Goal: Task Accomplishment & Management: Manage account settings

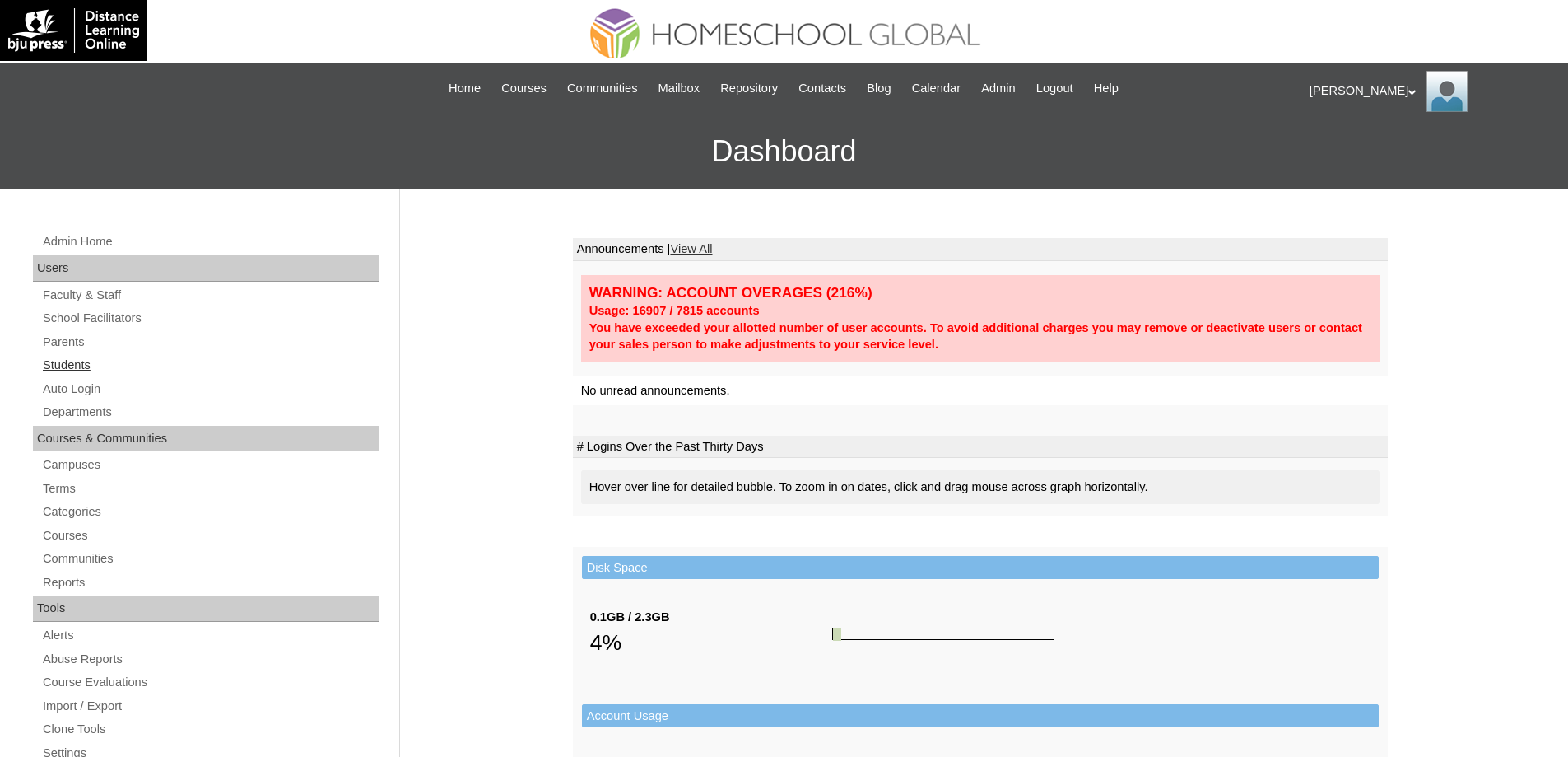
click at [86, 363] on link "Students" at bounding box center [209, 365] width 337 height 21
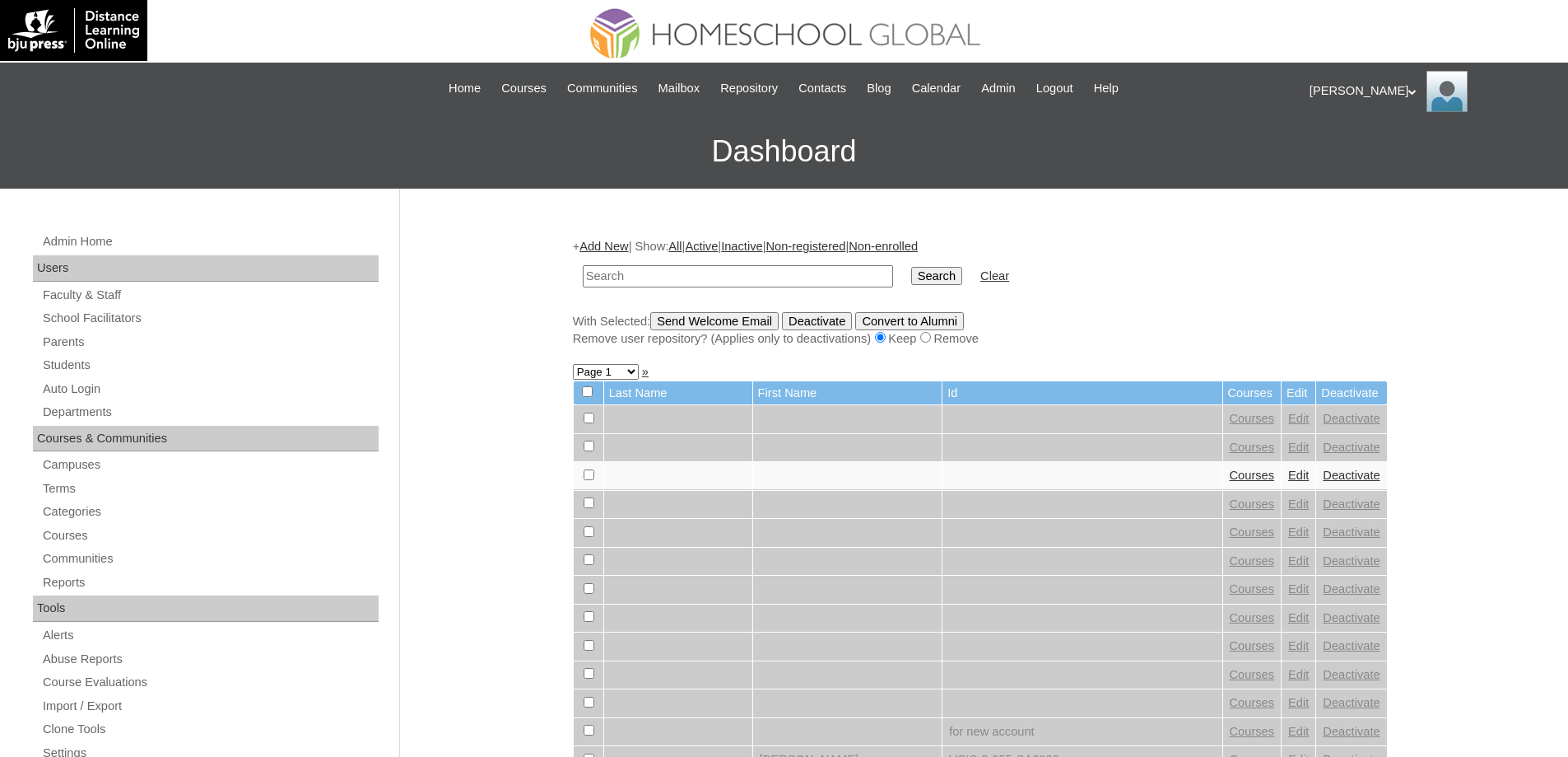
drag, startPoint x: 817, startPoint y: 272, endPoint x: 830, endPoint y: 272, distance: 13.0
click at [817, 272] on input "text" at bounding box center [738, 276] width 310 height 22
type input "Francis Sam"
click at [927, 267] on input "Search" at bounding box center [937, 276] width 51 height 18
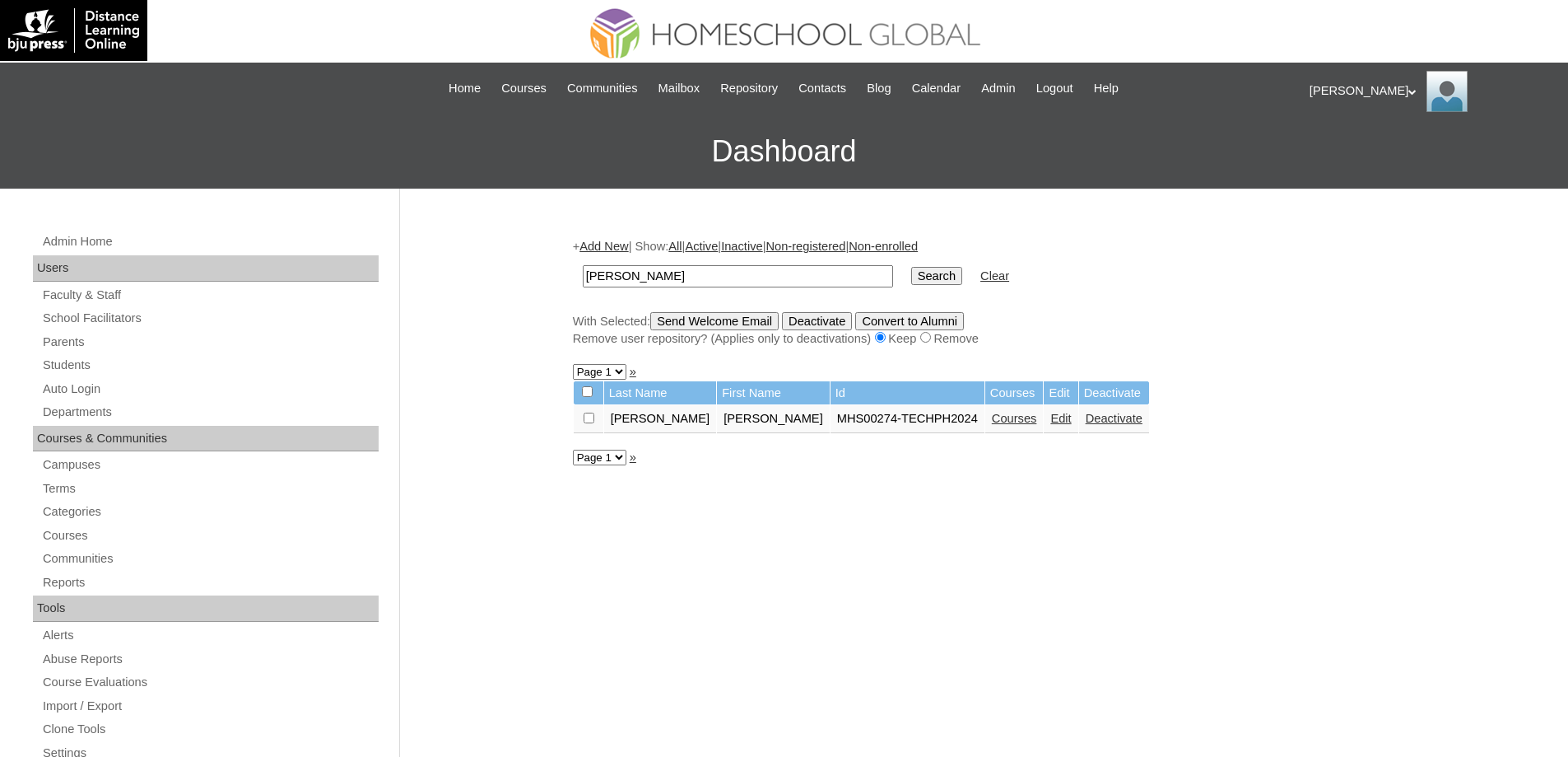
click at [992, 419] on link "Courses" at bounding box center [1015, 418] width 46 height 13
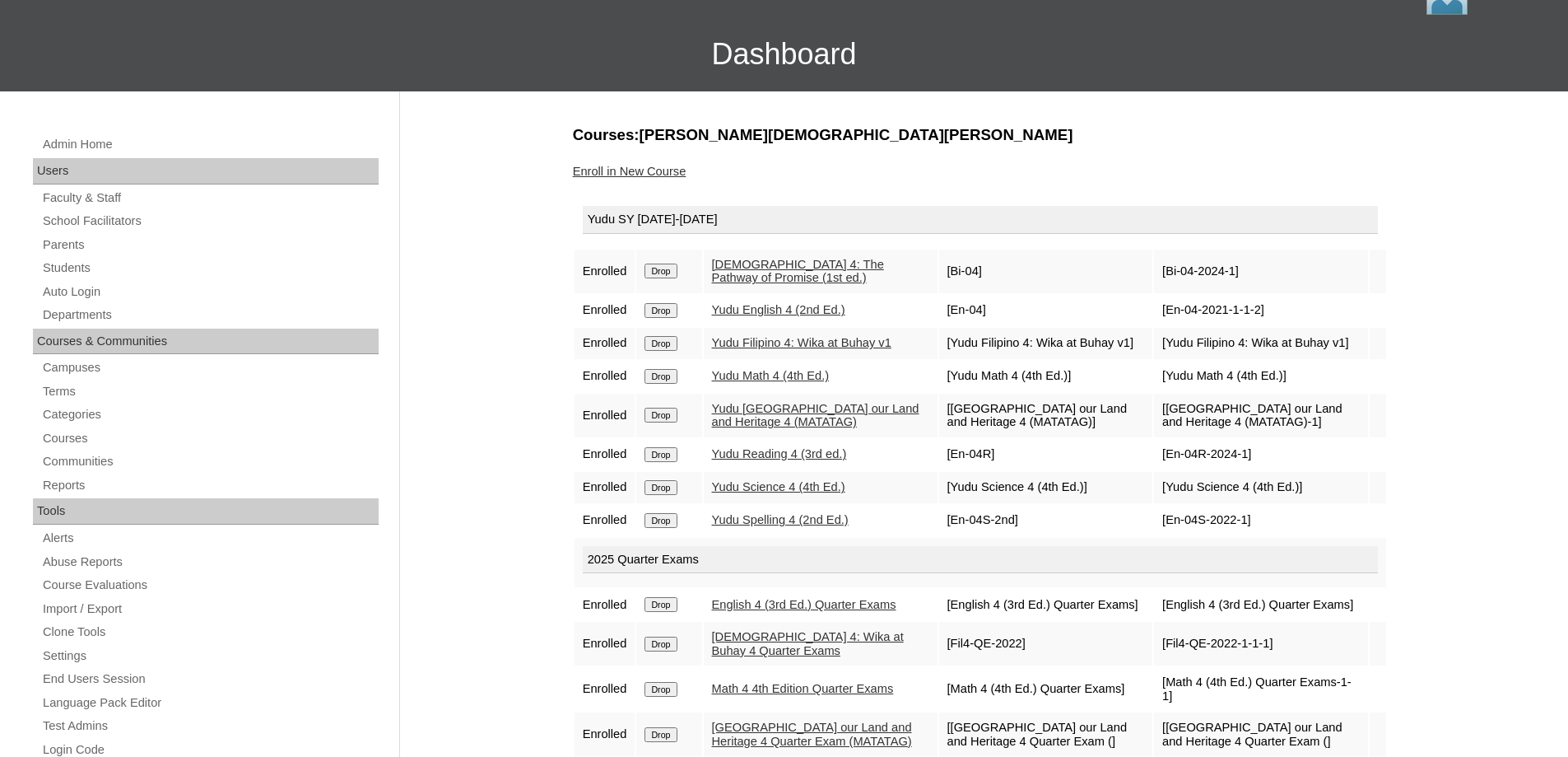
scroll to position [165, 0]
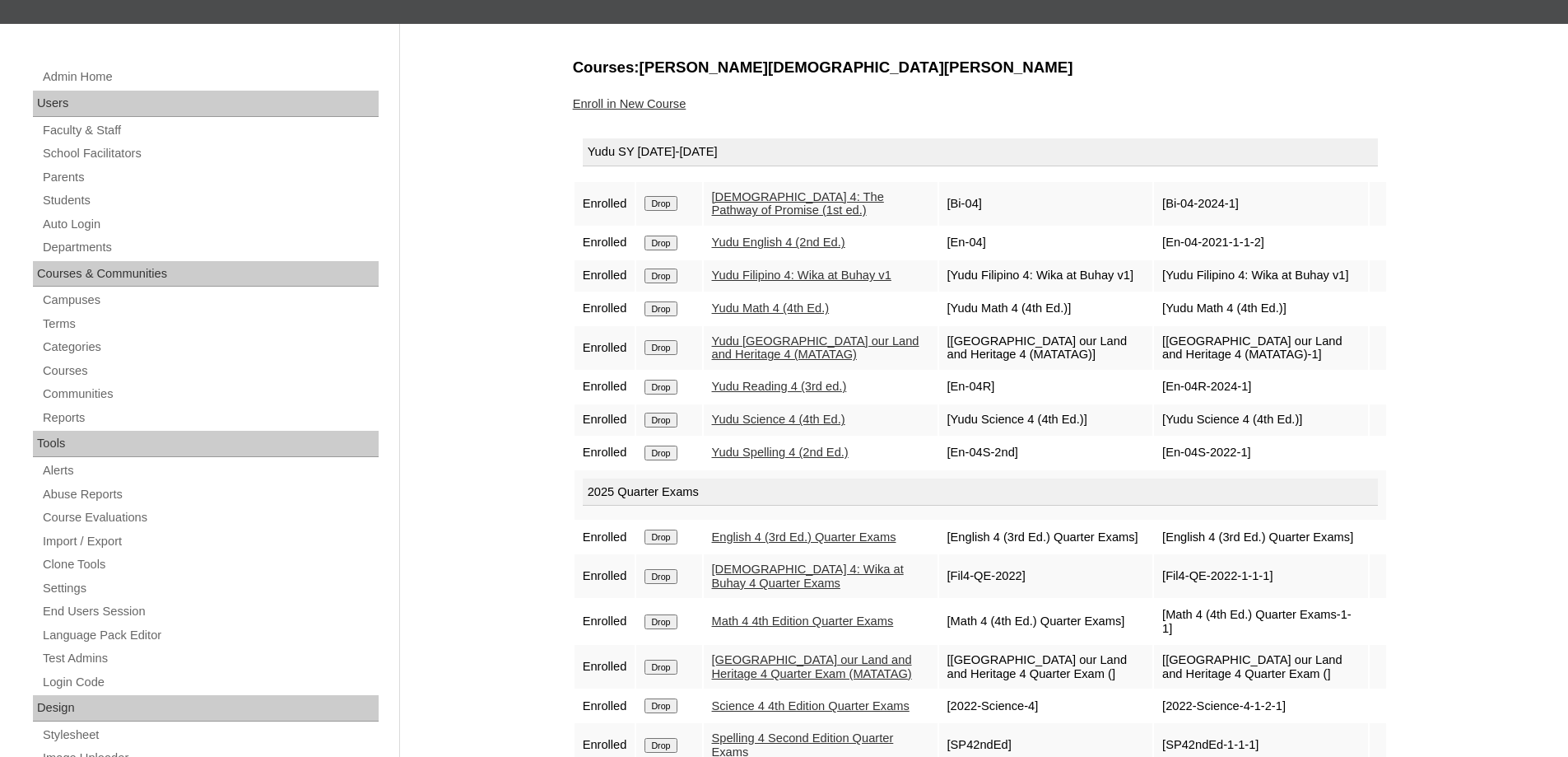
click at [528, 385] on div "Admin Home Users Faculty & Staff School Facilitators Parents Students Auto Logi…" at bounding box center [784, 592] width 1568 height 1136
click at [673, 243] on input "Drop" at bounding box center [660, 243] width 32 height 15
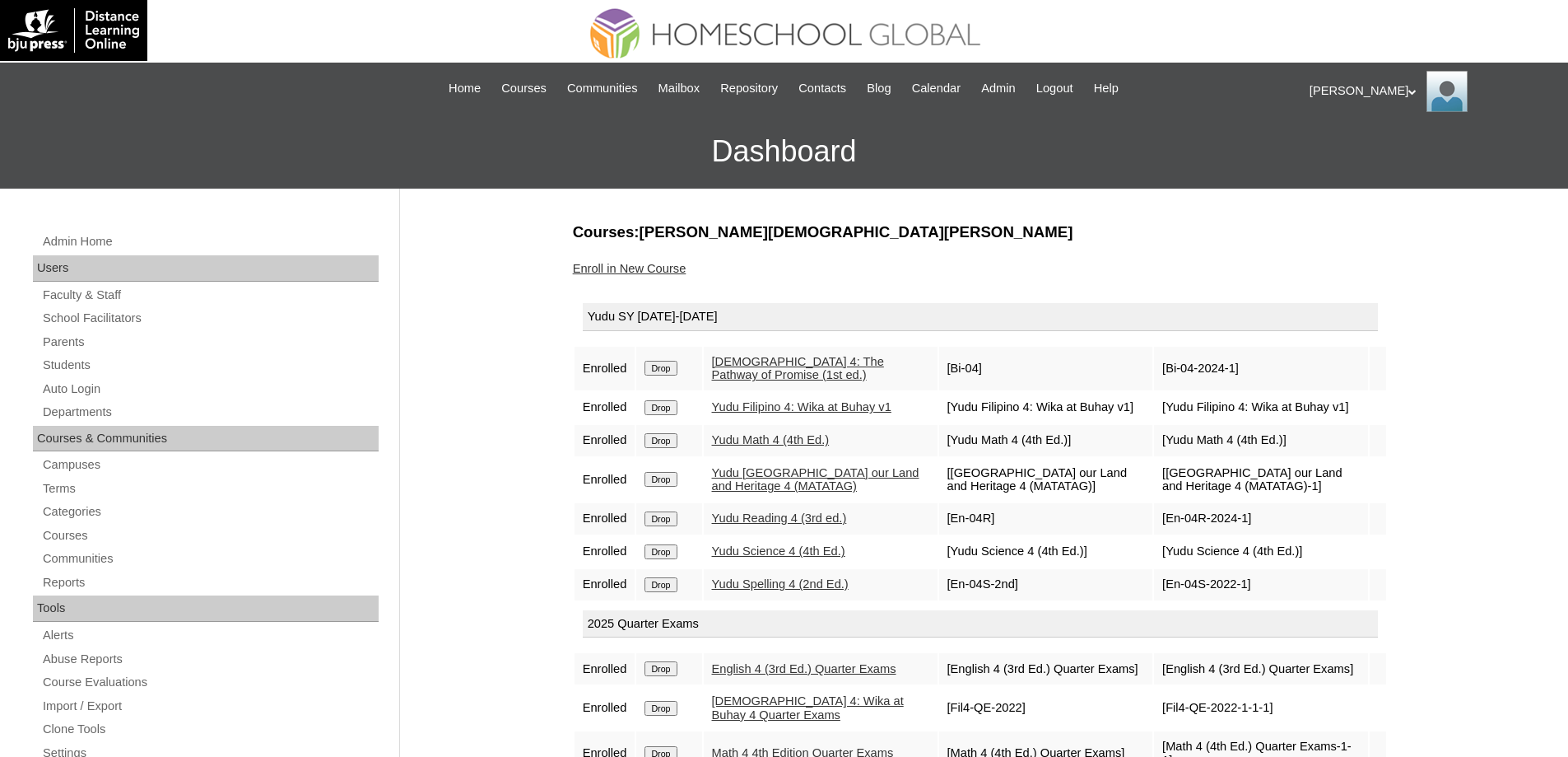
click at [640, 267] on link "Enroll in New Course" at bounding box center [630, 268] width 113 height 13
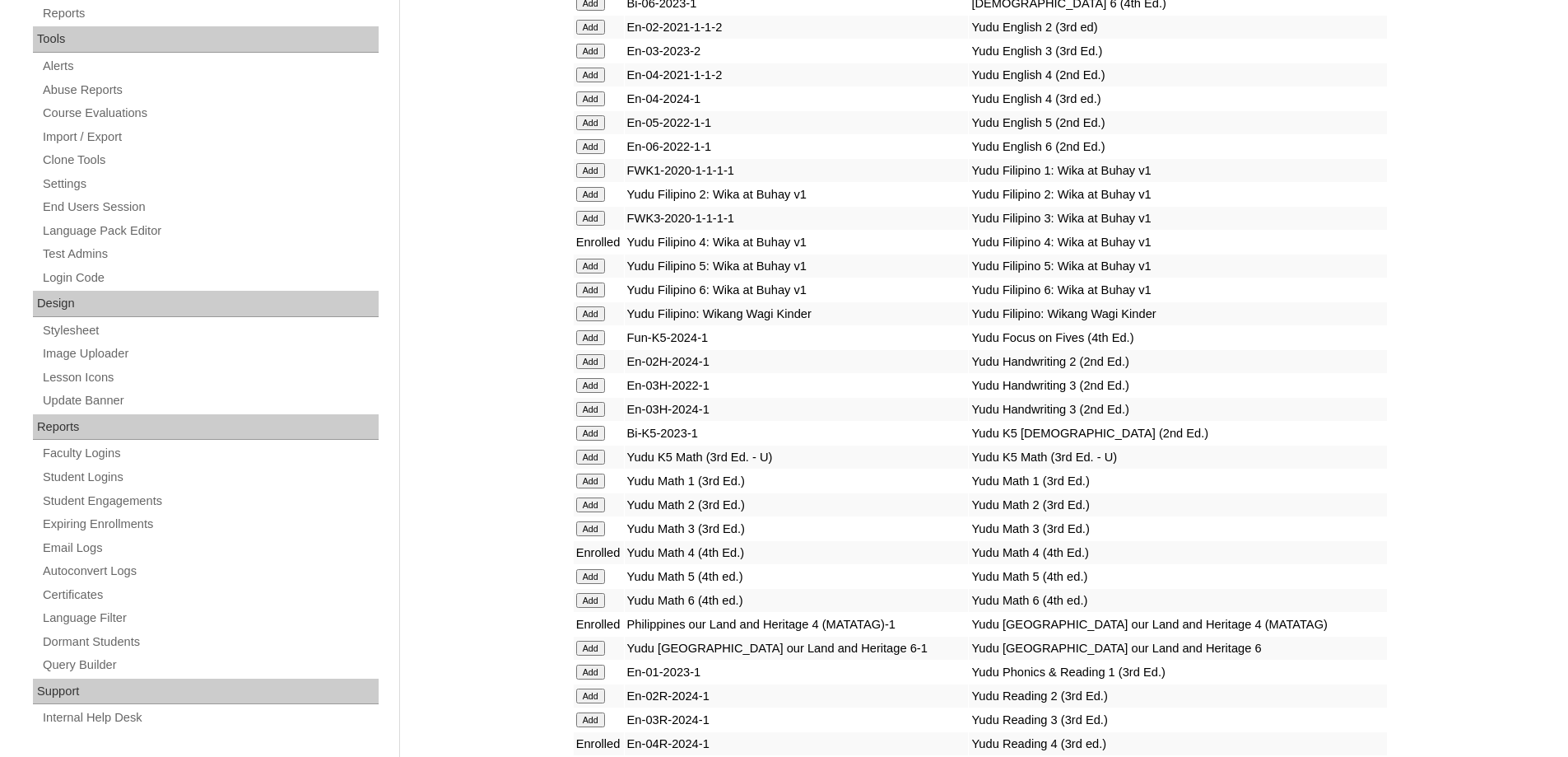
scroll to position [494, 0]
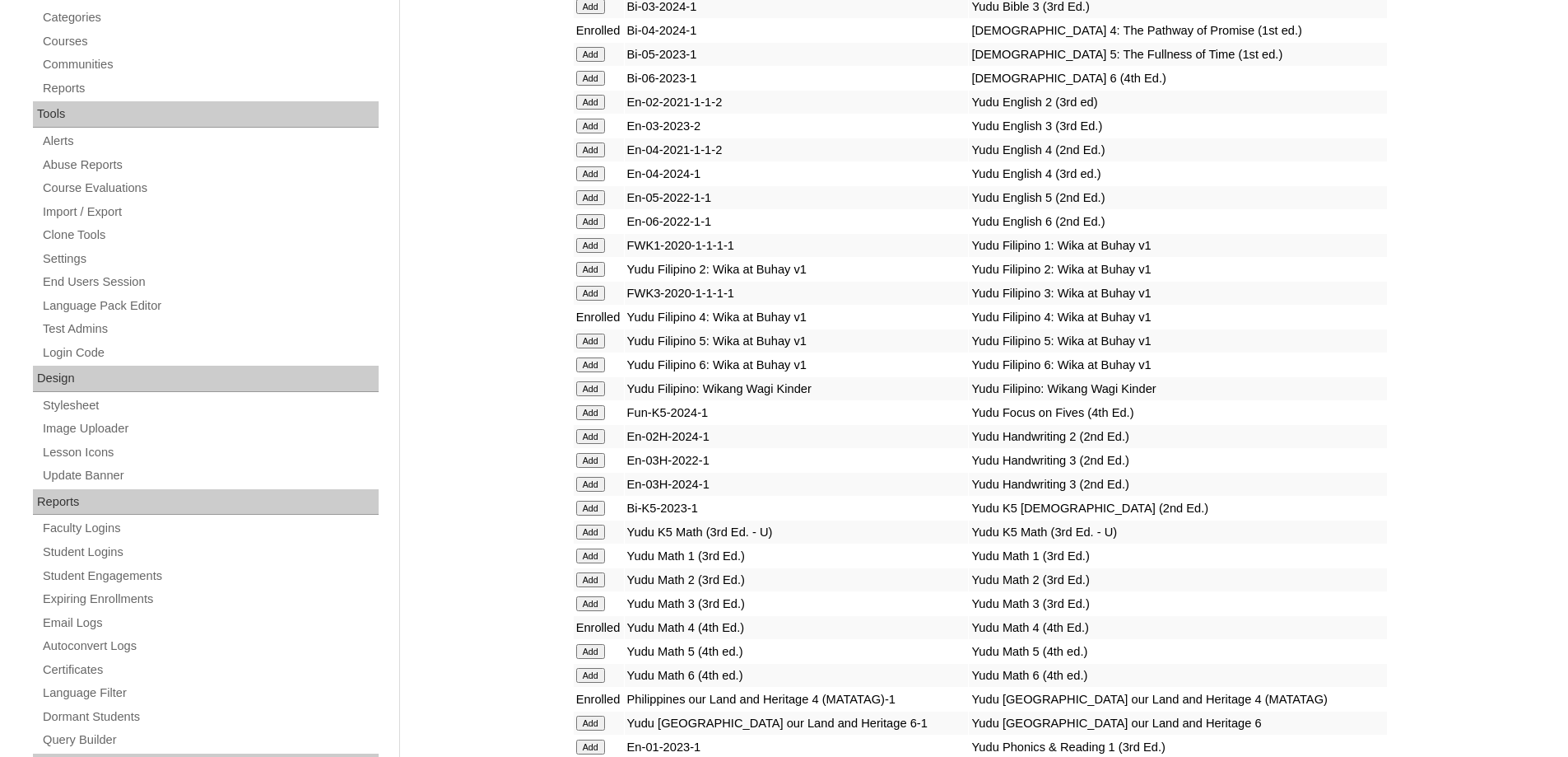
click at [581, 181] on input "Add" at bounding box center [591, 174] width 29 height 15
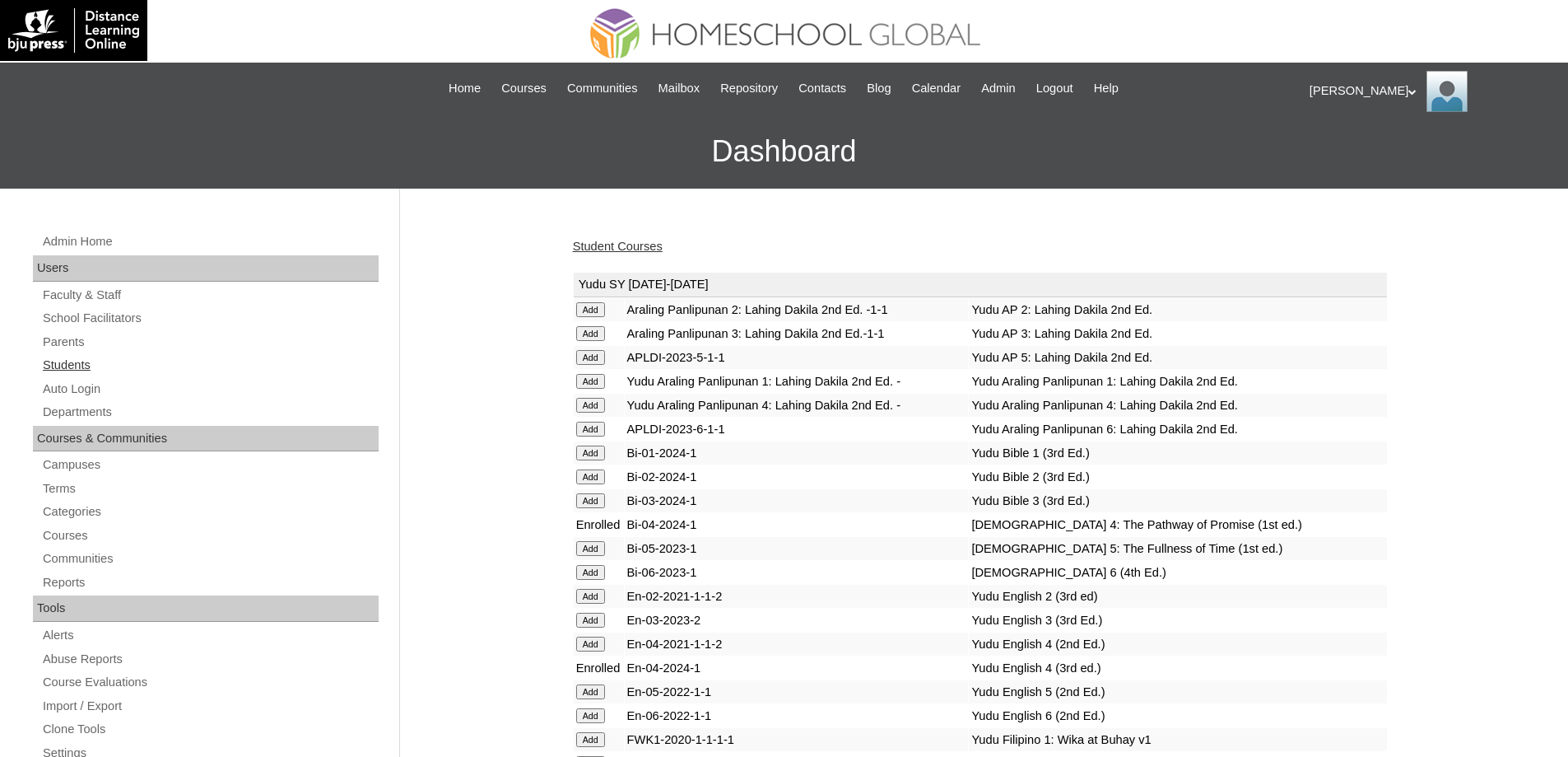
click at [114, 367] on link "Students" at bounding box center [209, 365] width 337 height 21
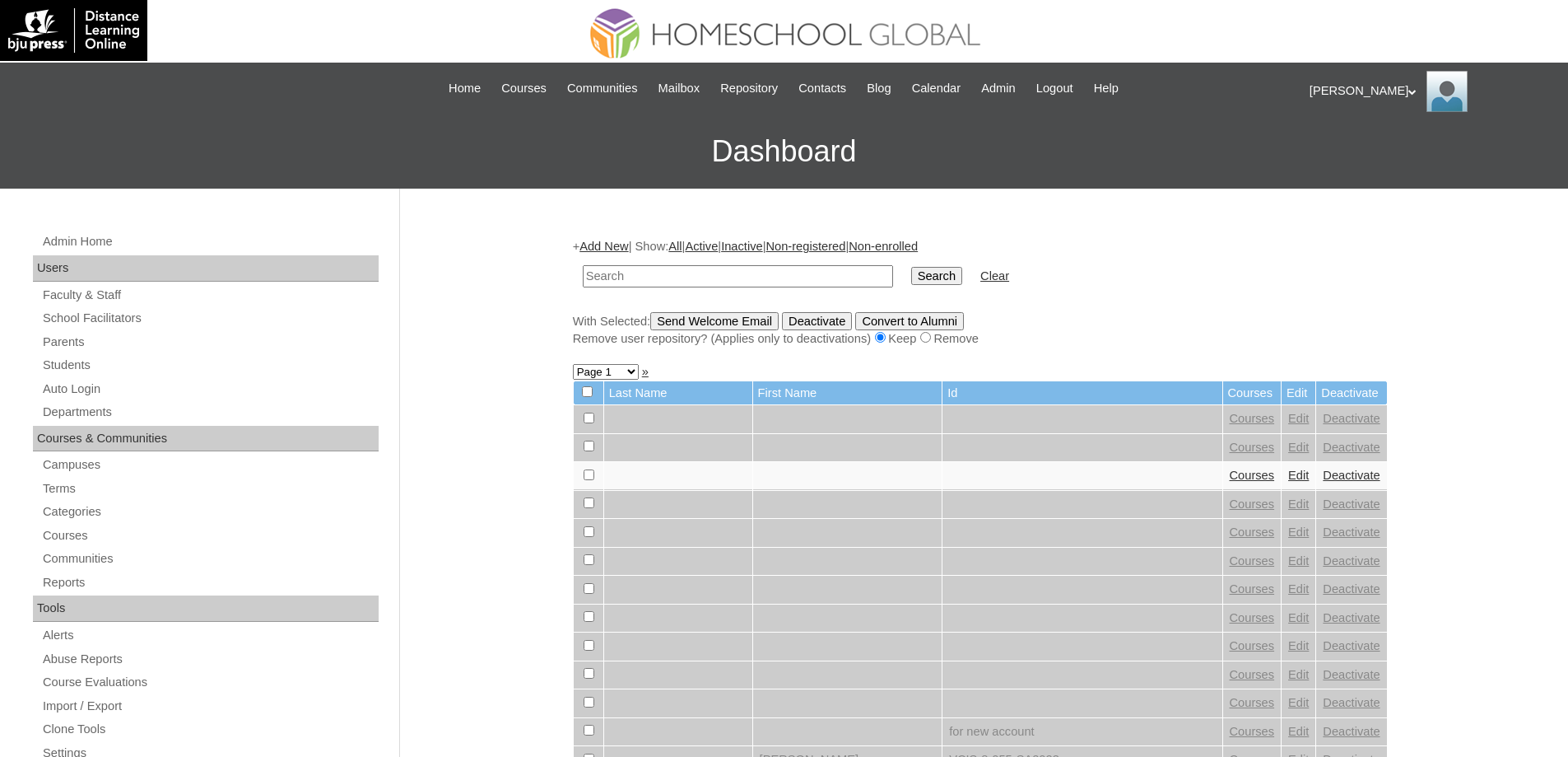
drag, startPoint x: 665, startPoint y: 277, endPoint x: 932, endPoint y: 287, distance: 267.2
click at [666, 276] on input "text" at bounding box center [738, 276] width 310 height 22
paste input "MHS0169-TECHPH2023"
type input "MHS0169-TECHPH2023"
click at [938, 278] on input "Search" at bounding box center [937, 276] width 51 height 18
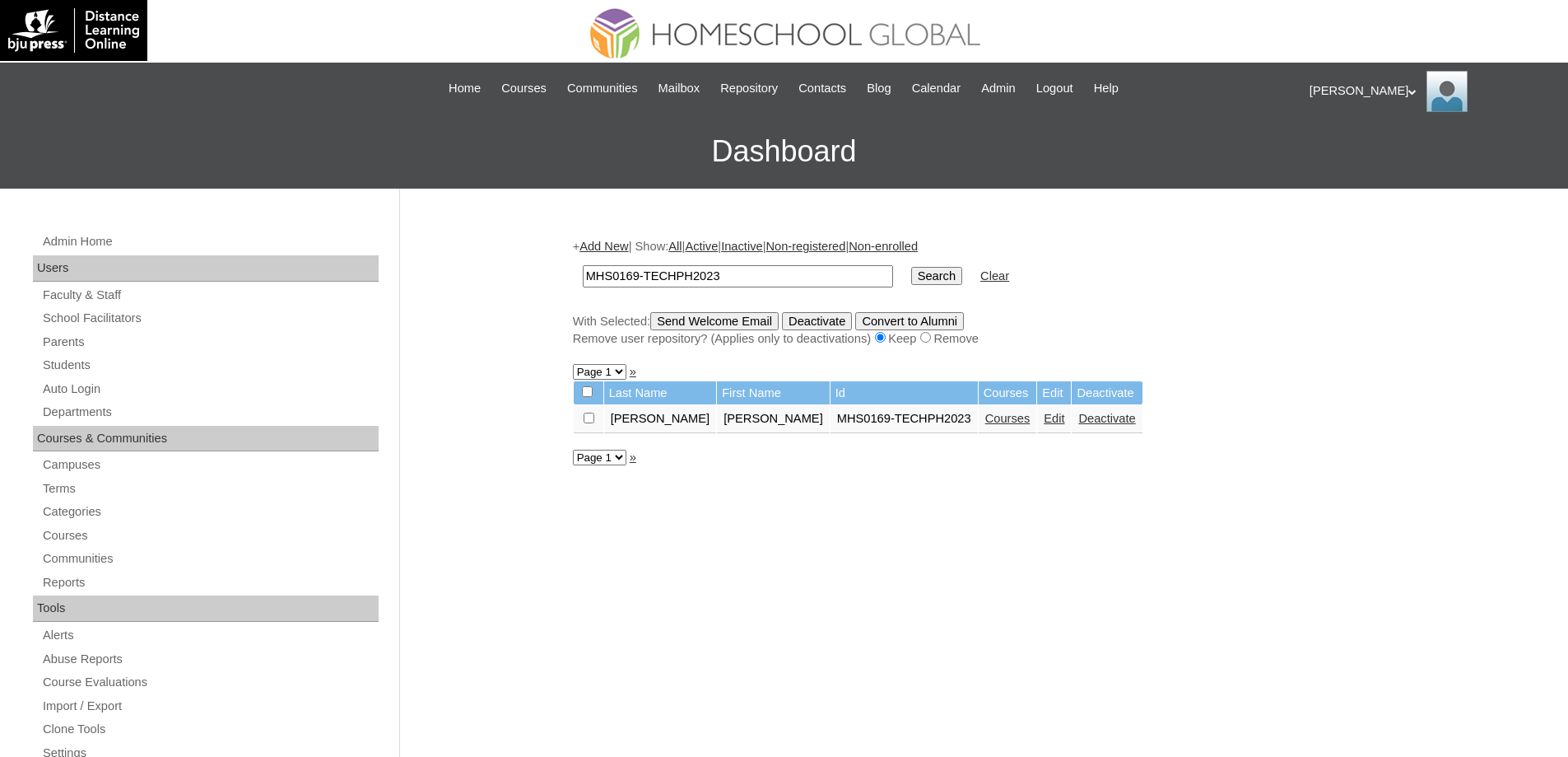
click at [986, 421] on link "Courses" at bounding box center [1008, 418] width 46 height 13
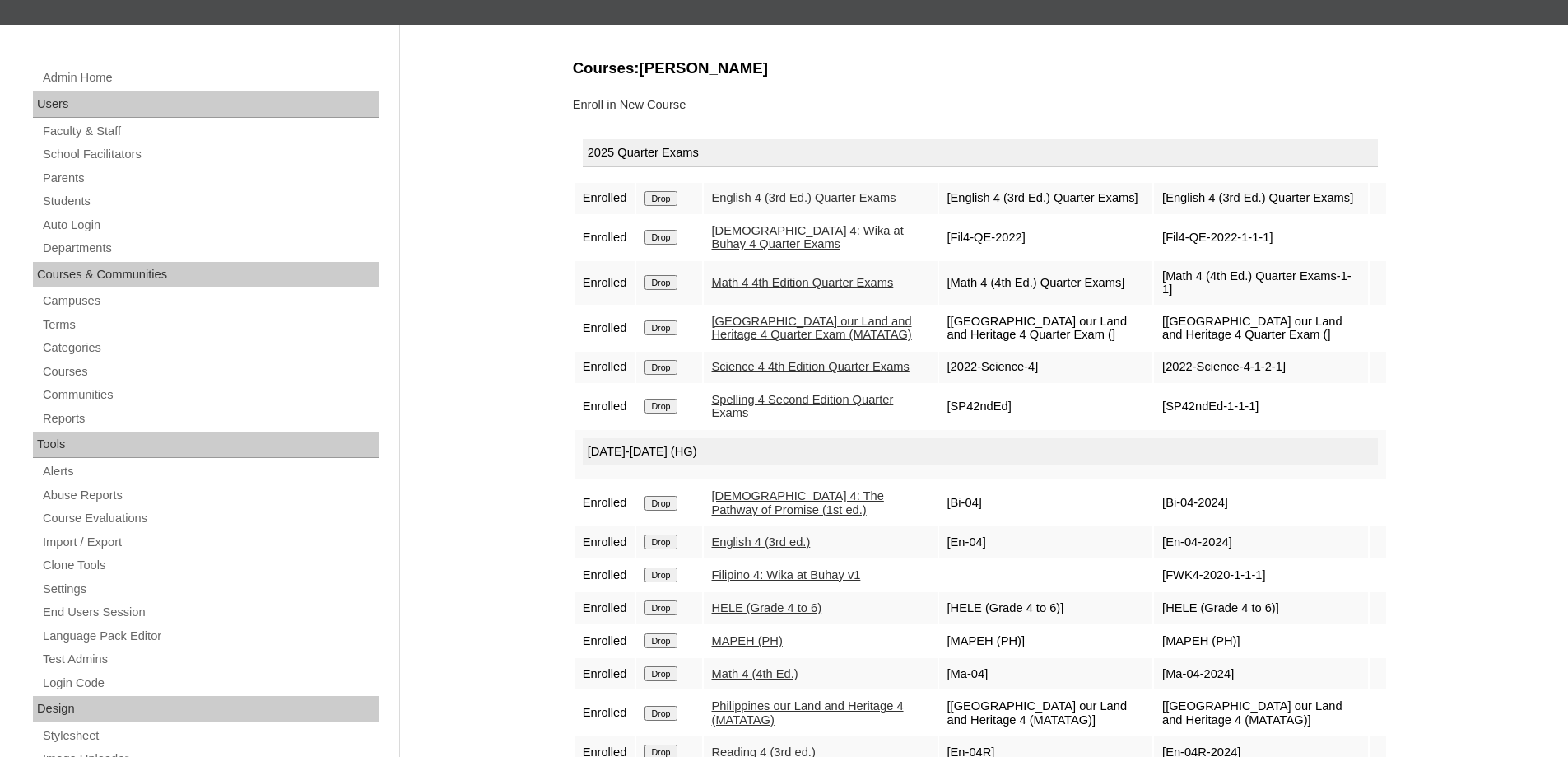
scroll to position [165, 0]
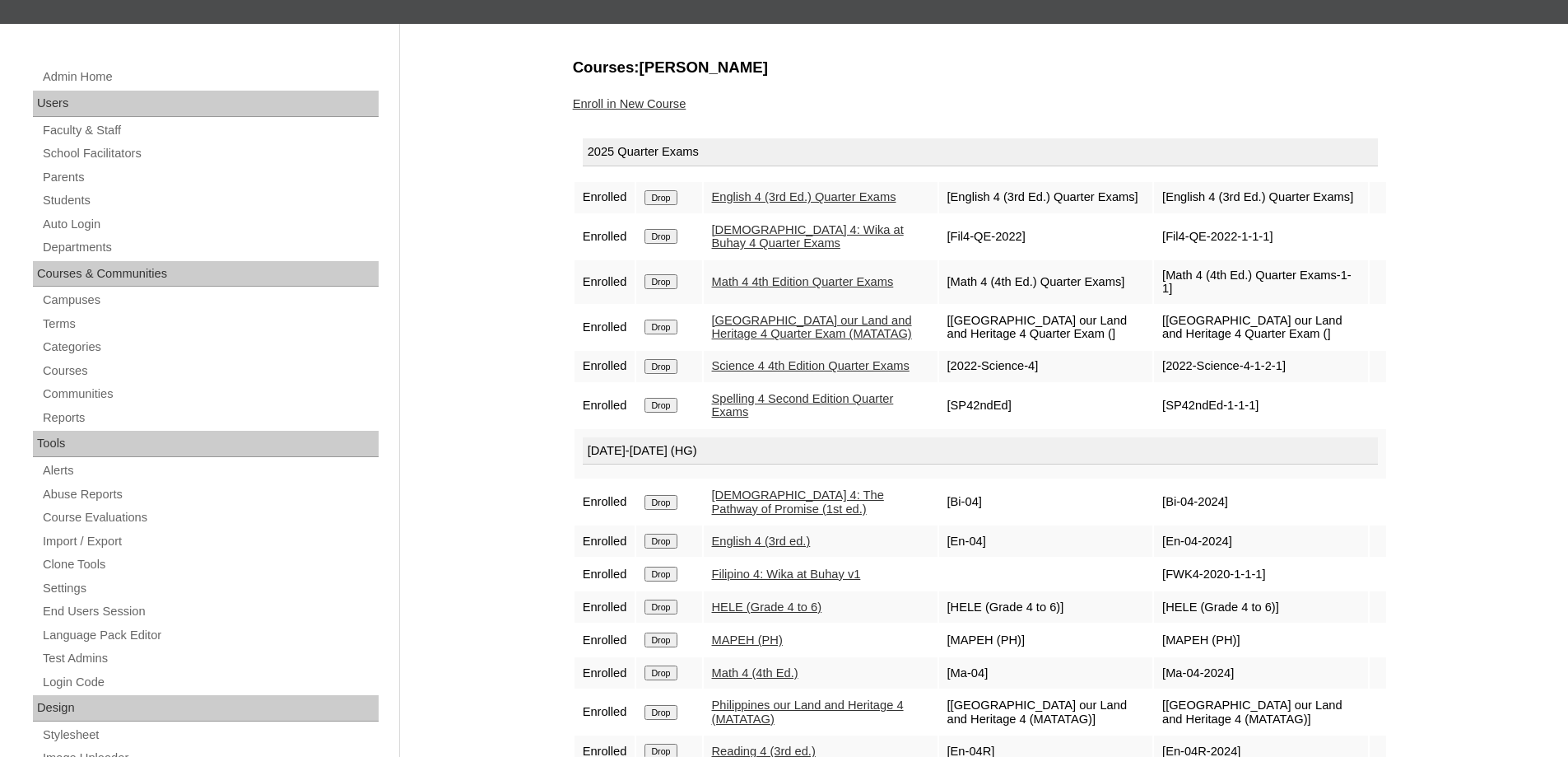
click at [663, 99] on link "Enroll in New Course" at bounding box center [630, 103] width 113 height 13
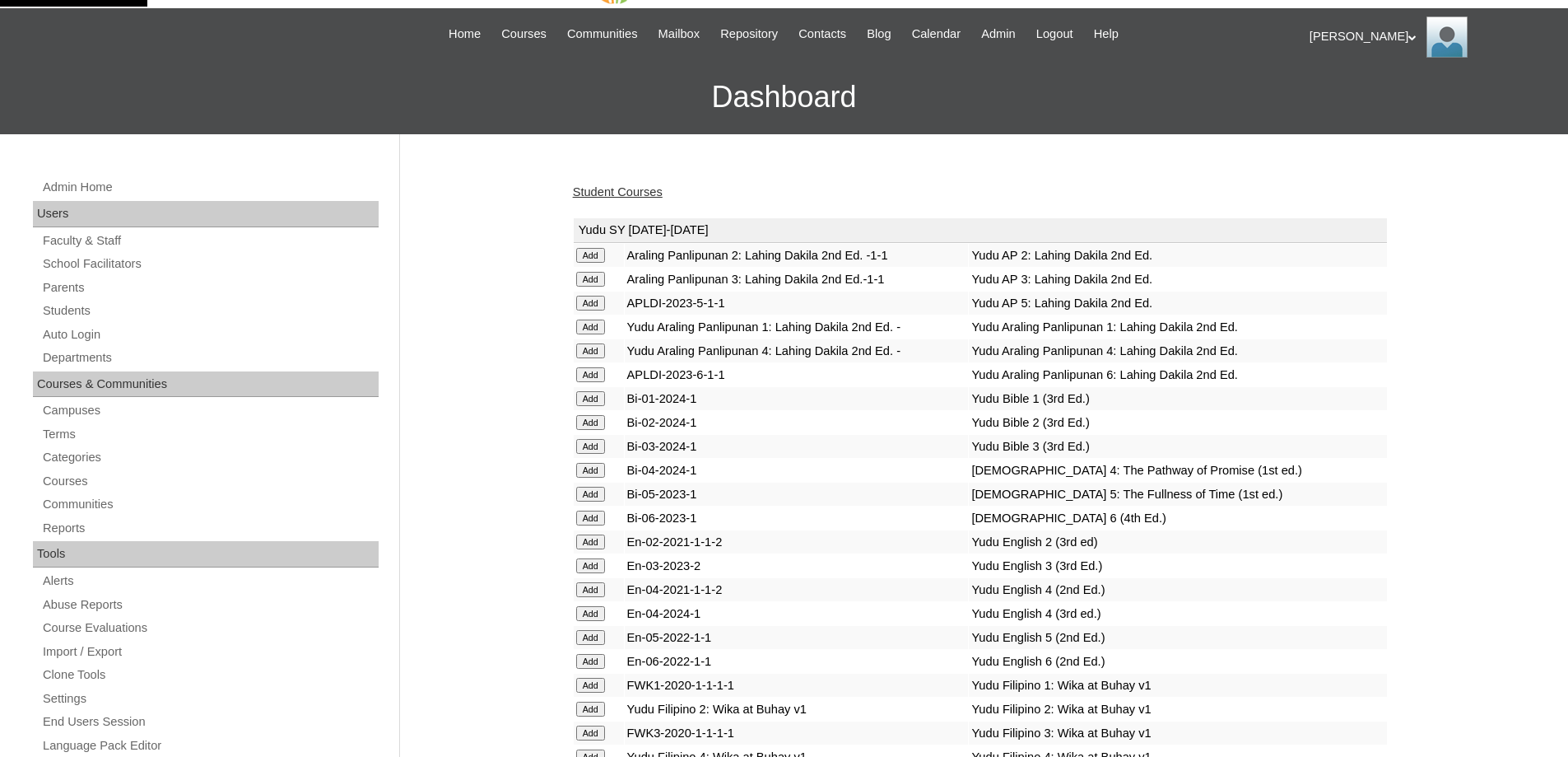
scroll to position [247, 0]
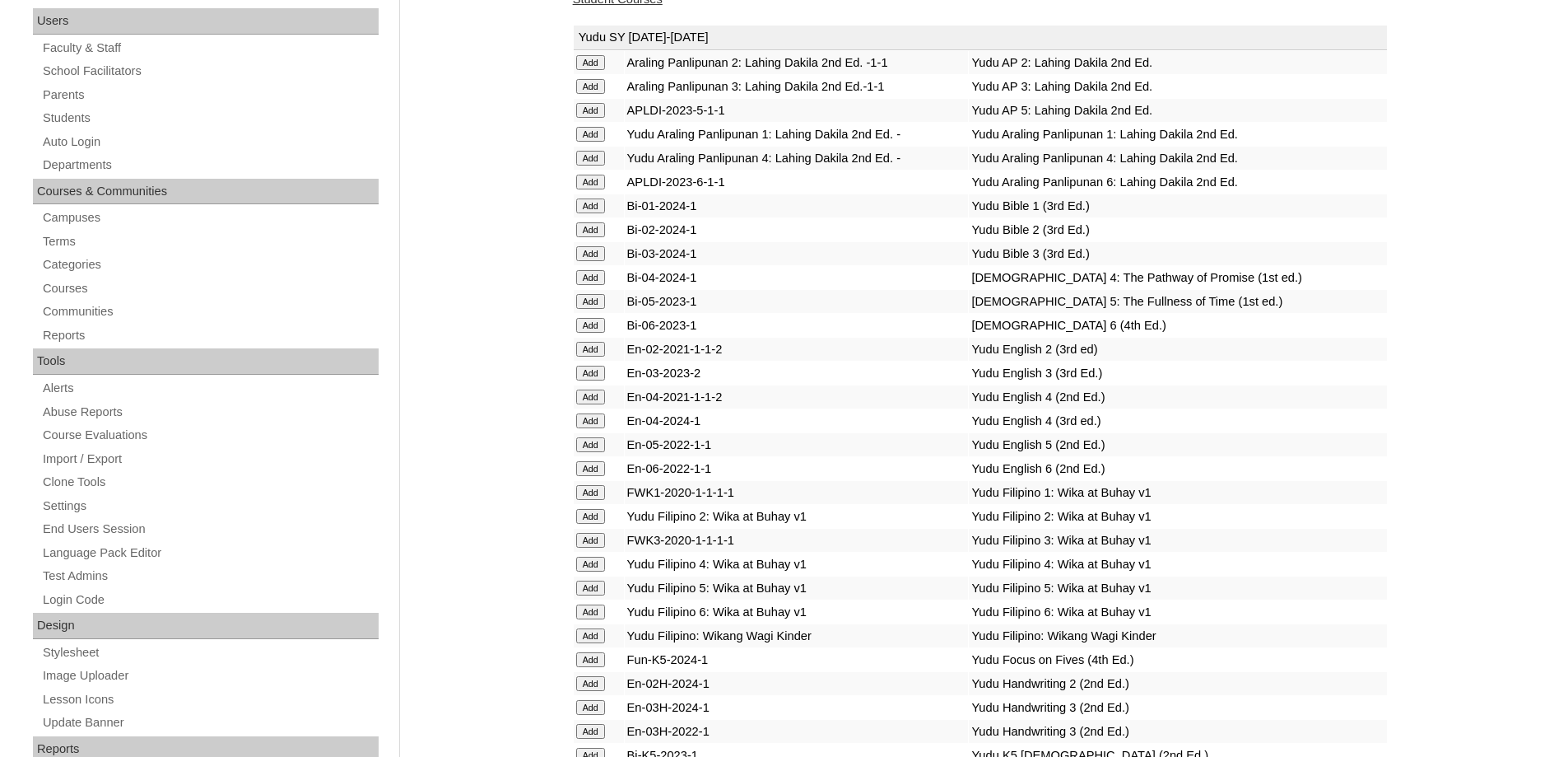
click at [591, 285] on input "Add" at bounding box center [591, 277] width 29 height 15
click at [589, 428] on input "Add" at bounding box center [591, 421] width 29 height 15
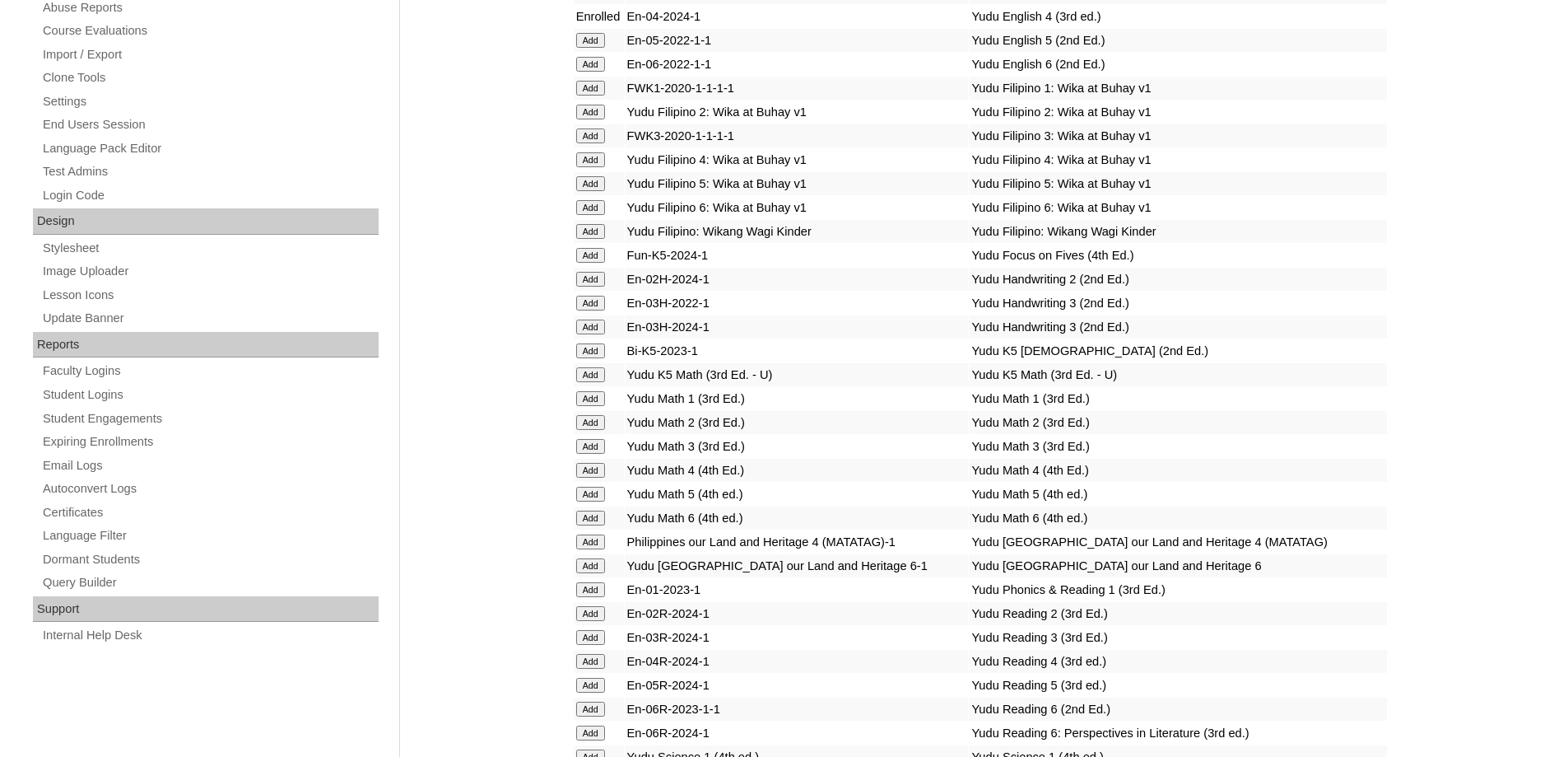
scroll to position [741, 0]
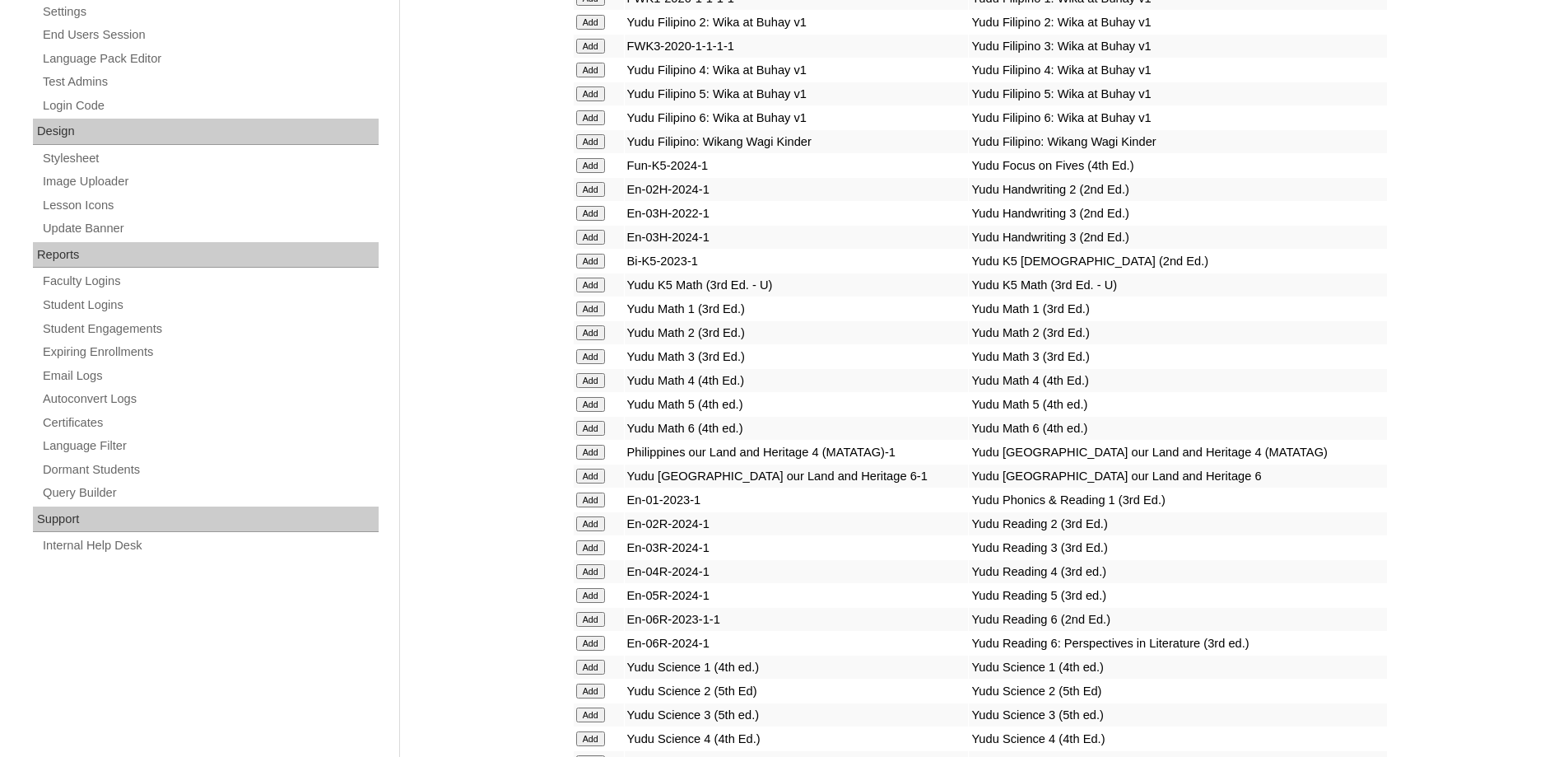
click at [580, 388] on input "Add" at bounding box center [591, 380] width 29 height 15
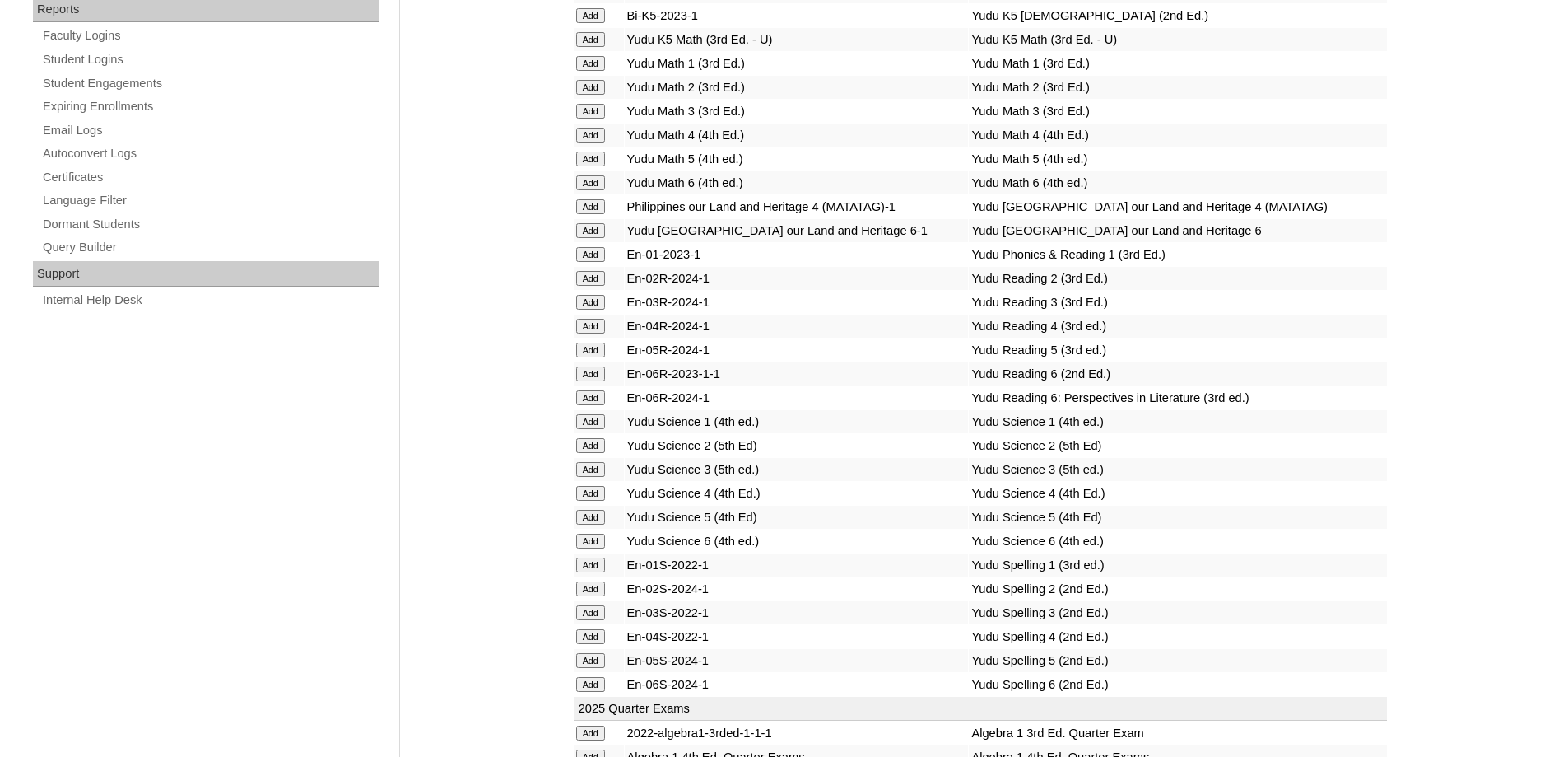
scroll to position [988, 0]
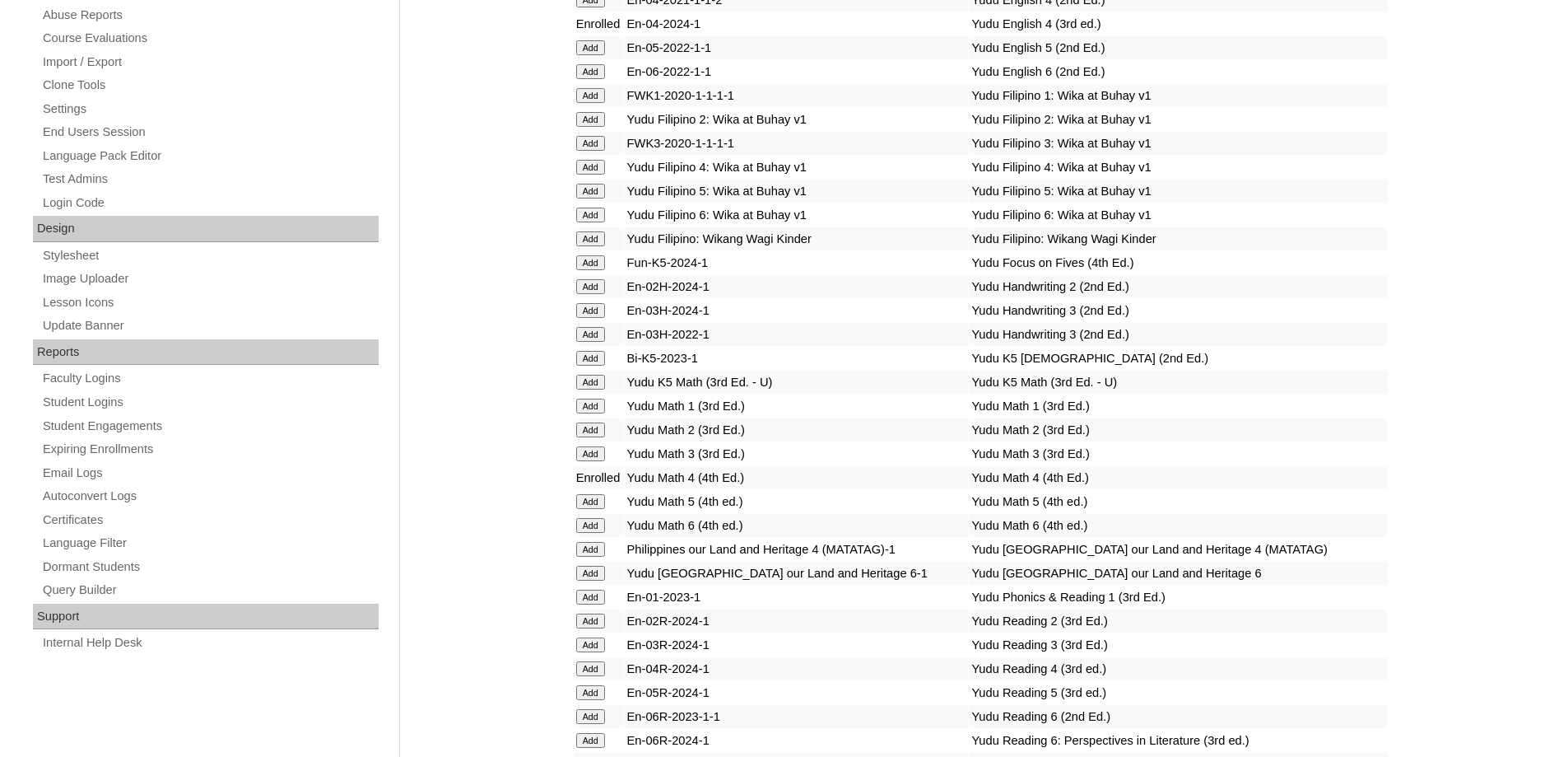
scroll to position [988, 0]
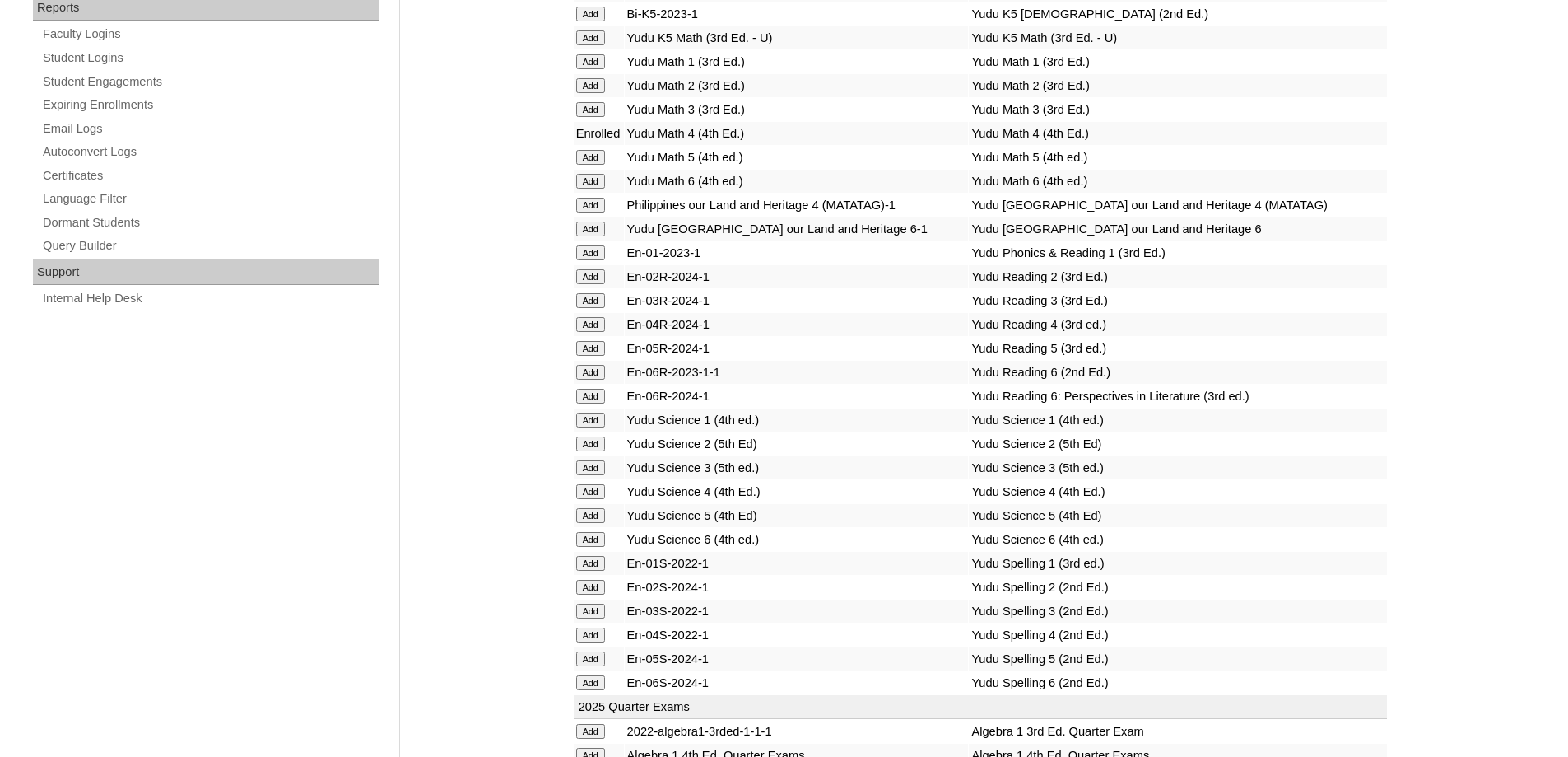
click at [590, 212] on input "Add" at bounding box center [591, 205] width 29 height 15
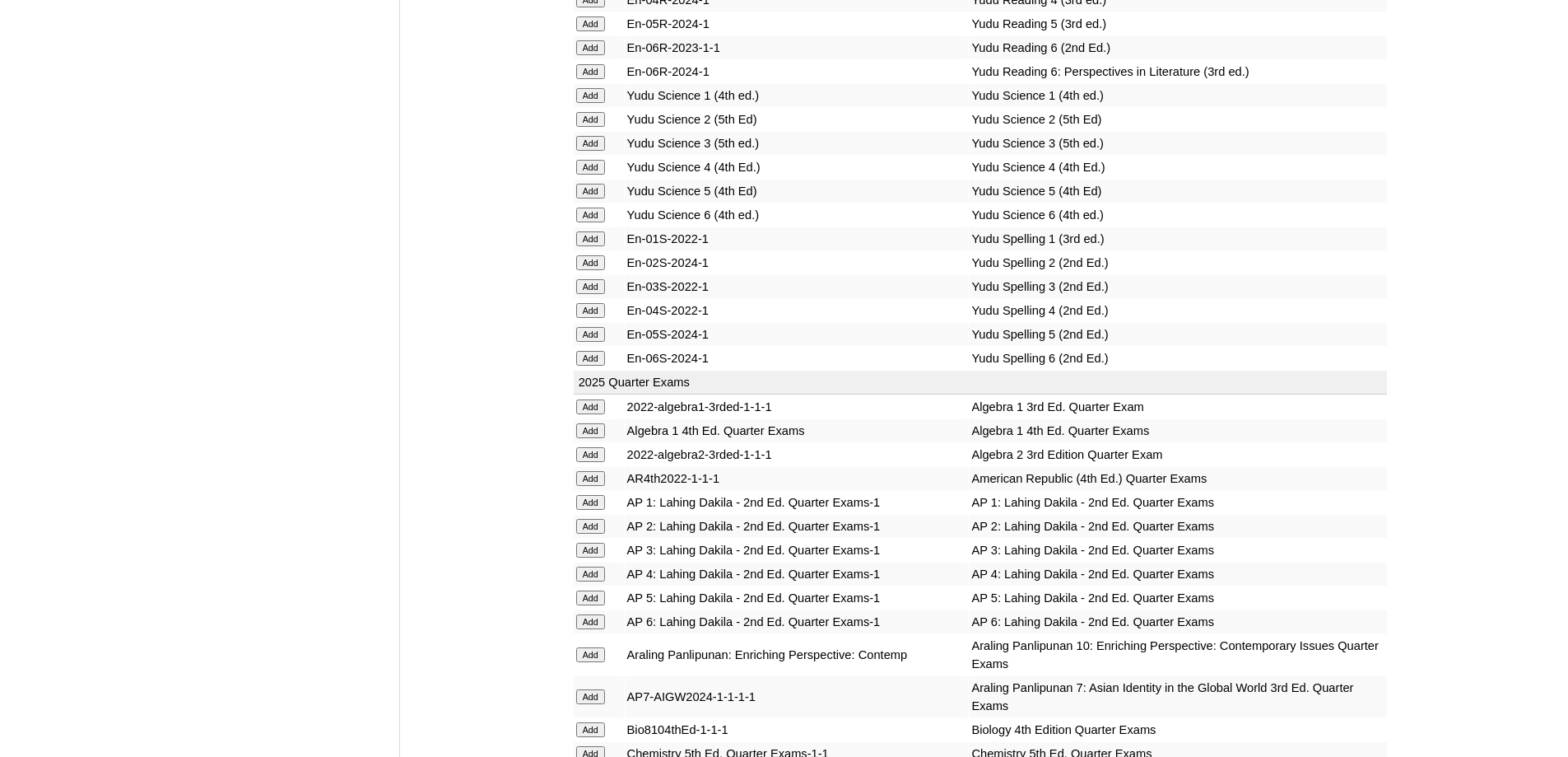
scroll to position [1317, 0]
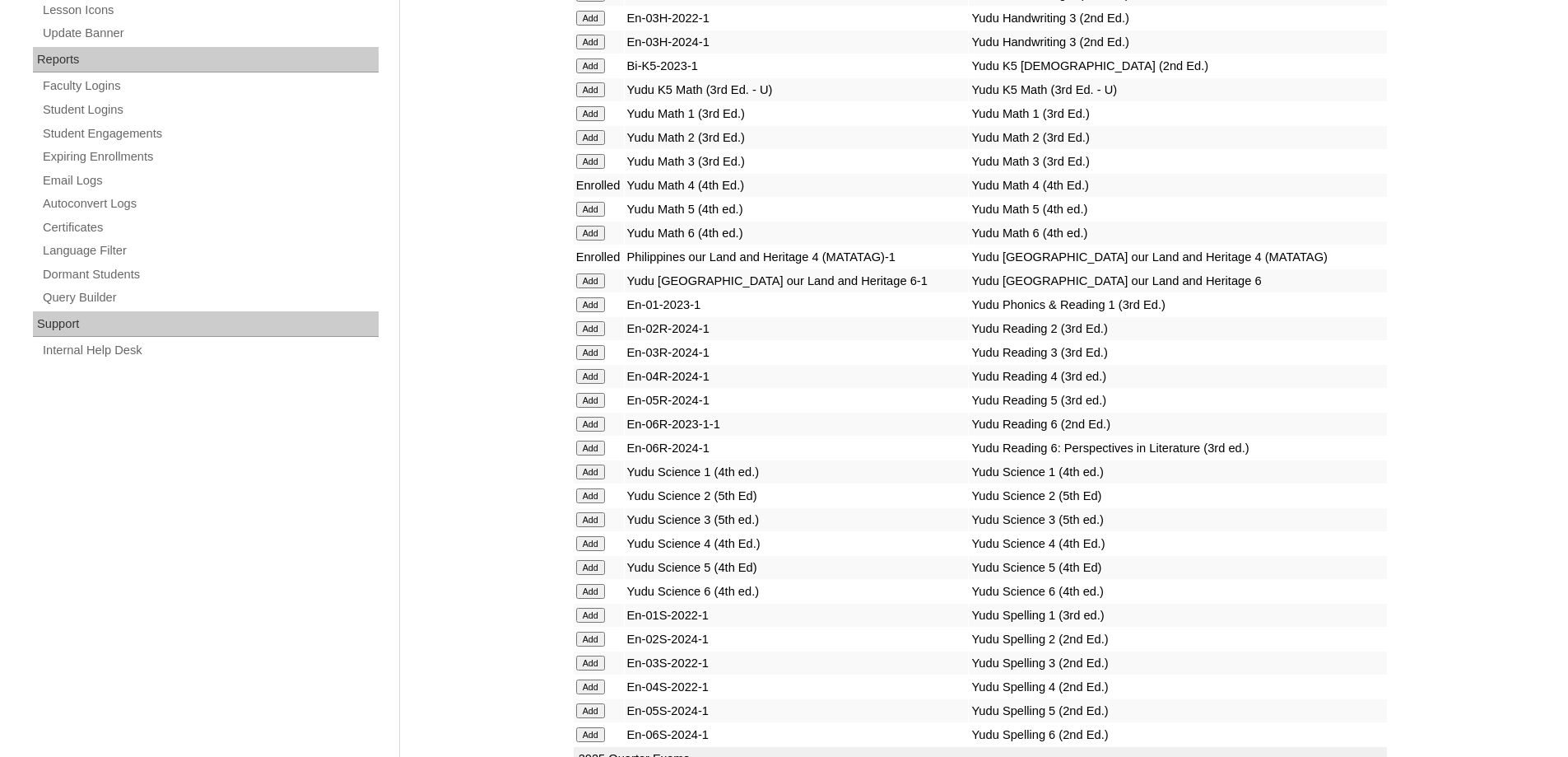
scroll to position [1317, 0]
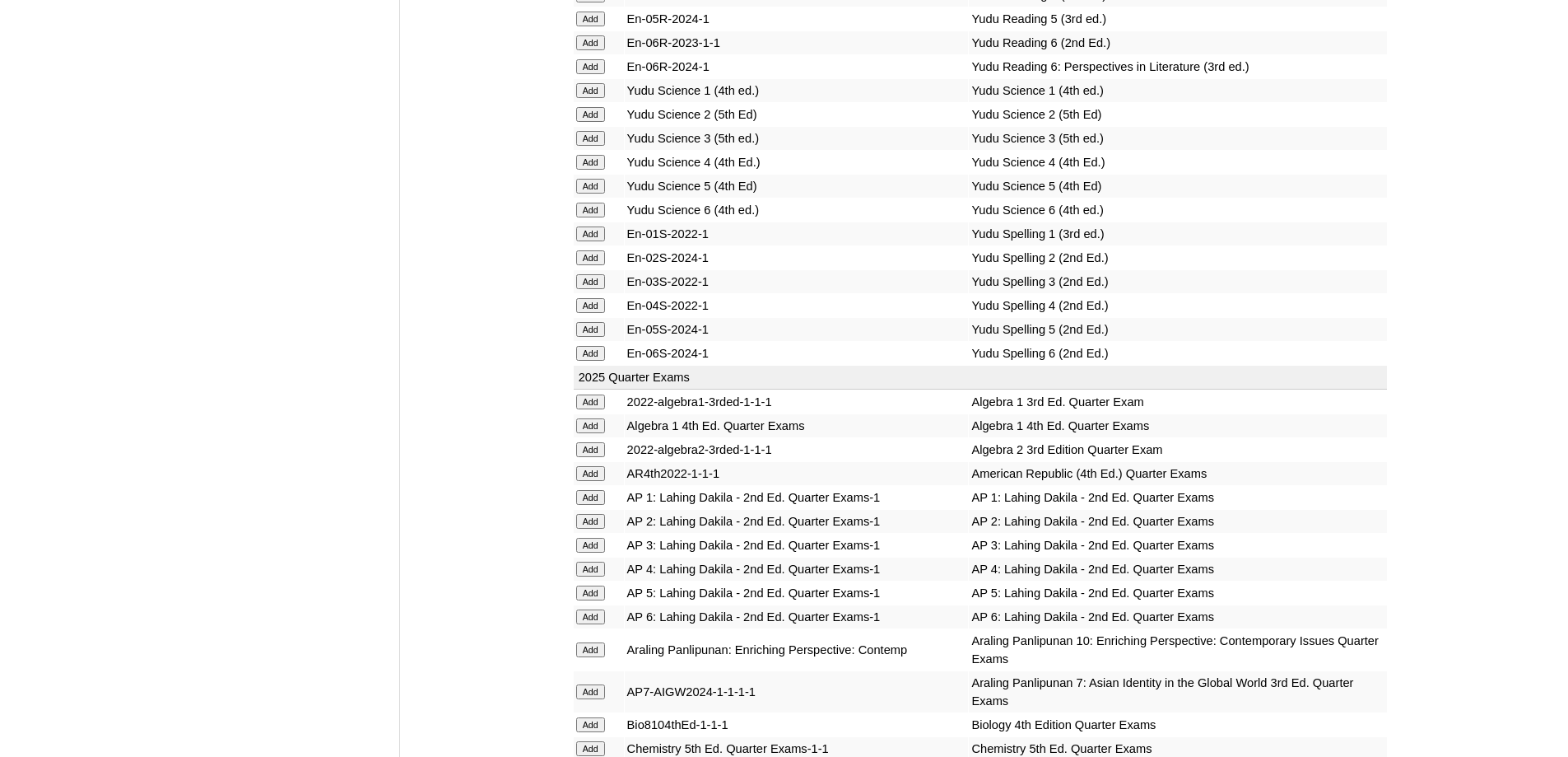
click at [597, 313] on input "Add" at bounding box center [591, 305] width 29 height 15
click at [591, 170] on input "Add" at bounding box center [591, 162] width 29 height 15
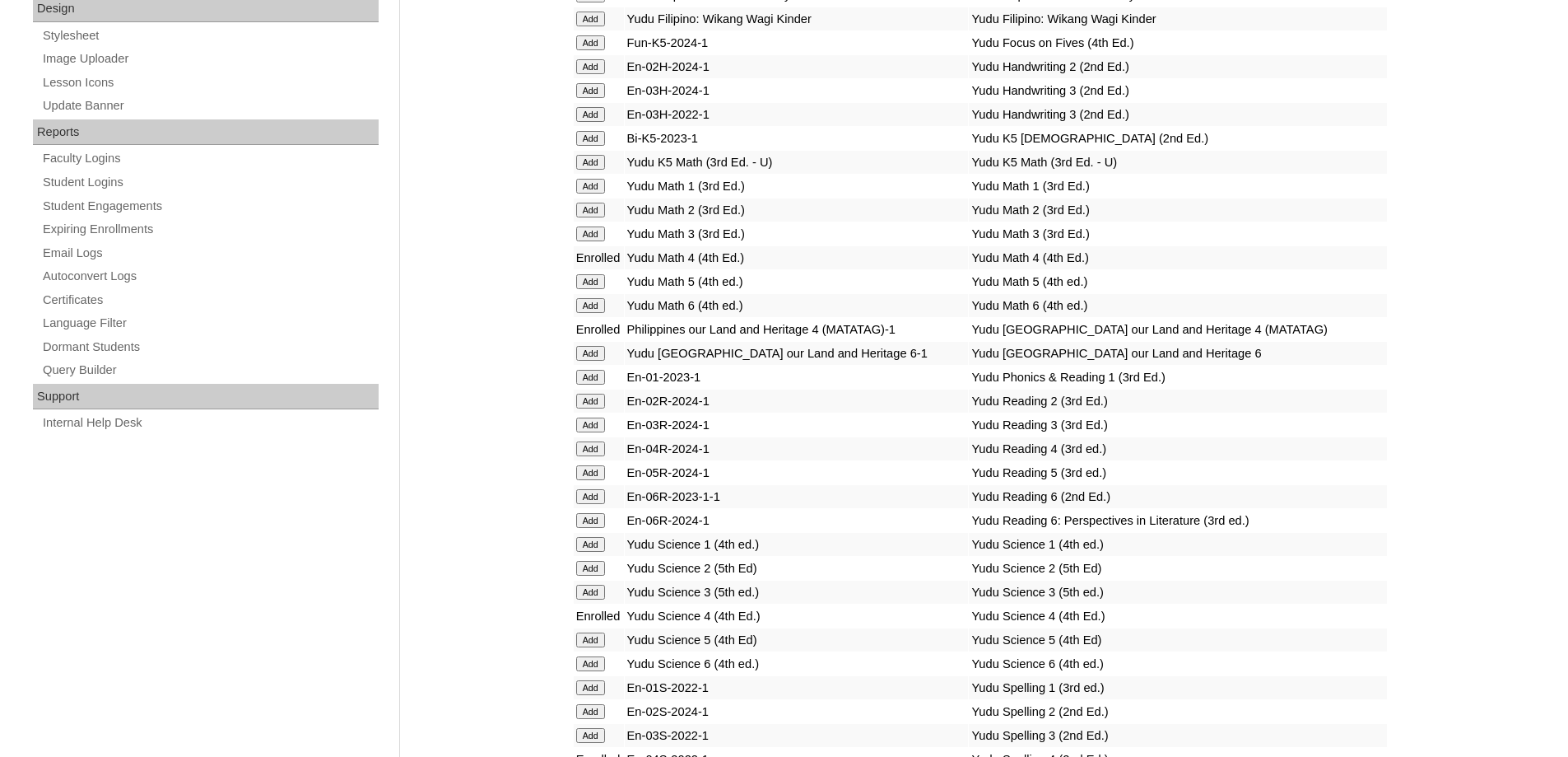
scroll to position [1235, 0]
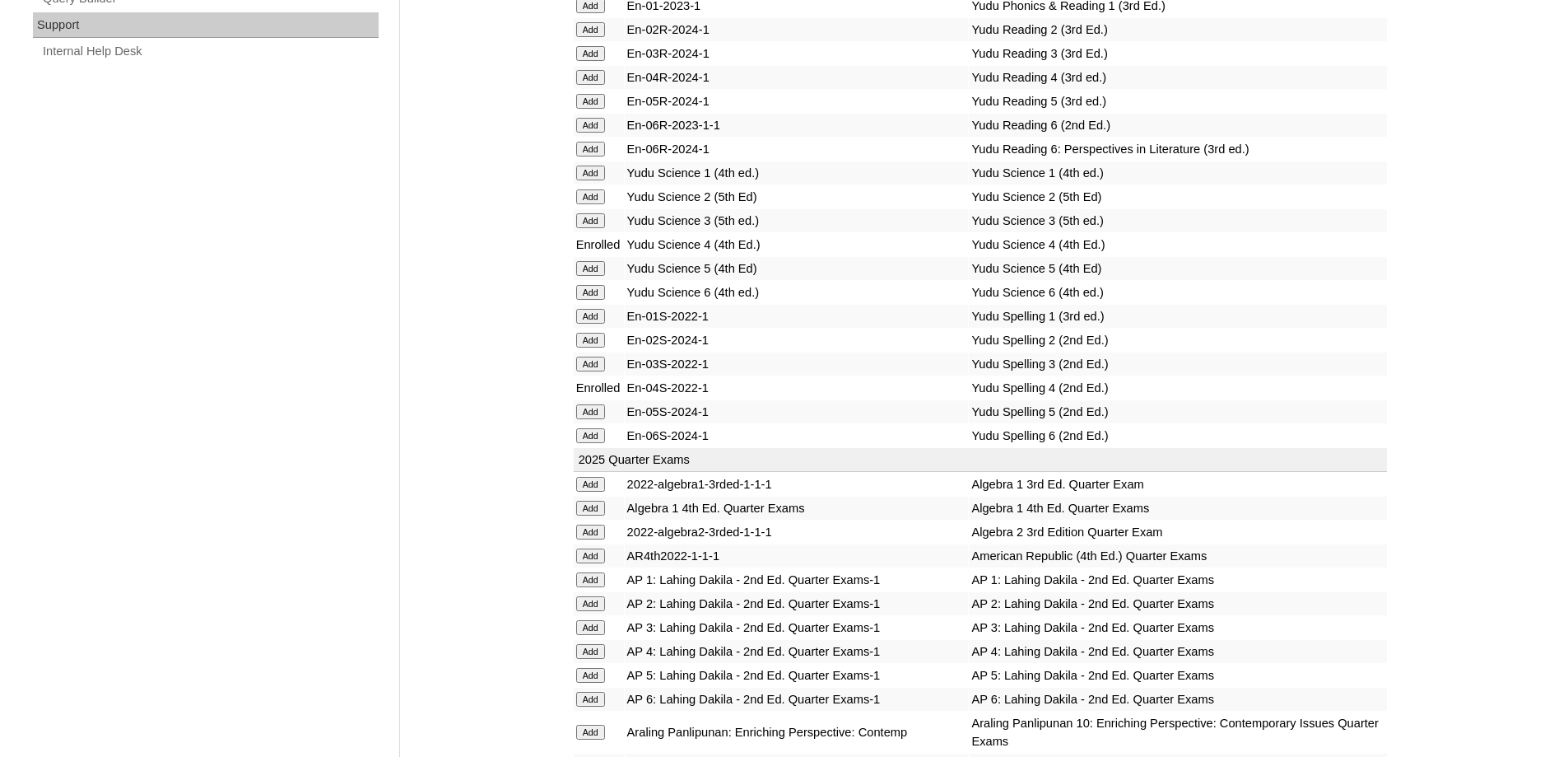
click at [593, 85] on input "Add" at bounding box center [591, 78] width 29 height 15
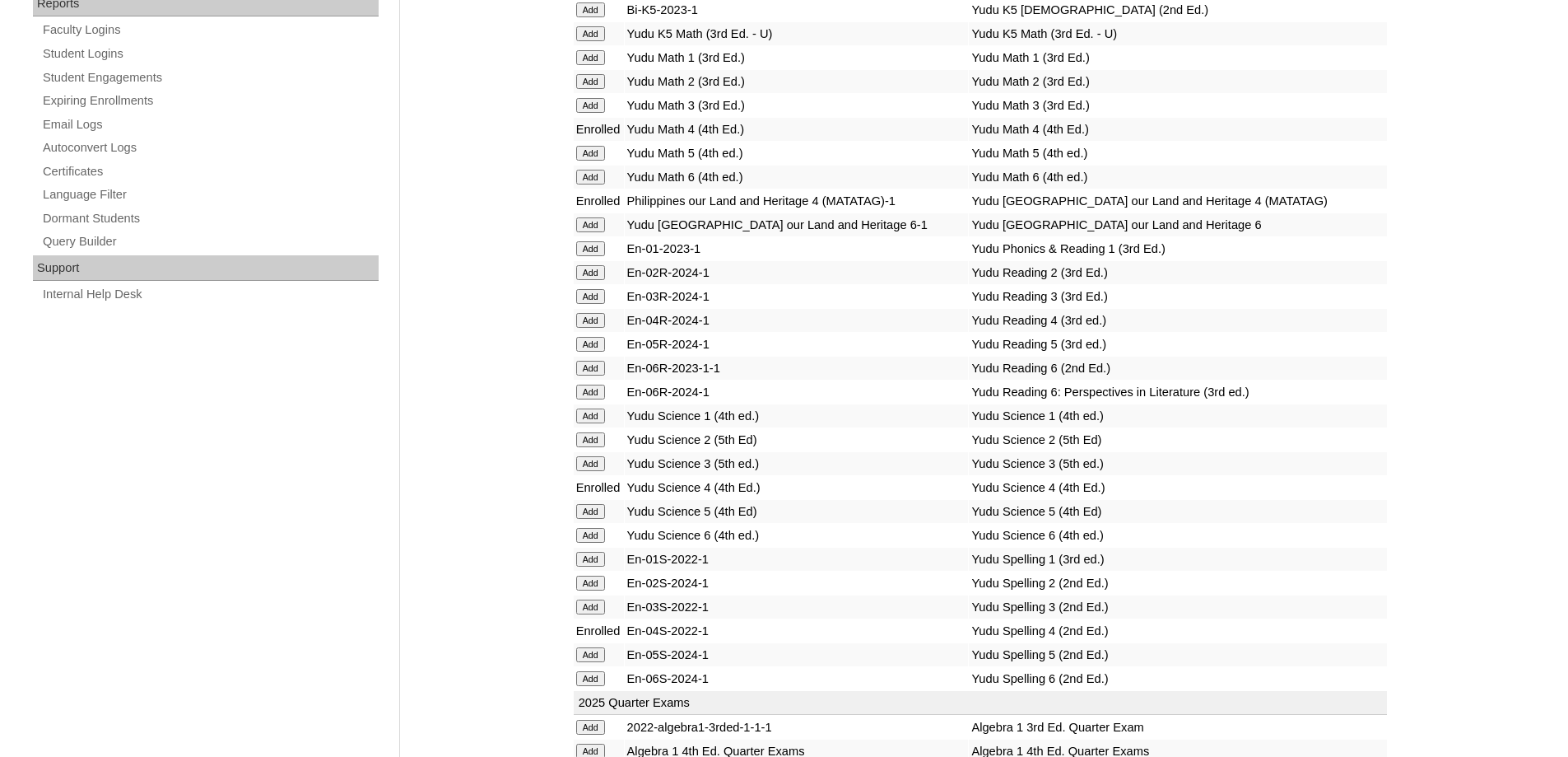
scroll to position [906, 0]
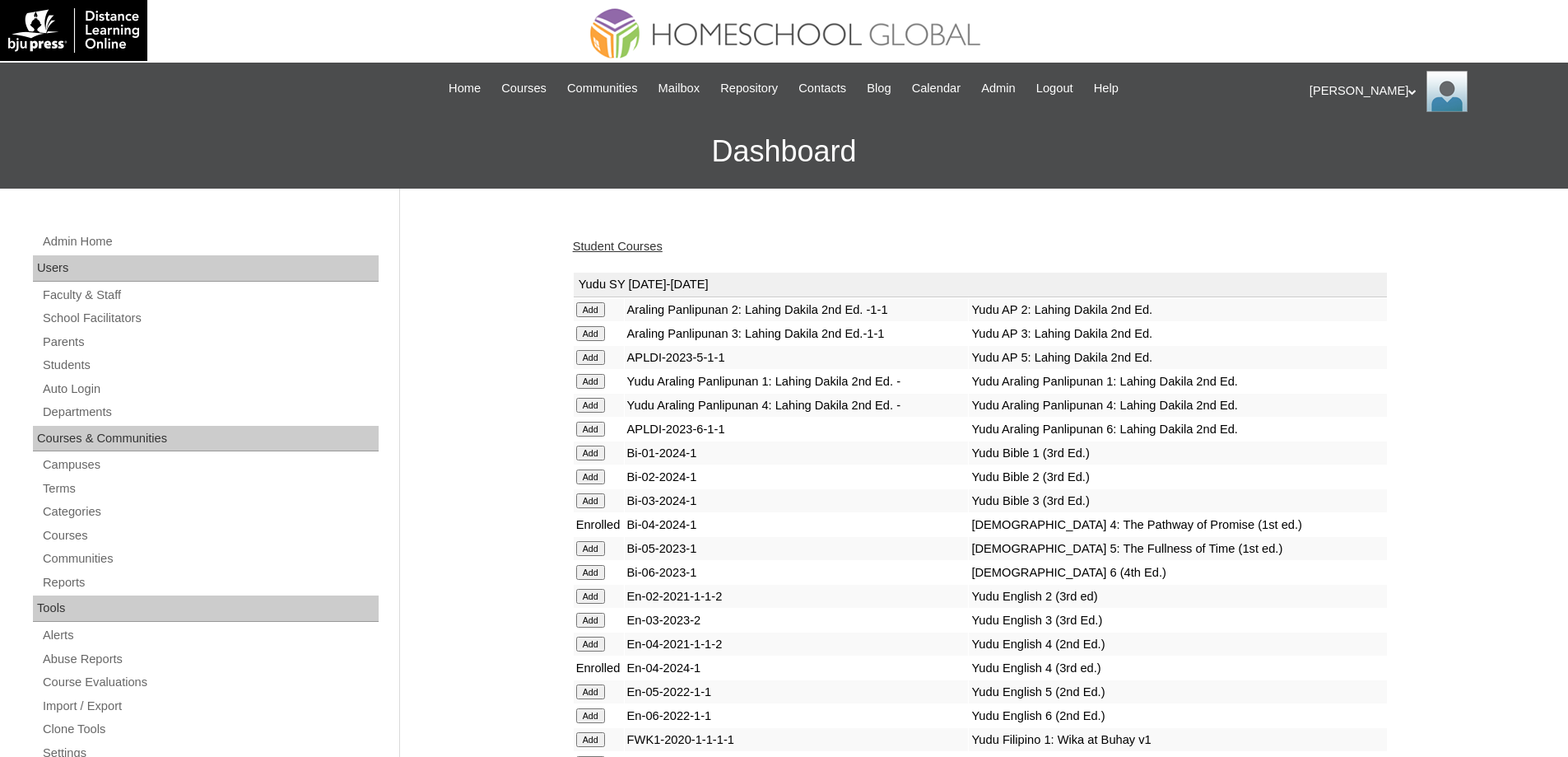
click at [637, 249] on link "Student Courses" at bounding box center [618, 246] width 90 height 13
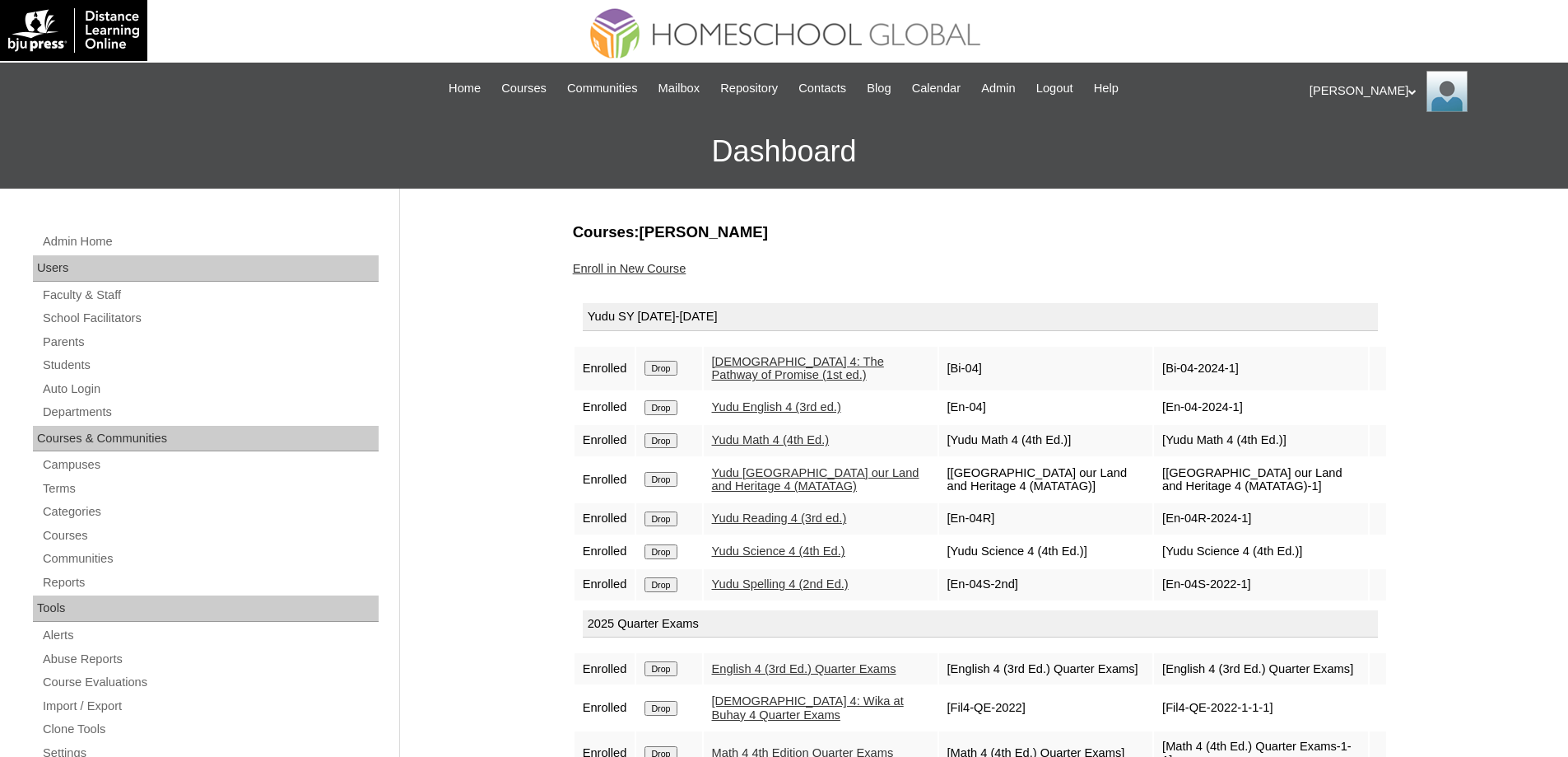
click at [675, 269] on link "Enroll in New Course" at bounding box center [630, 268] width 113 height 13
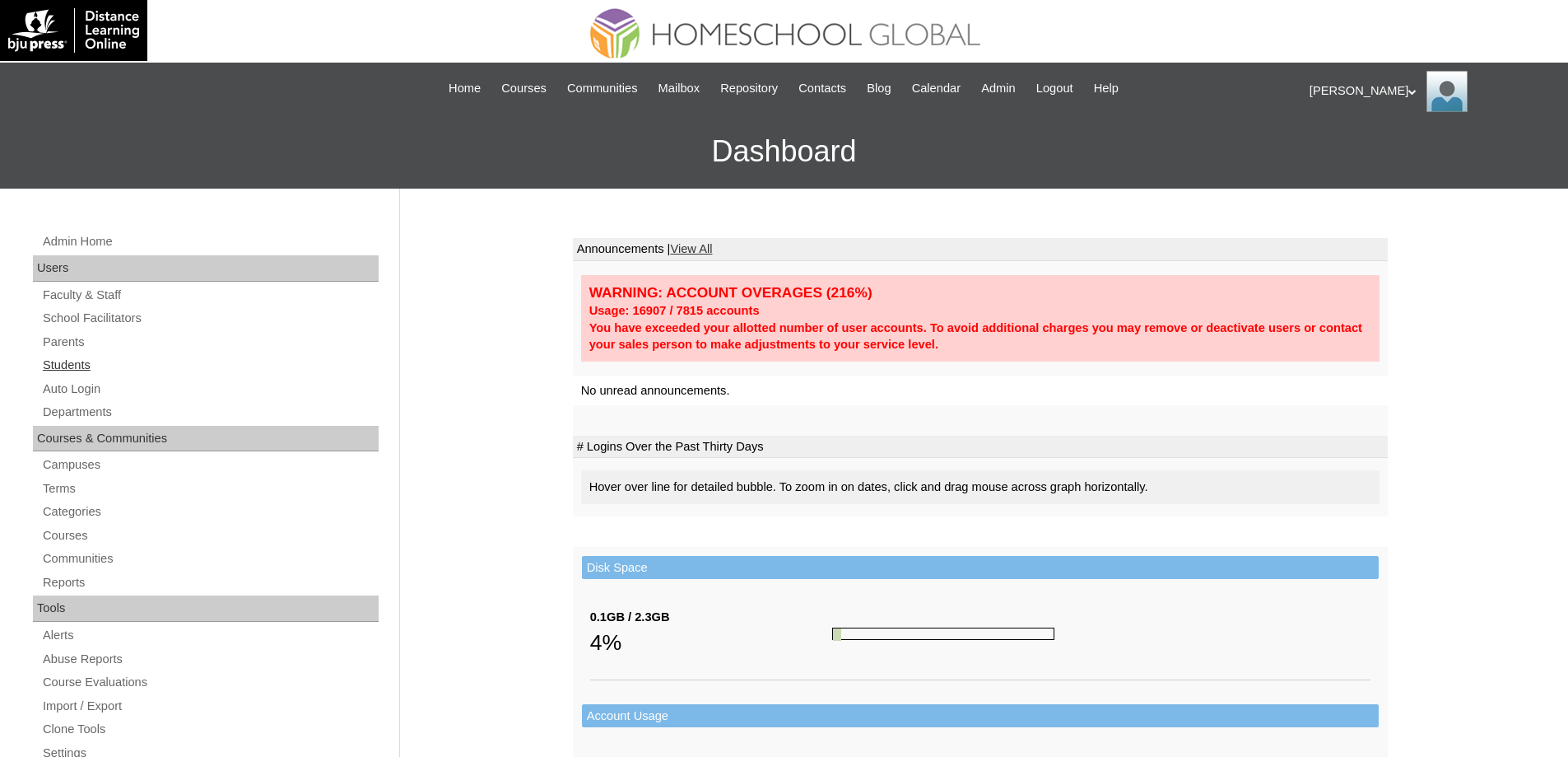
click at [221, 372] on link "Students" at bounding box center [209, 365] width 337 height 21
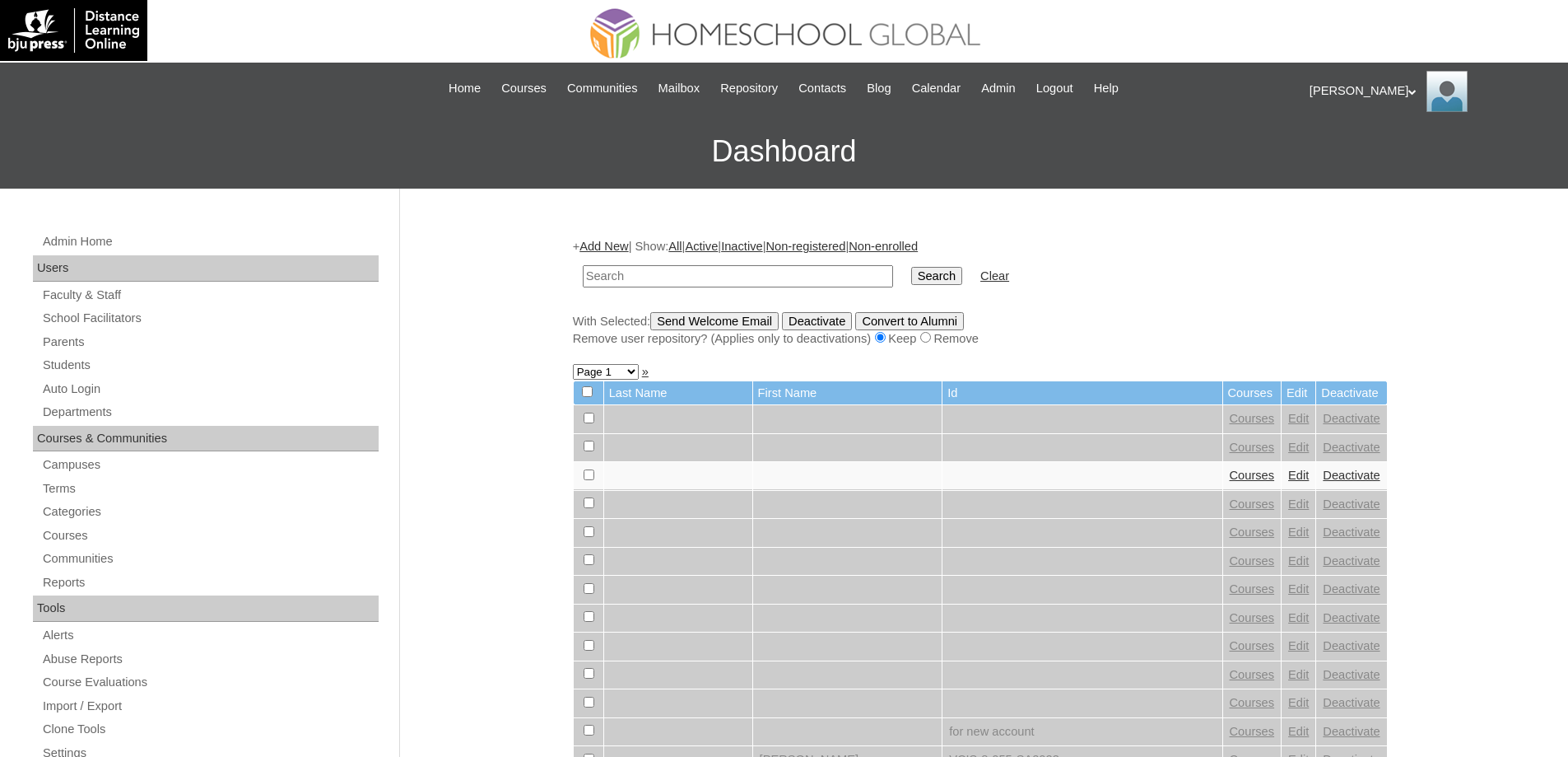
click at [834, 278] on input "text" at bounding box center [738, 276] width 310 height 22
type input "[PERSON_NAME]"
click at [955, 282] on input "Search" at bounding box center [937, 276] width 51 height 18
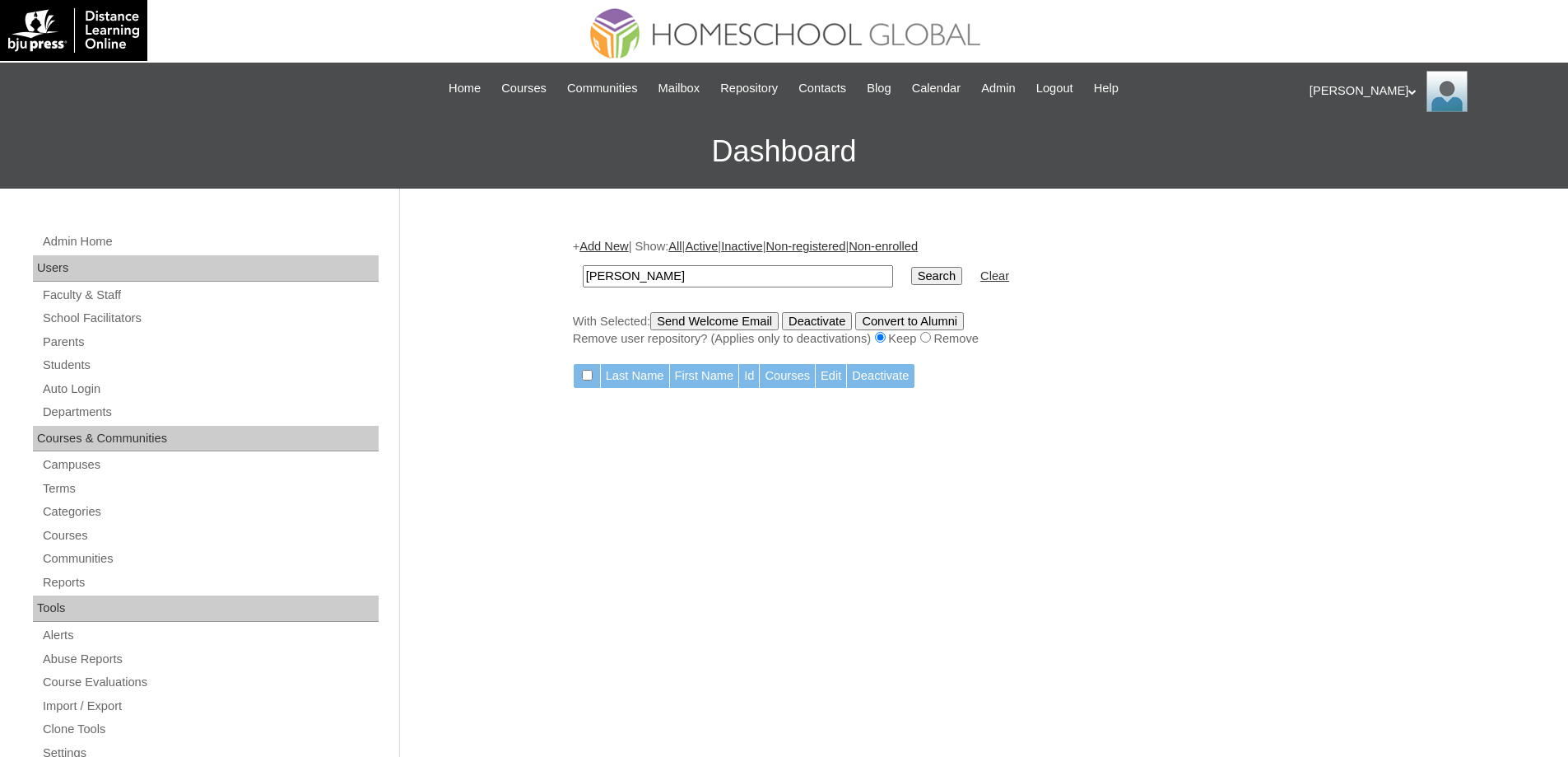
drag, startPoint x: 722, startPoint y: 282, endPoint x: 661, endPoint y: 278, distance: 61.1
click at [661, 278] on input "Francis Samuel Se" at bounding box center [738, 276] width 310 height 22
type input "[PERSON_NAME]"
click at [923, 264] on td "Search" at bounding box center [937, 276] width 68 height 38
click at [931, 269] on input "Search" at bounding box center [937, 276] width 51 height 18
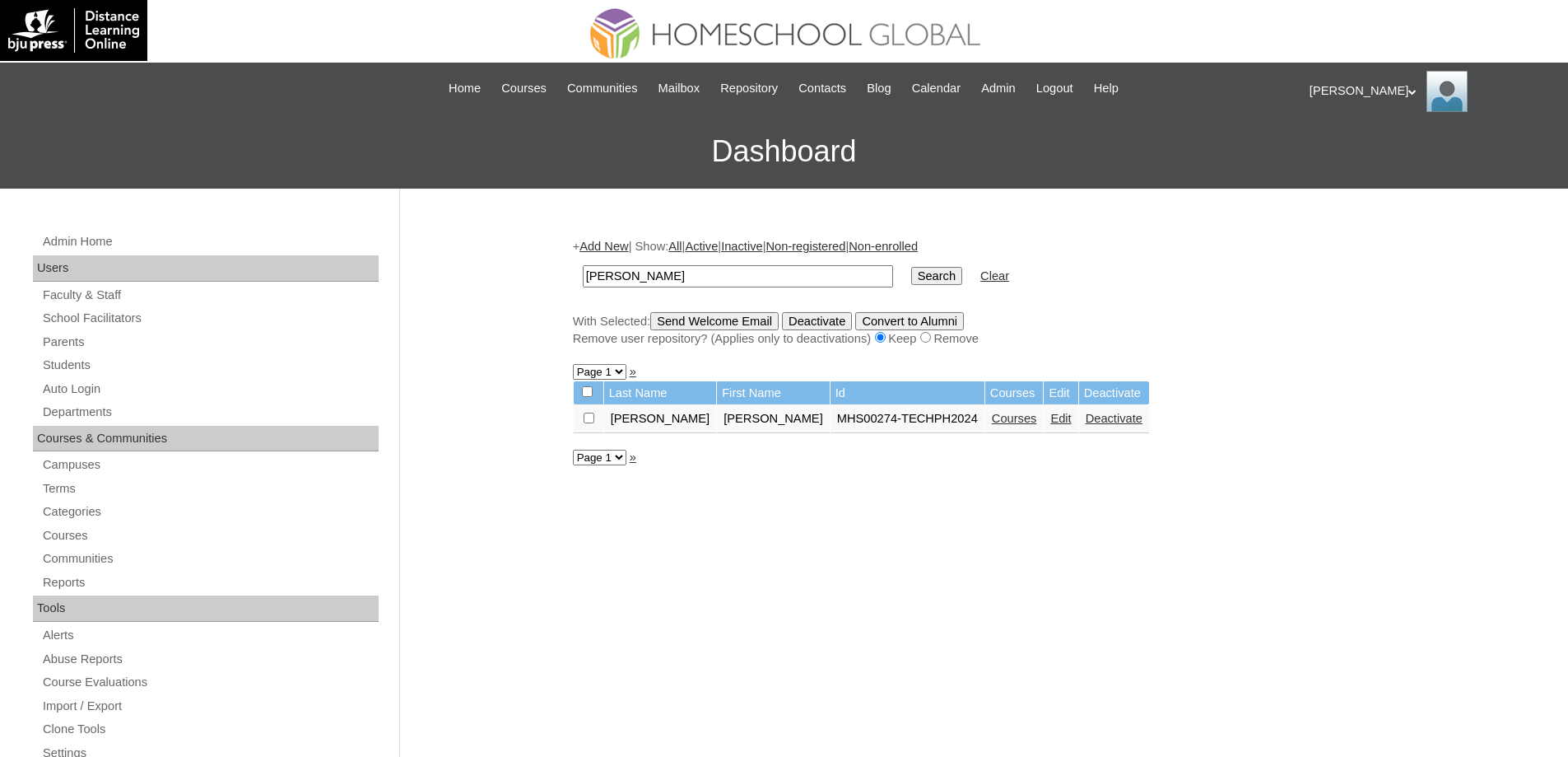
click at [992, 424] on link "Courses" at bounding box center [1015, 418] width 46 height 13
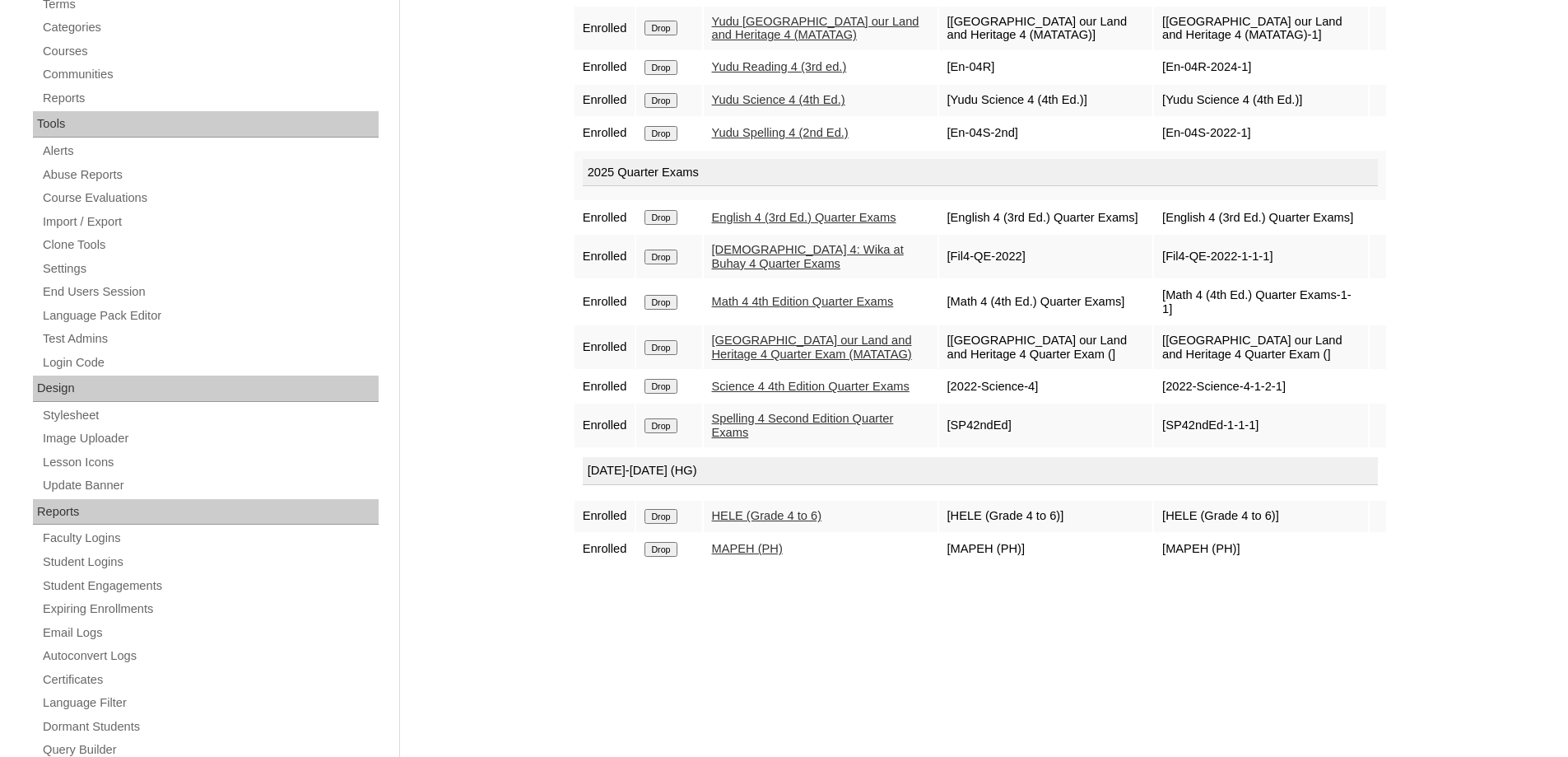
scroll to position [494, 0]
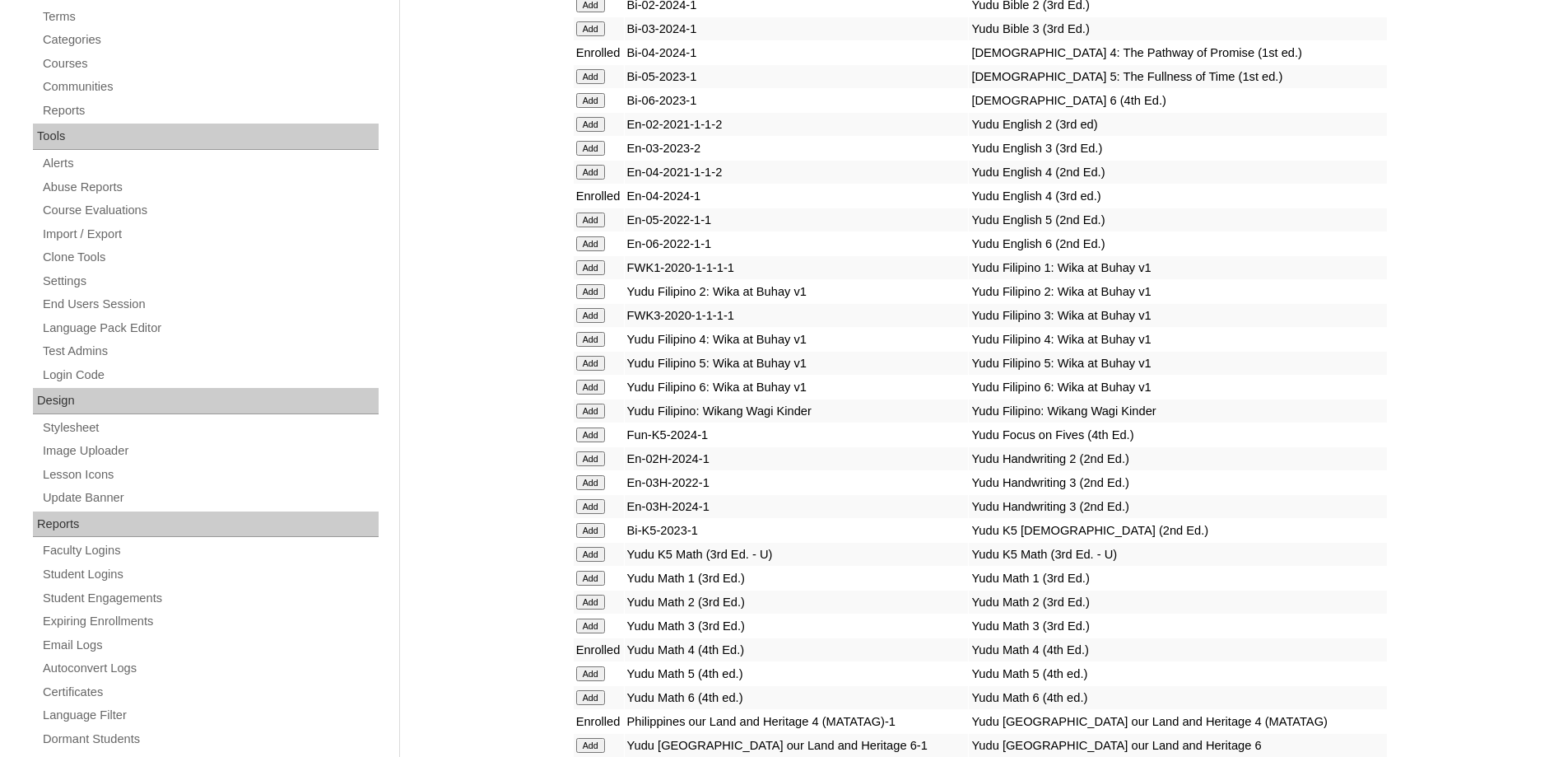
scroll to position [165, 0]
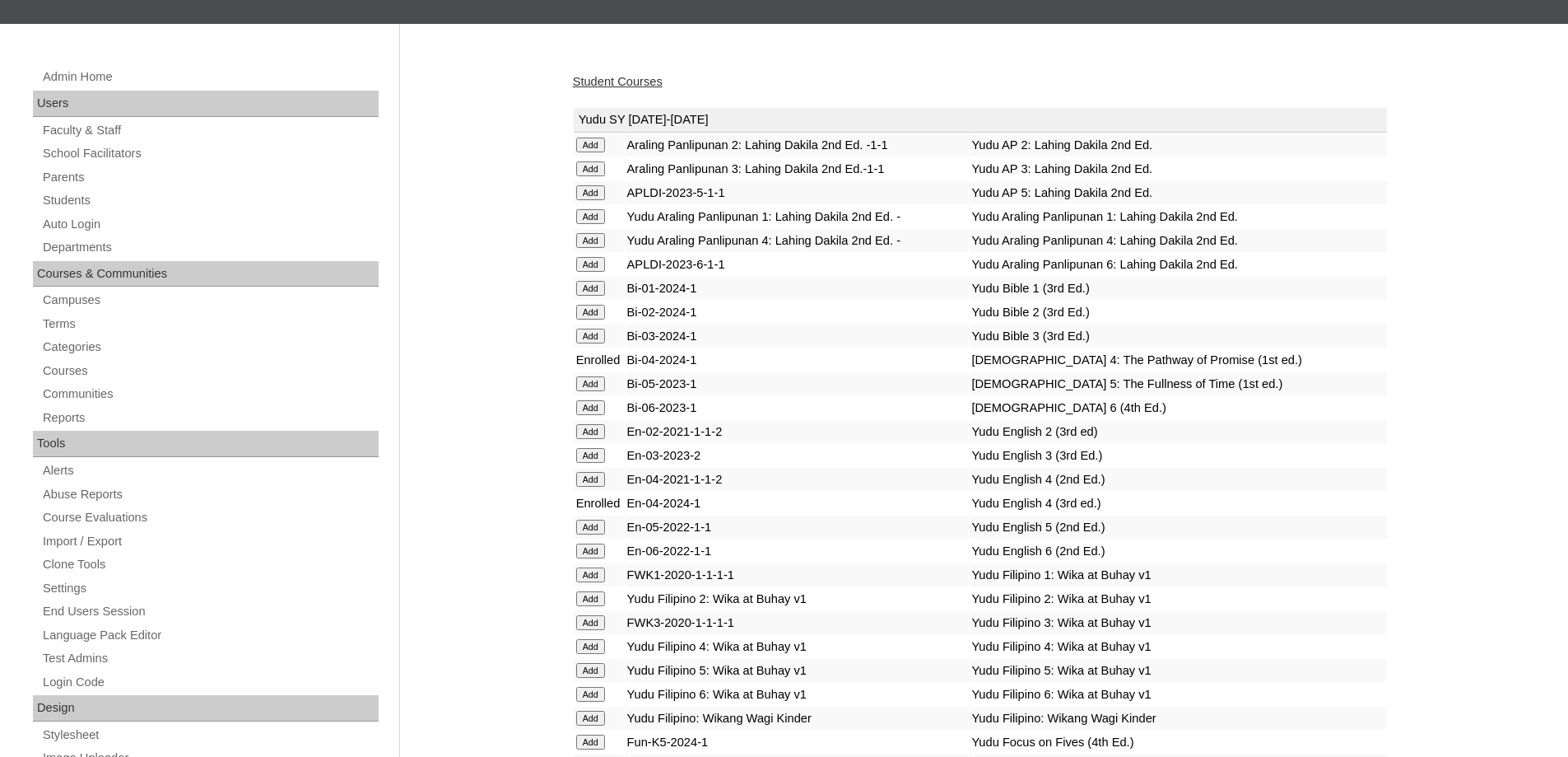
click at [626, 81] on link "Student Courses" at bounding box center [618, 81] width 90 height 13
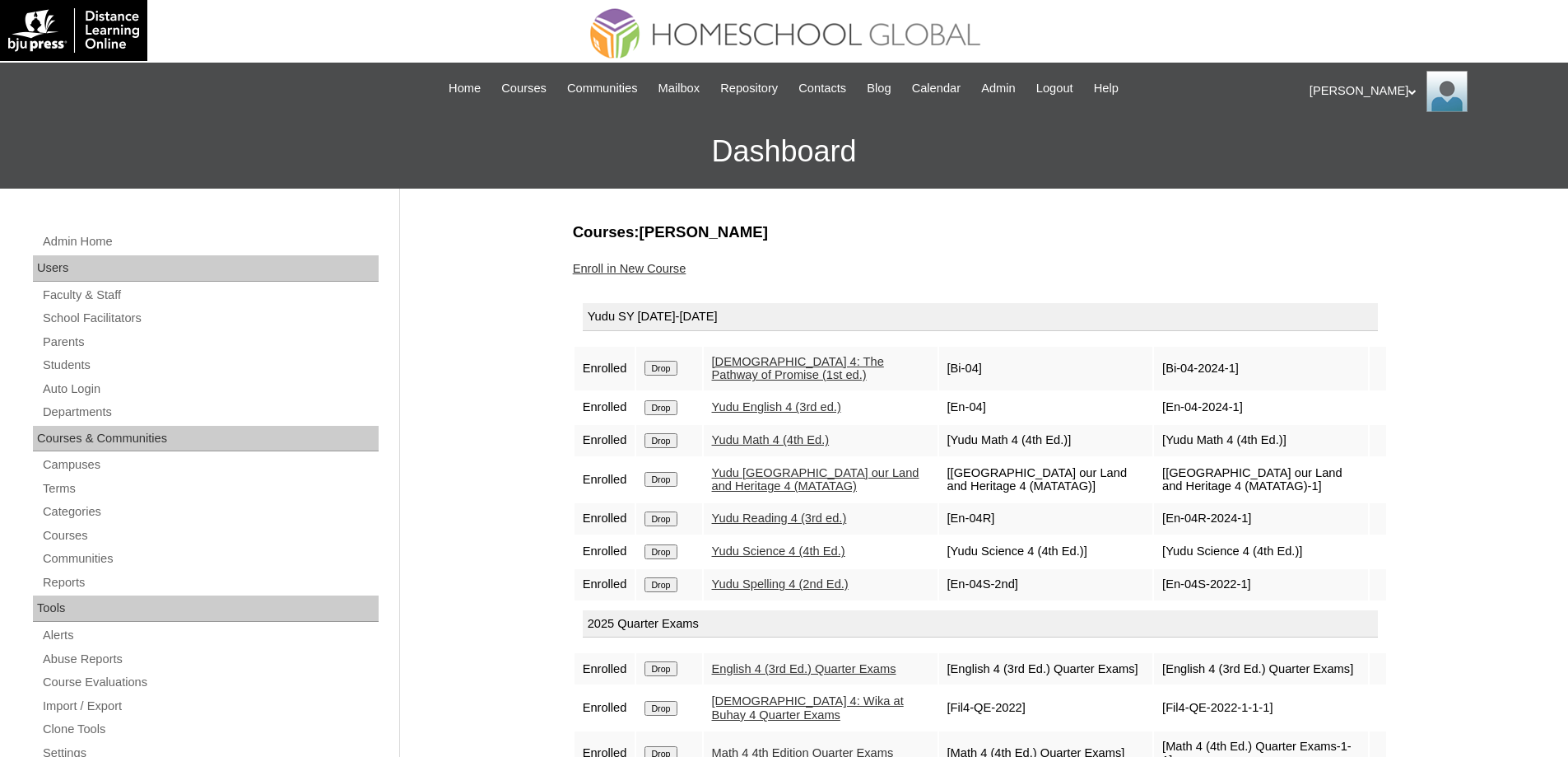
click at [665, 261] on link "Enroll in New Course" at bounding box center [630, 268] width 113 height 13
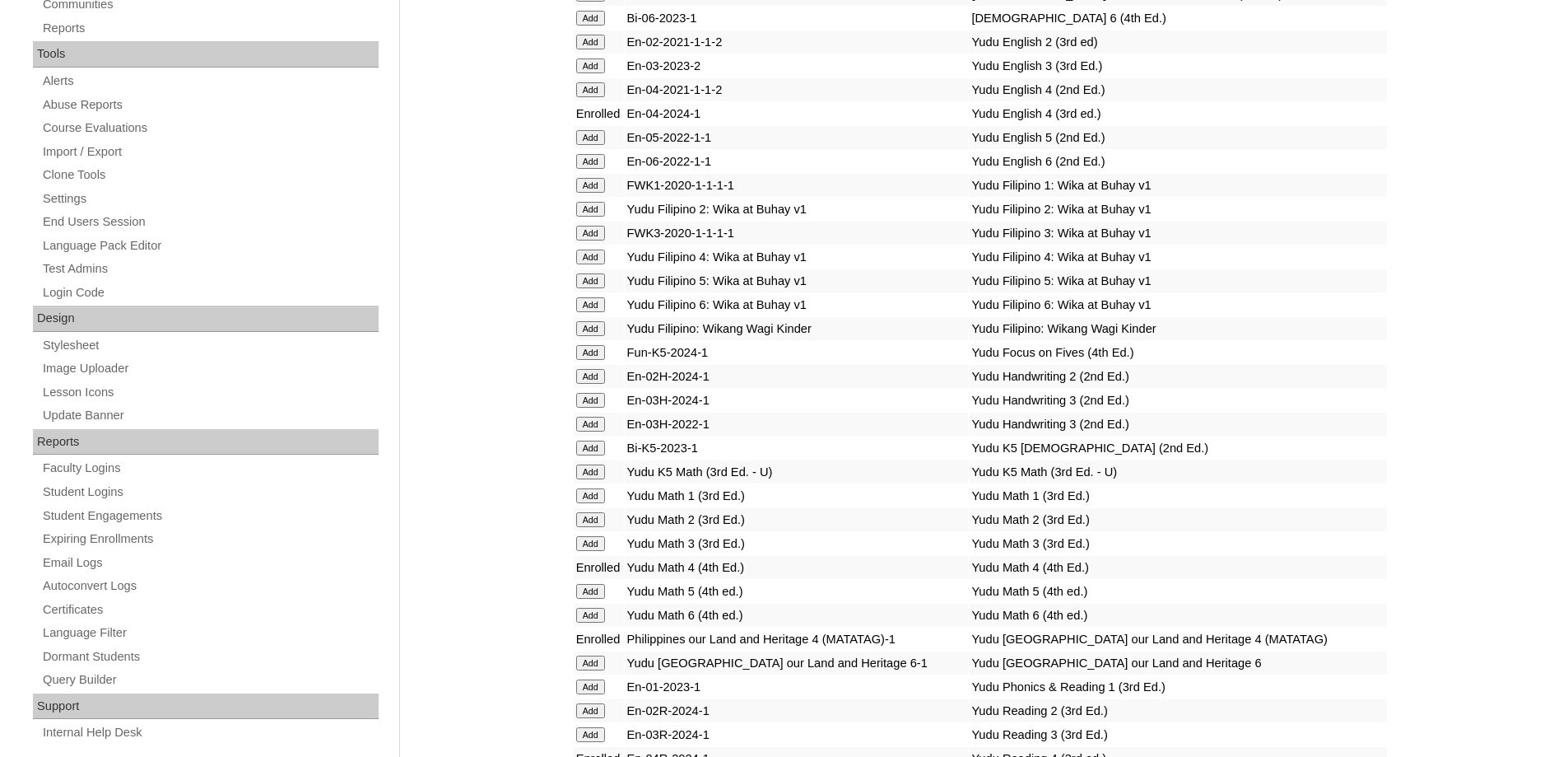
scroll to position [494, 0]
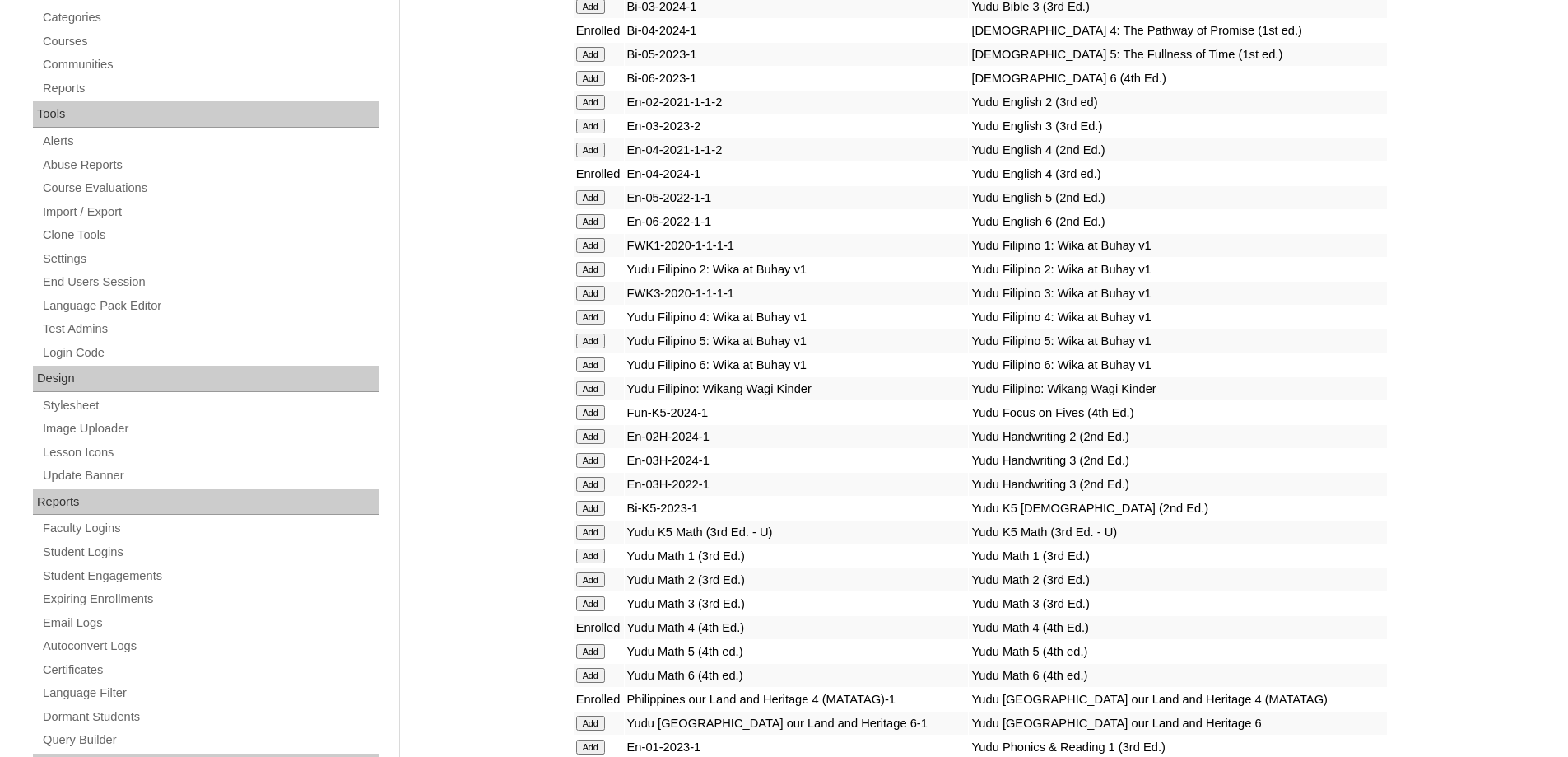
click at [592, 325] on input "Add" at bounding box center [591, 317] width 29 height 15
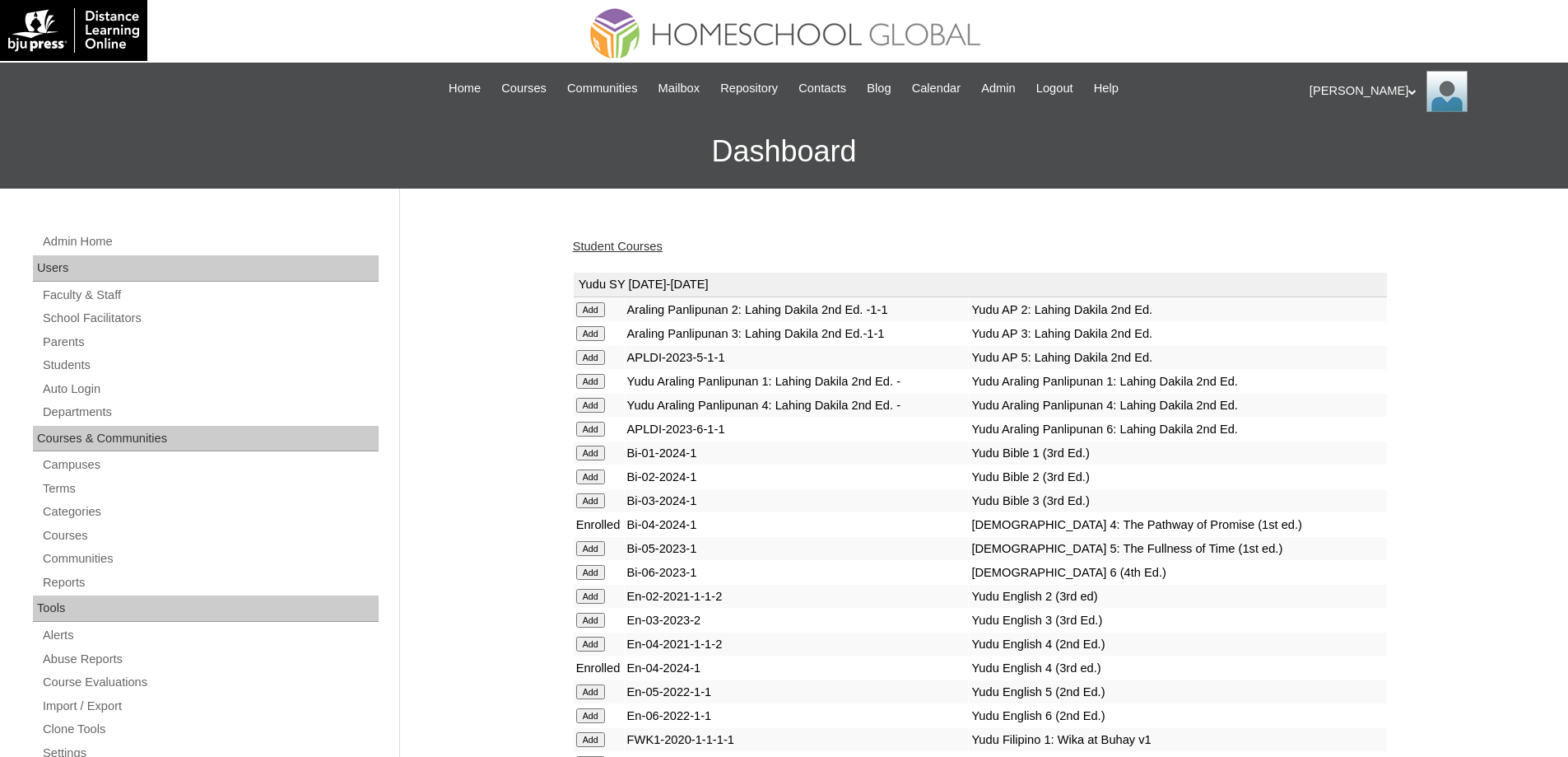
click at [645, 246] on link "Student Courses" at bounding box center [618, 246] width 90 height 13
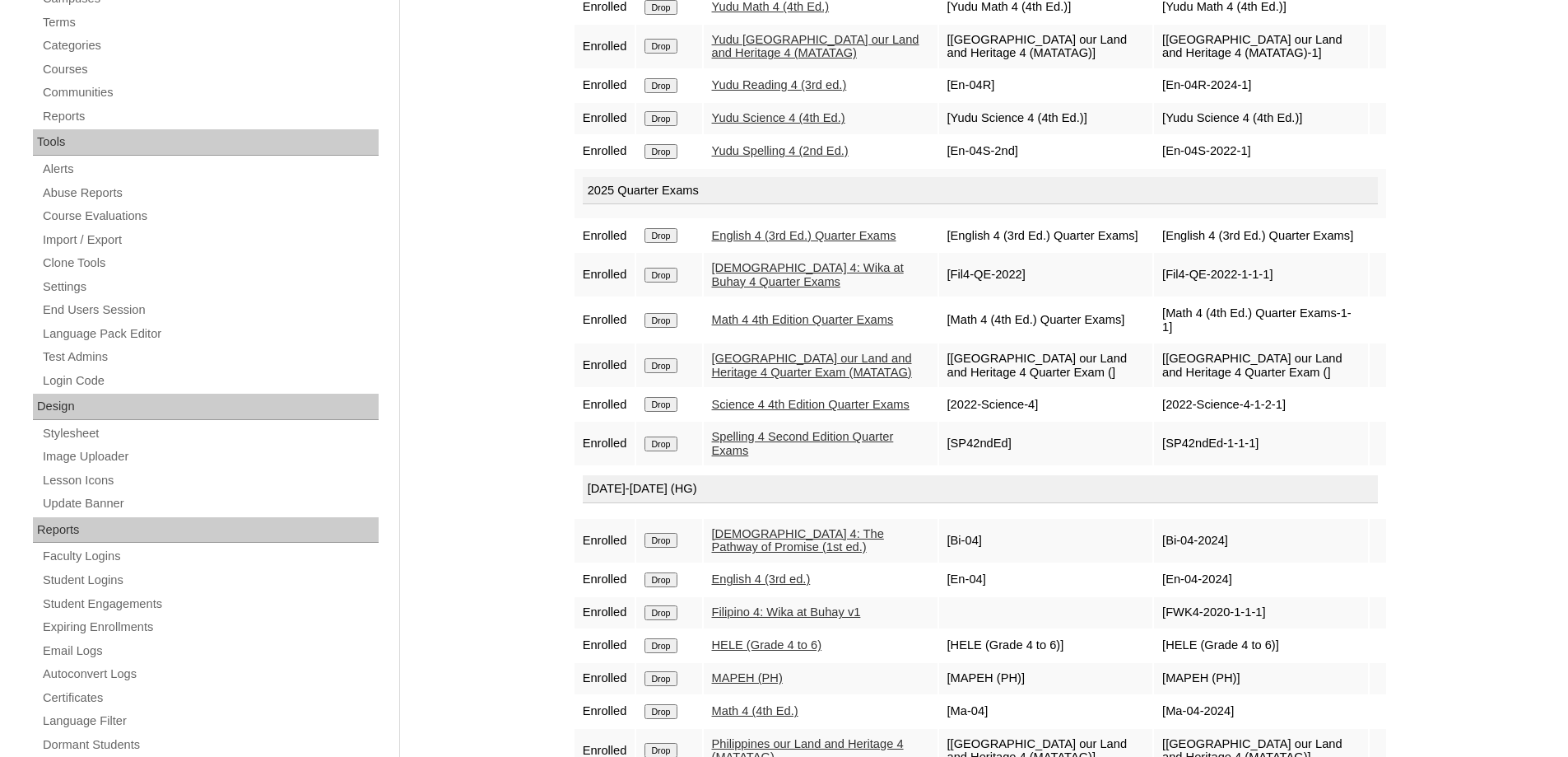
scroll to position [662, 0]
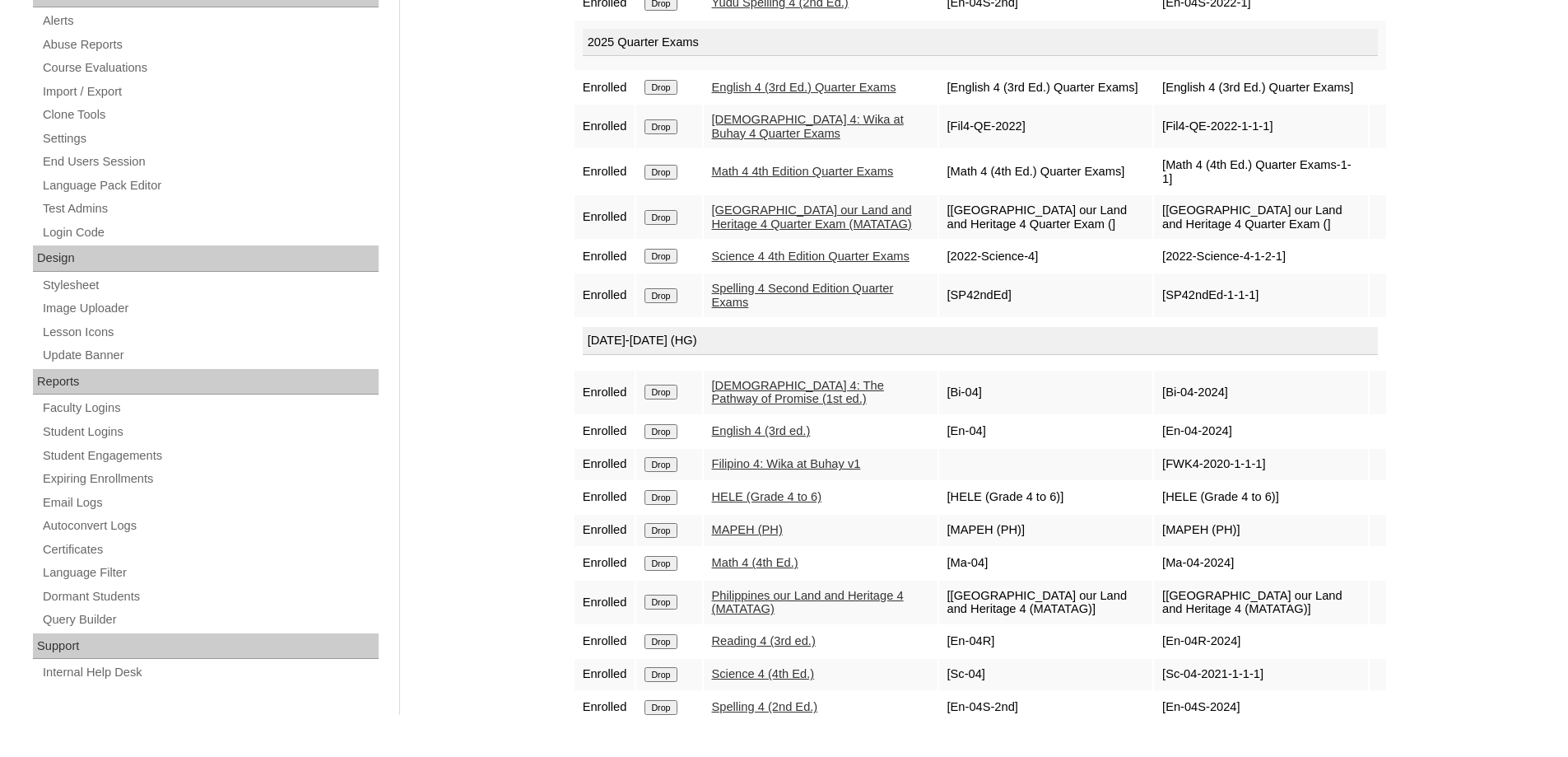
click at [677, 389] on input "Drop" at bounding box center [660, 392] width 32 height 15
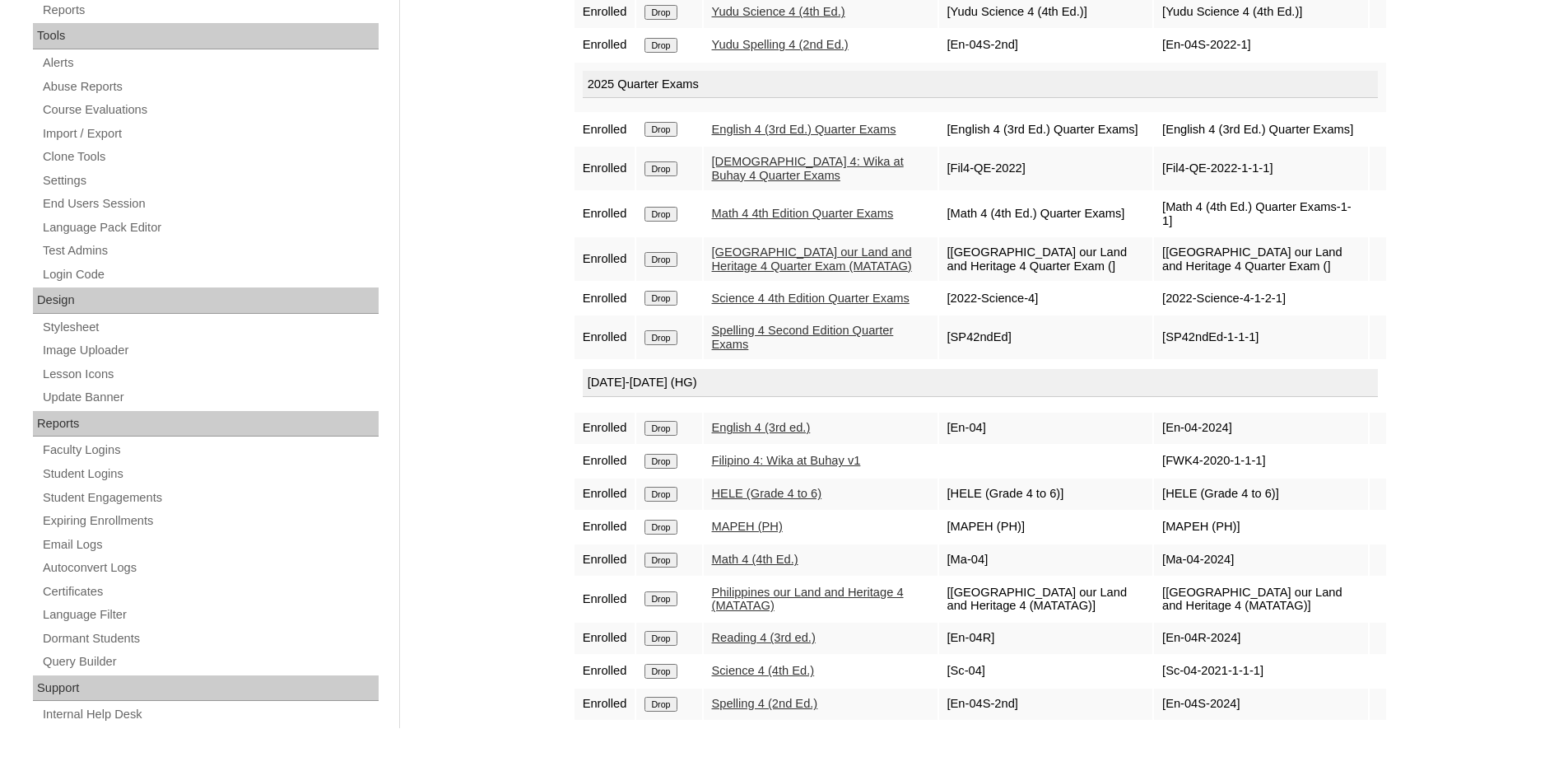
scroll to position [616, 0]
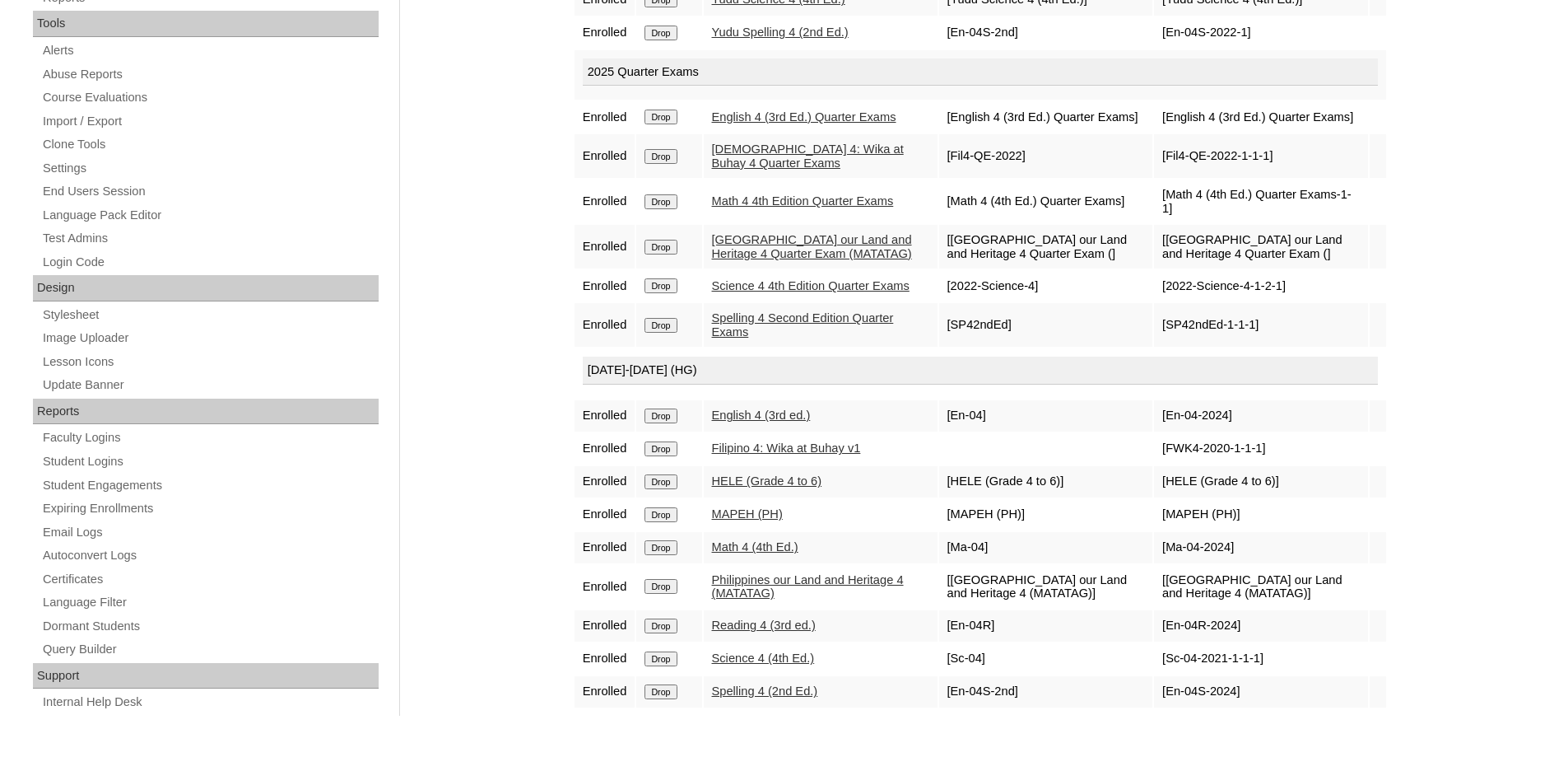
click at [666, 432] on td "Drop" at bounding box center [668, 416] width 65 height 31
click at [668, 423] on input "Drop" at bounding box center [660, 416] width 32 height 15
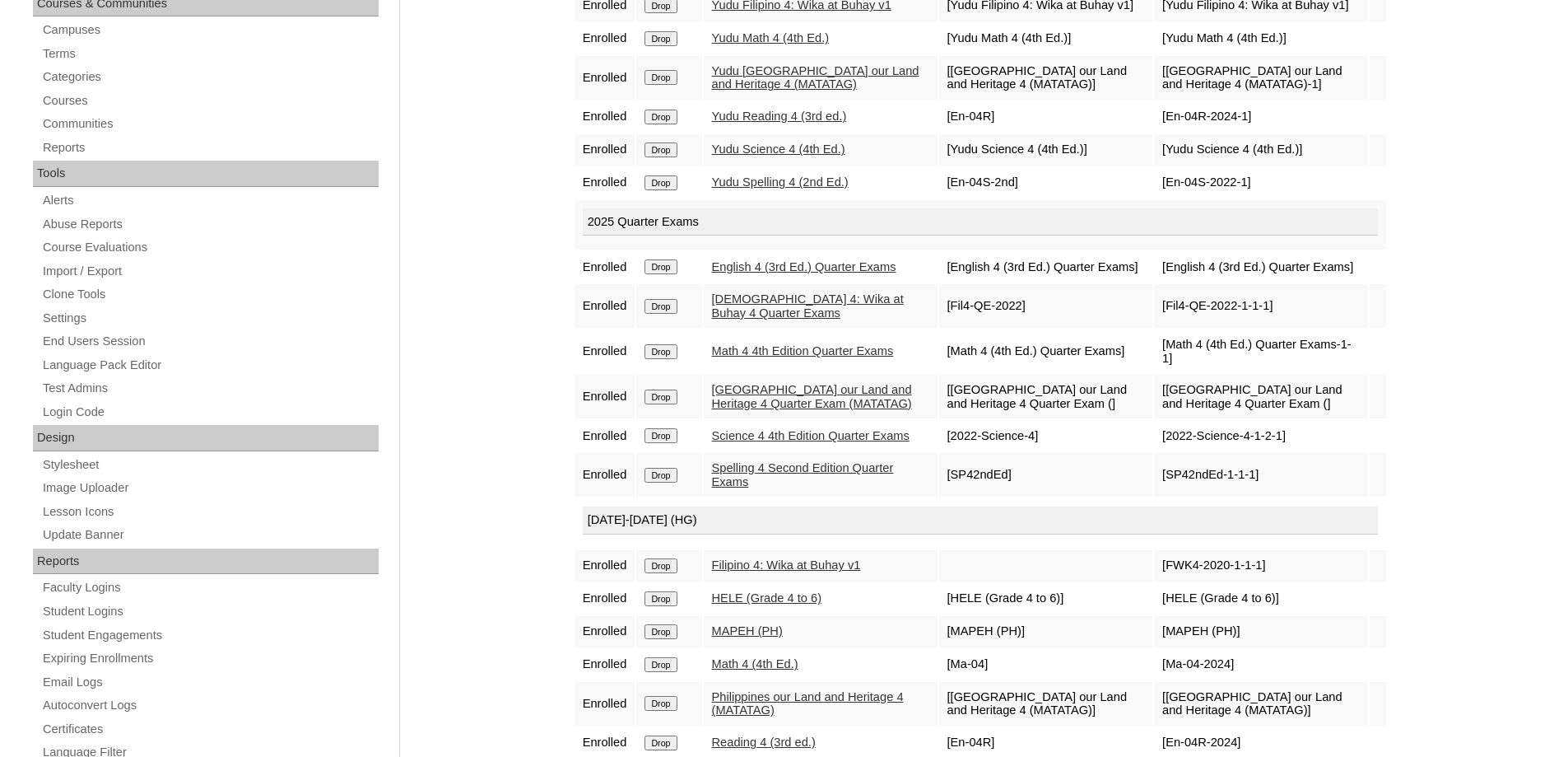
scroll to position [494, 0]
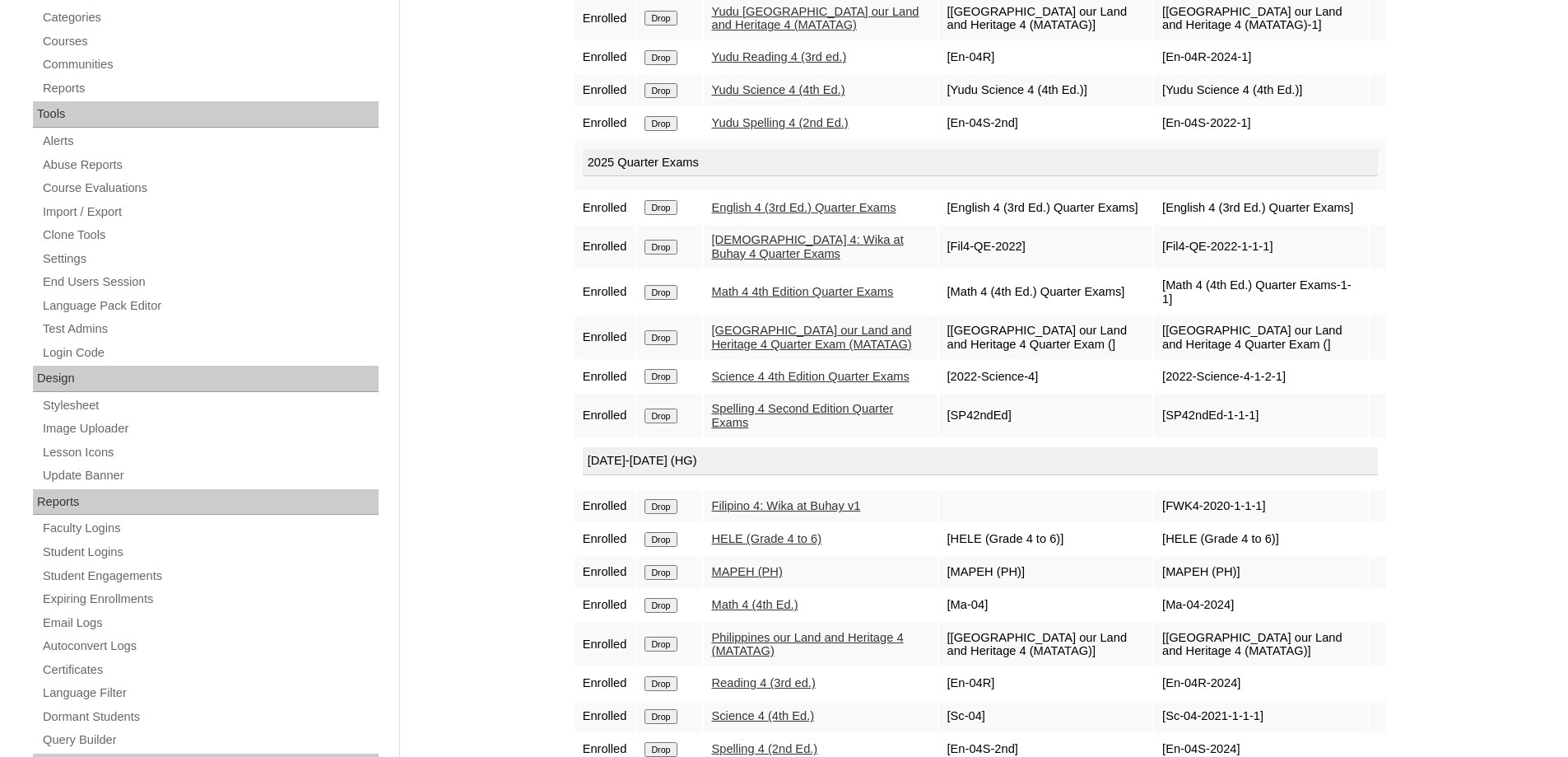
click at [677, 514] on input "Drop" at bounding box center [660, 506] width 32 height 15
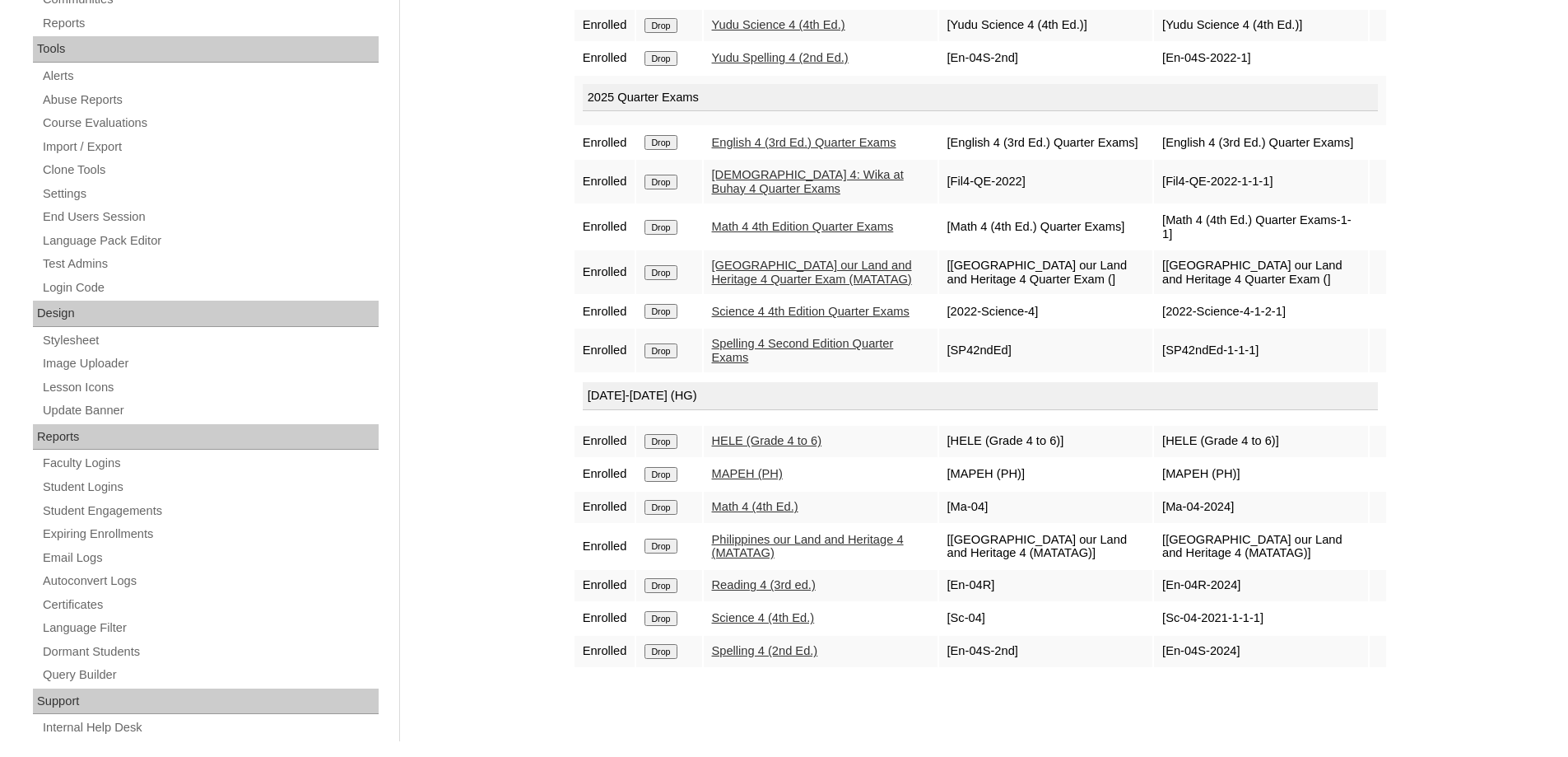
scroll to position [584, 0]
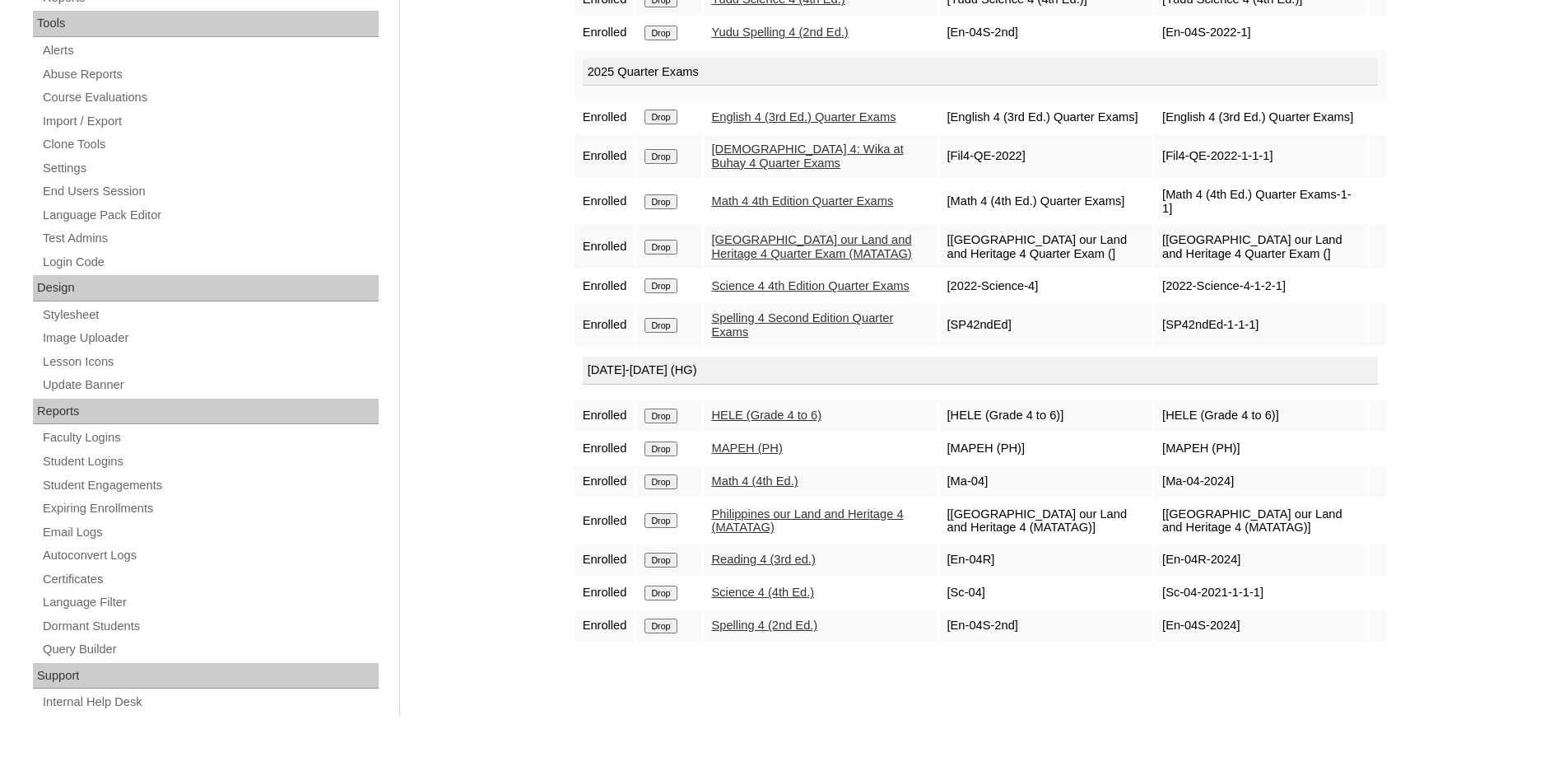
click at [676, 423] on input "Drop" at bounding box center [660, 416] width 32 height 15
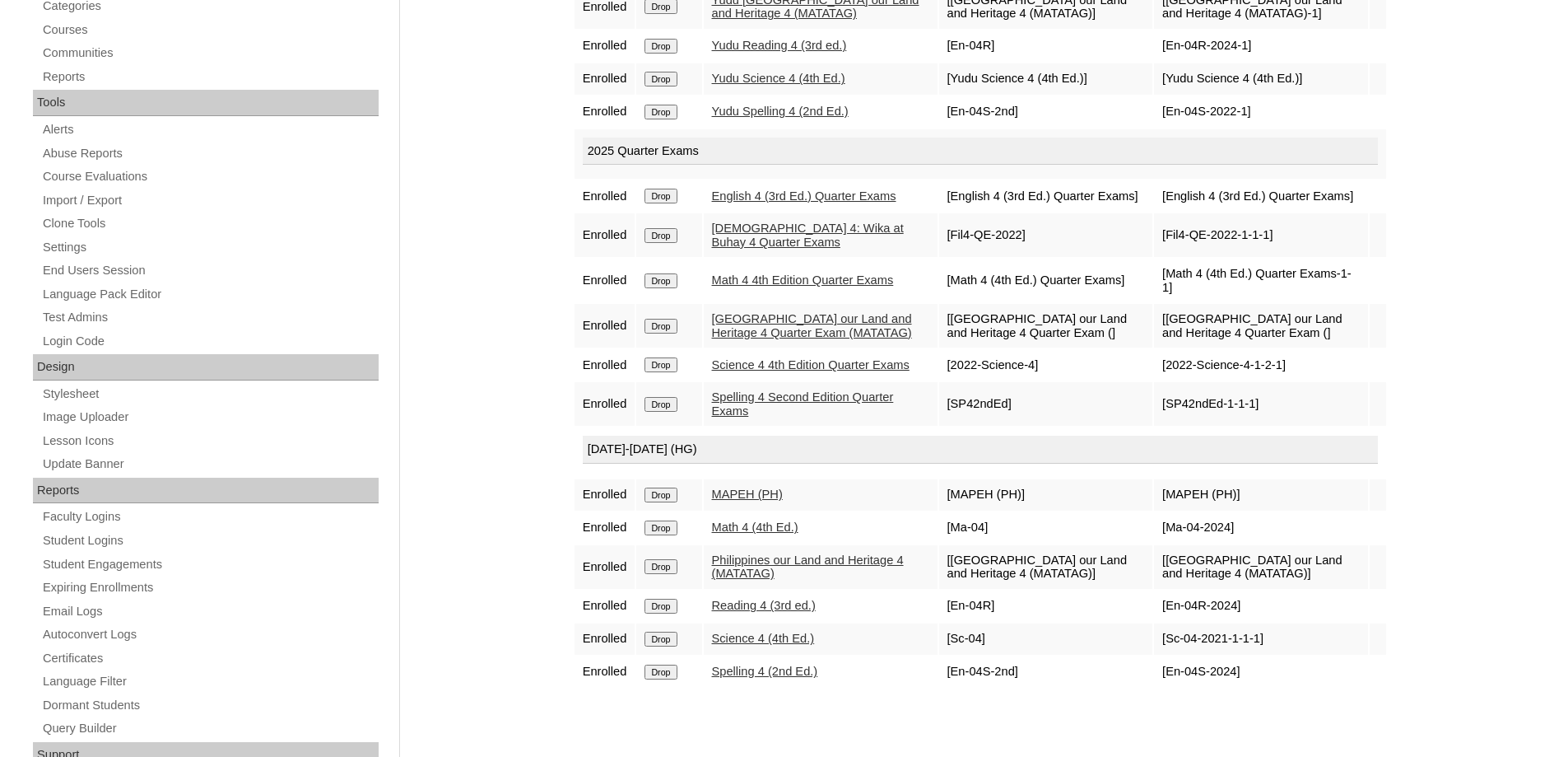
scroll to position [576, 0]
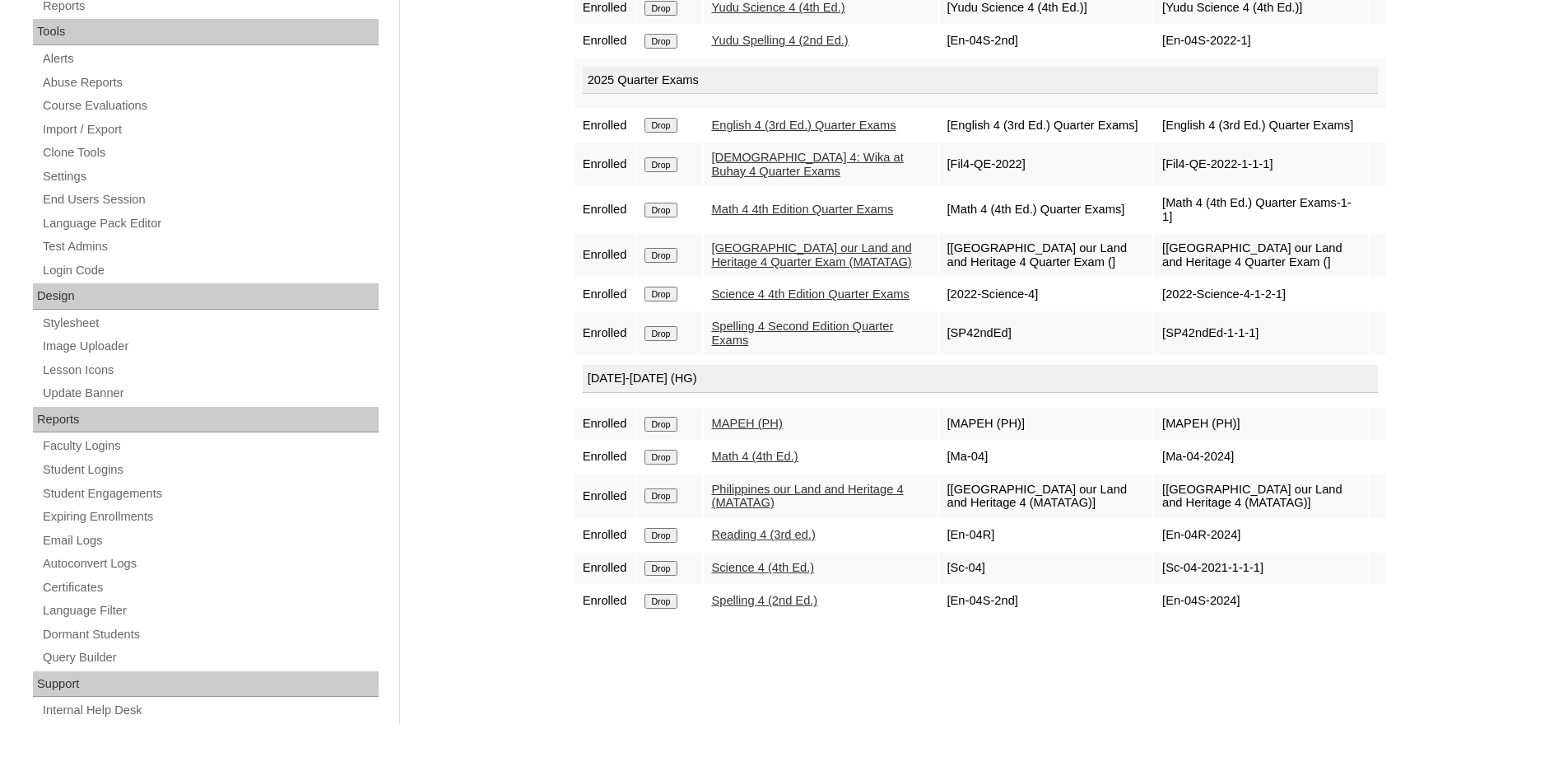
click at [666, 432] on input "Drop" at bounding box center [660, 424] width 32 height 15
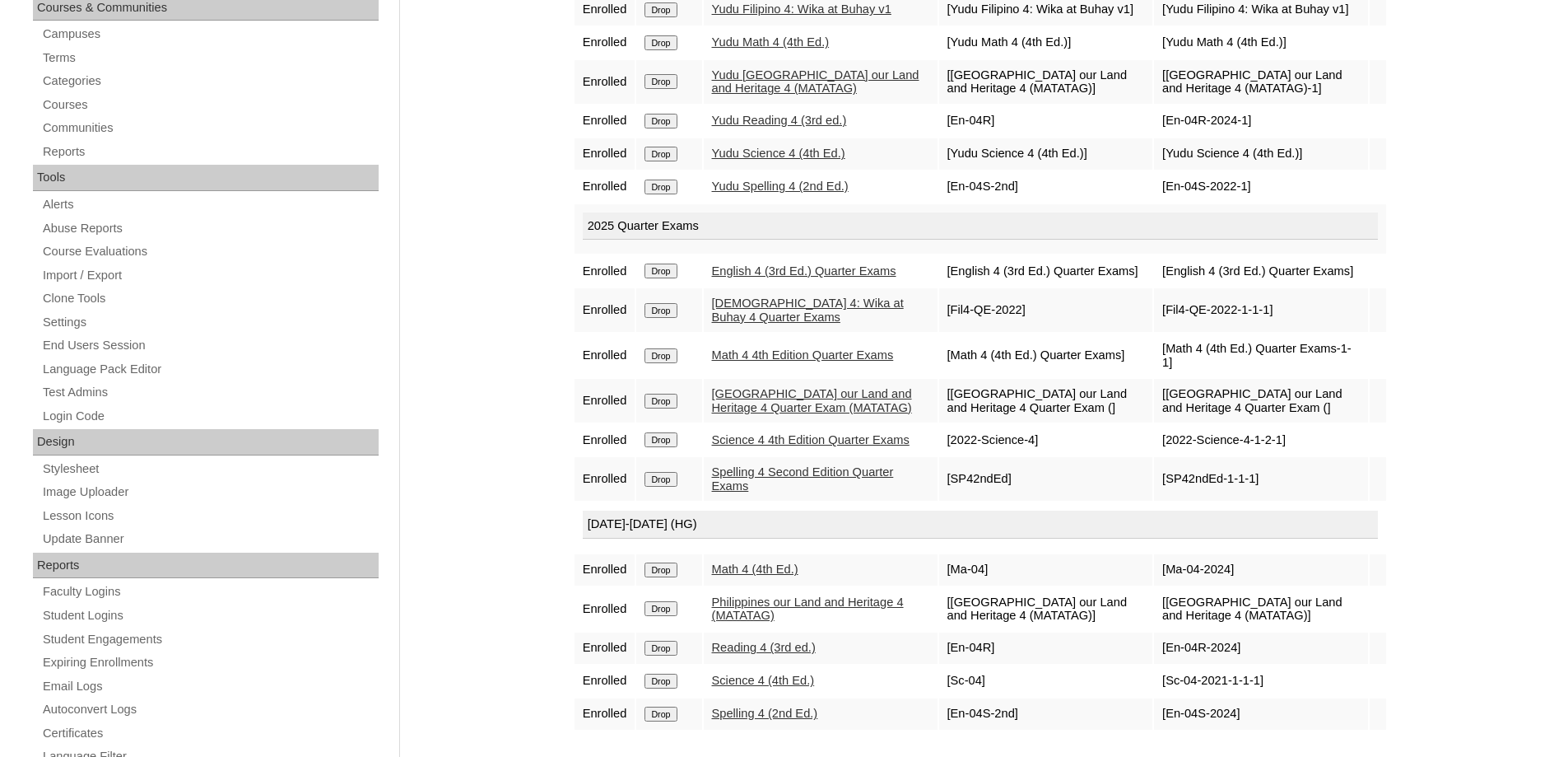
scroll to position [494, 0]
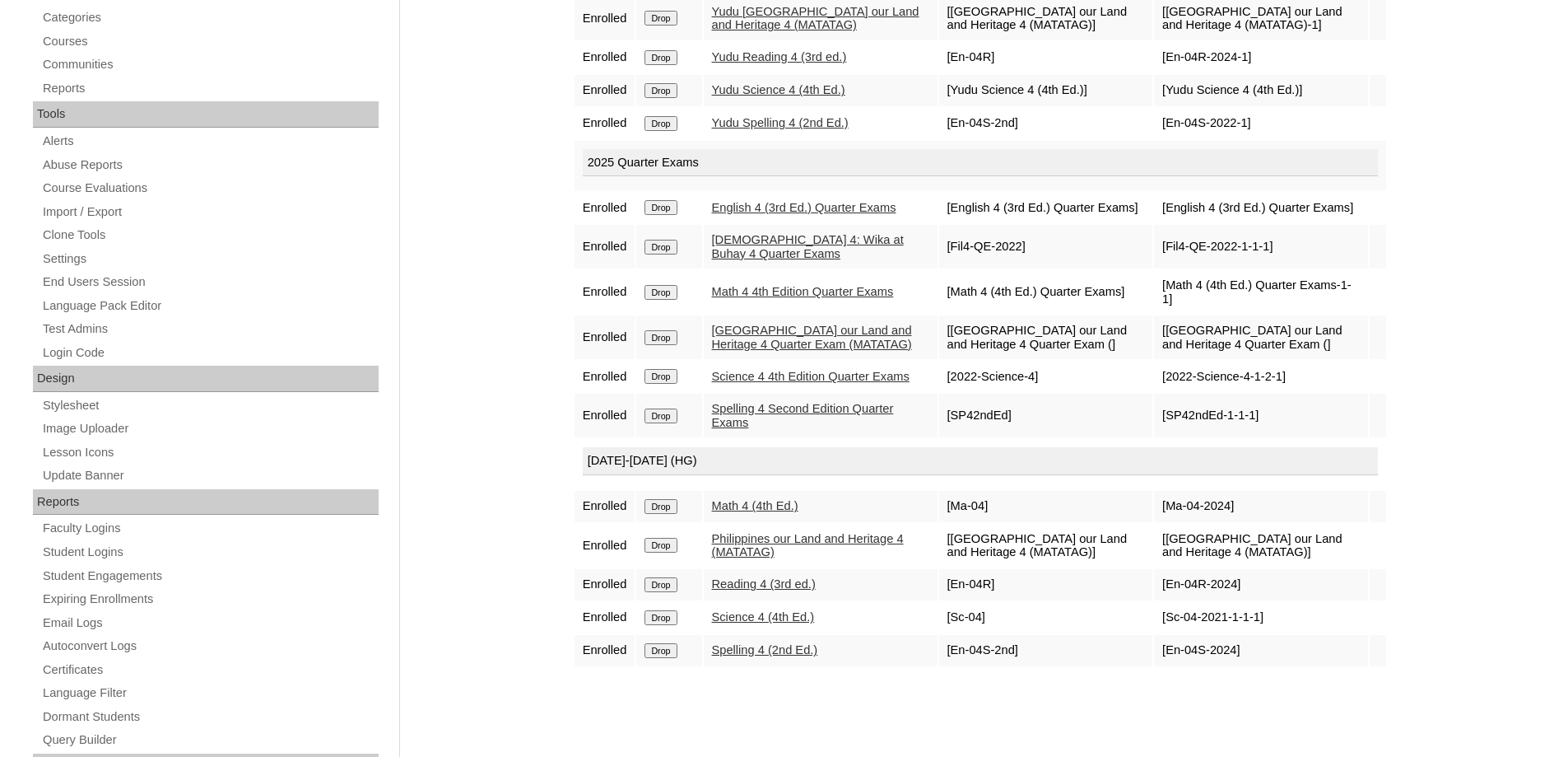
click at [667, 522] on td "Drop" at bounding box center [668, 506] width 65 height 31
drag, startPoint x: 671, startPoint y: 550, endPoint x: 873, endPoint y: 53, distance: 536.5
click at [671, 514] on input "Drop" at bounding box center [660, 506] width 32 height 15
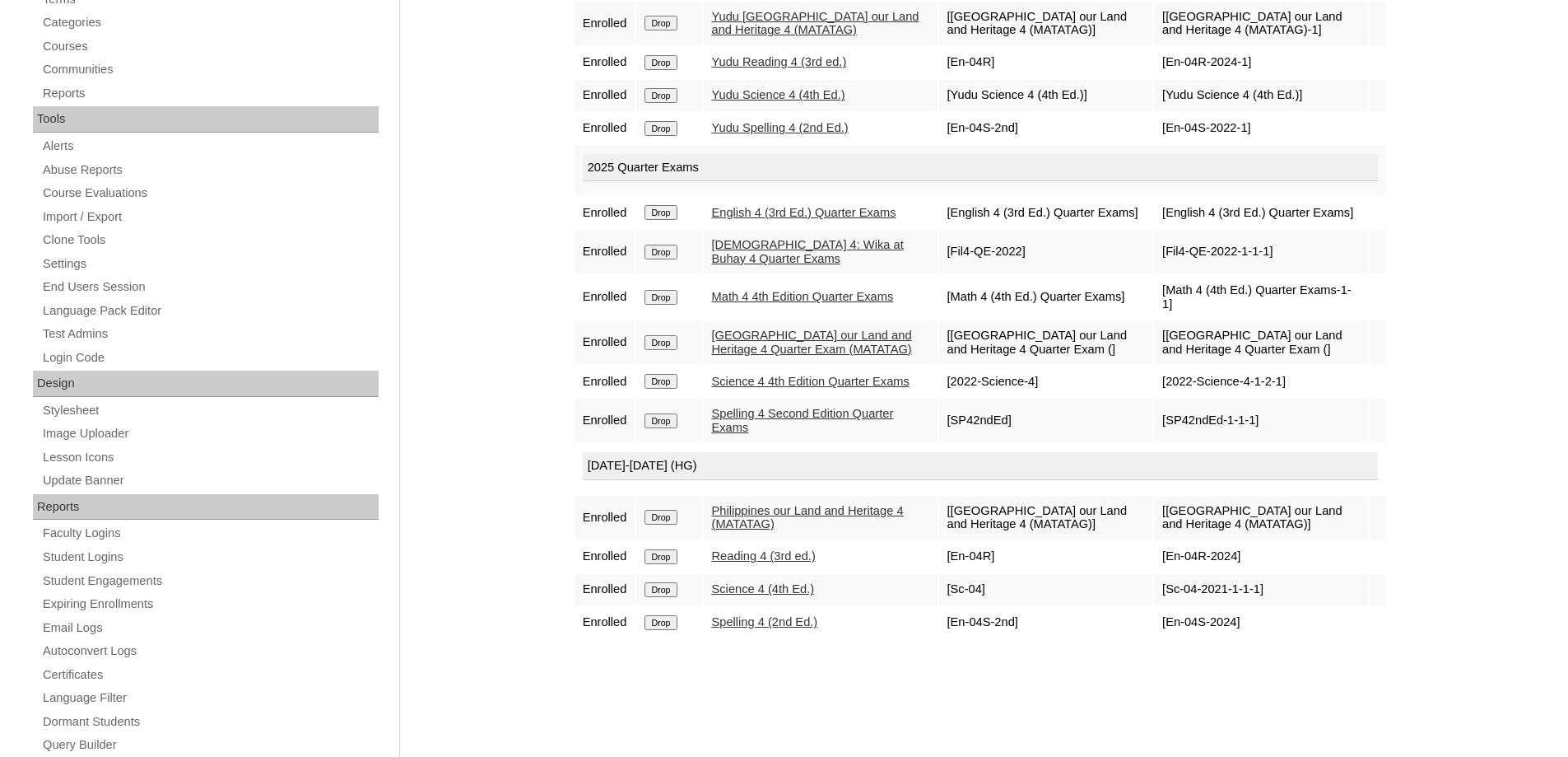
scroll to position [494, 0]
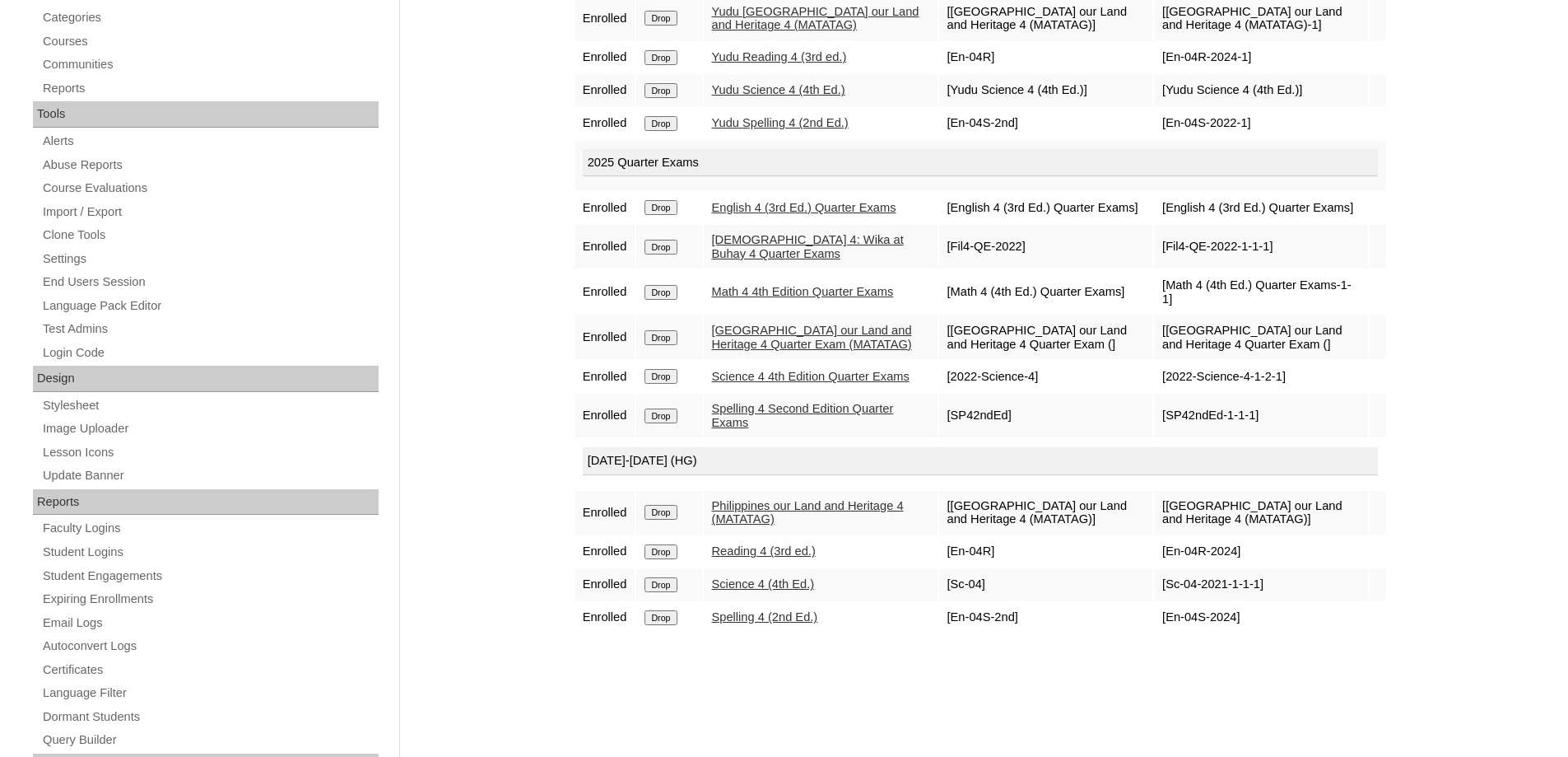
click at [675, 519] on input "Drop" at bounding box center [660, 512] width 32 height 15
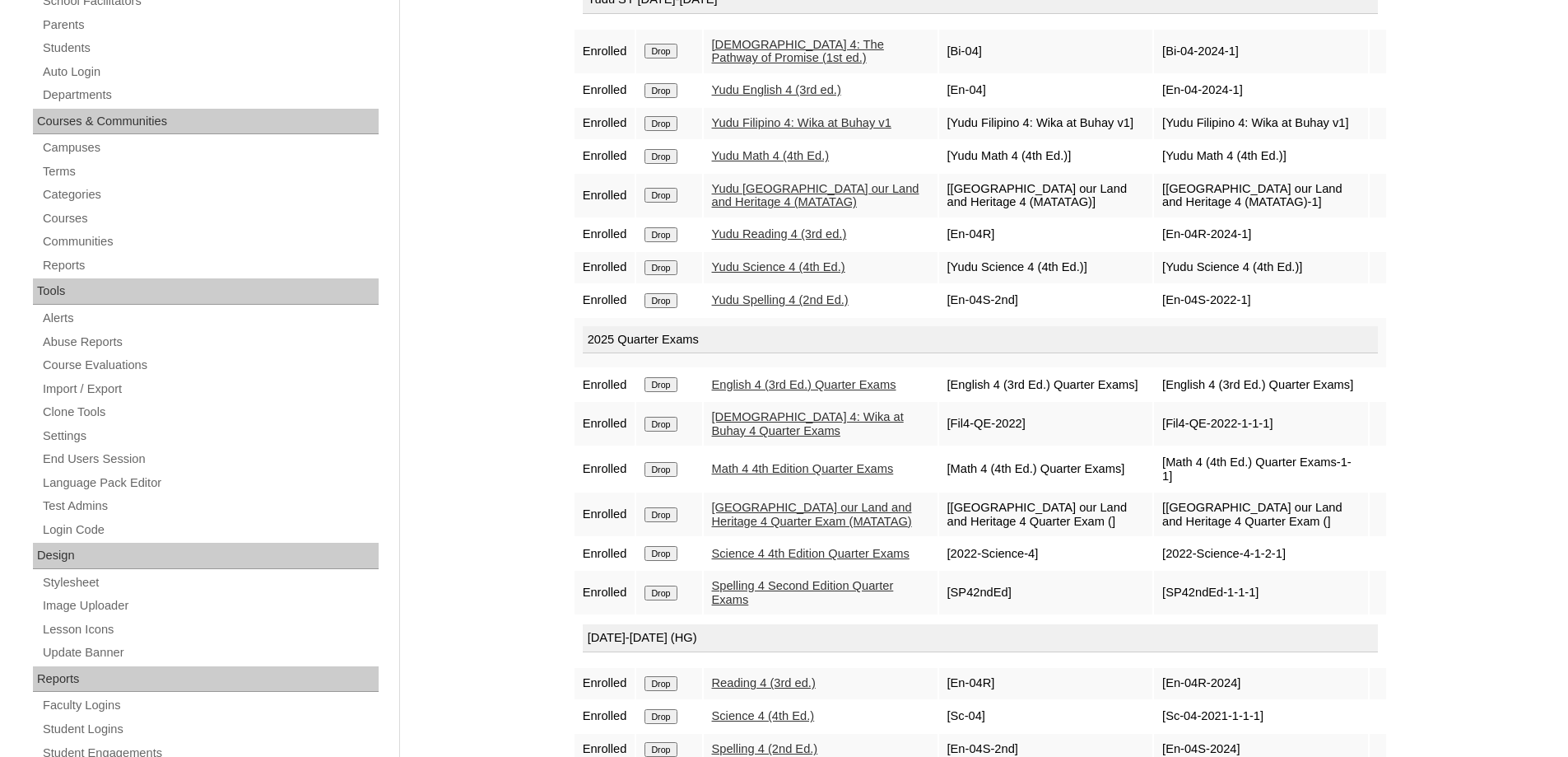
scroll to position [411, 0]
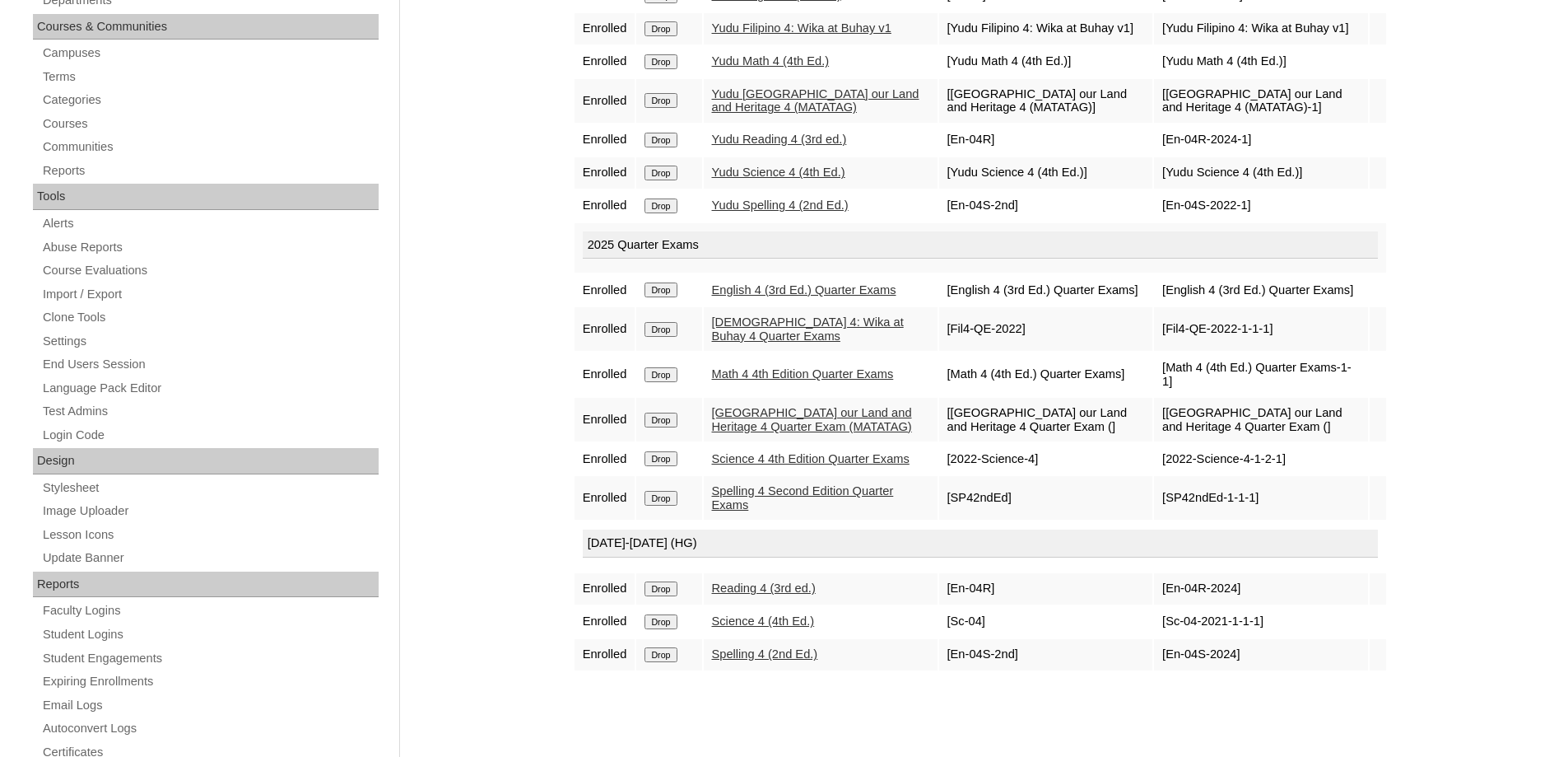
click at [675, 596] on input "Drop" at bounding box center [660, 589] width 32 height 15
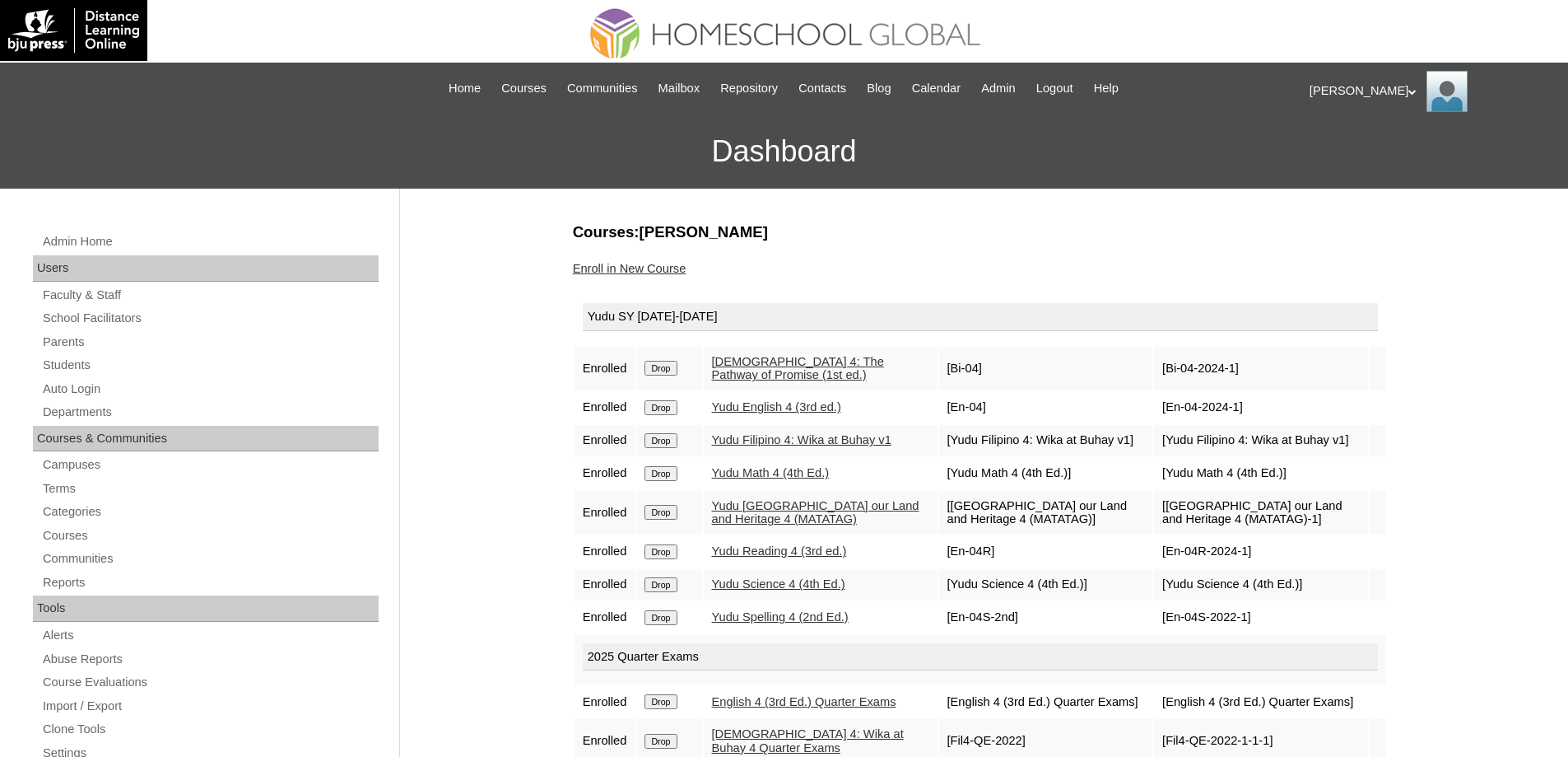
scroll to position [411, 0]
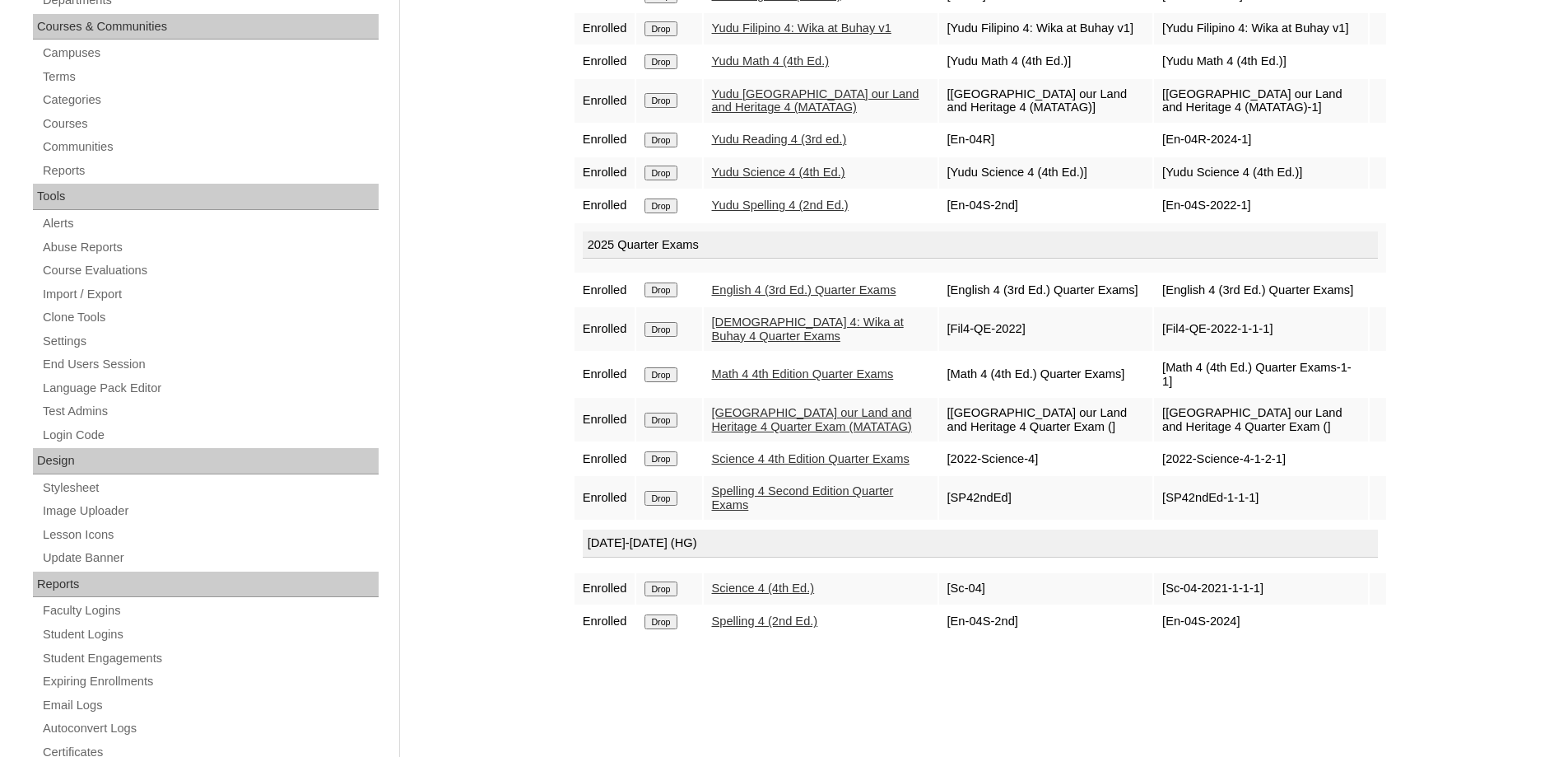
click at [673, 596] on input "Drop" at bounding box center [660, 589] width 32 height 15
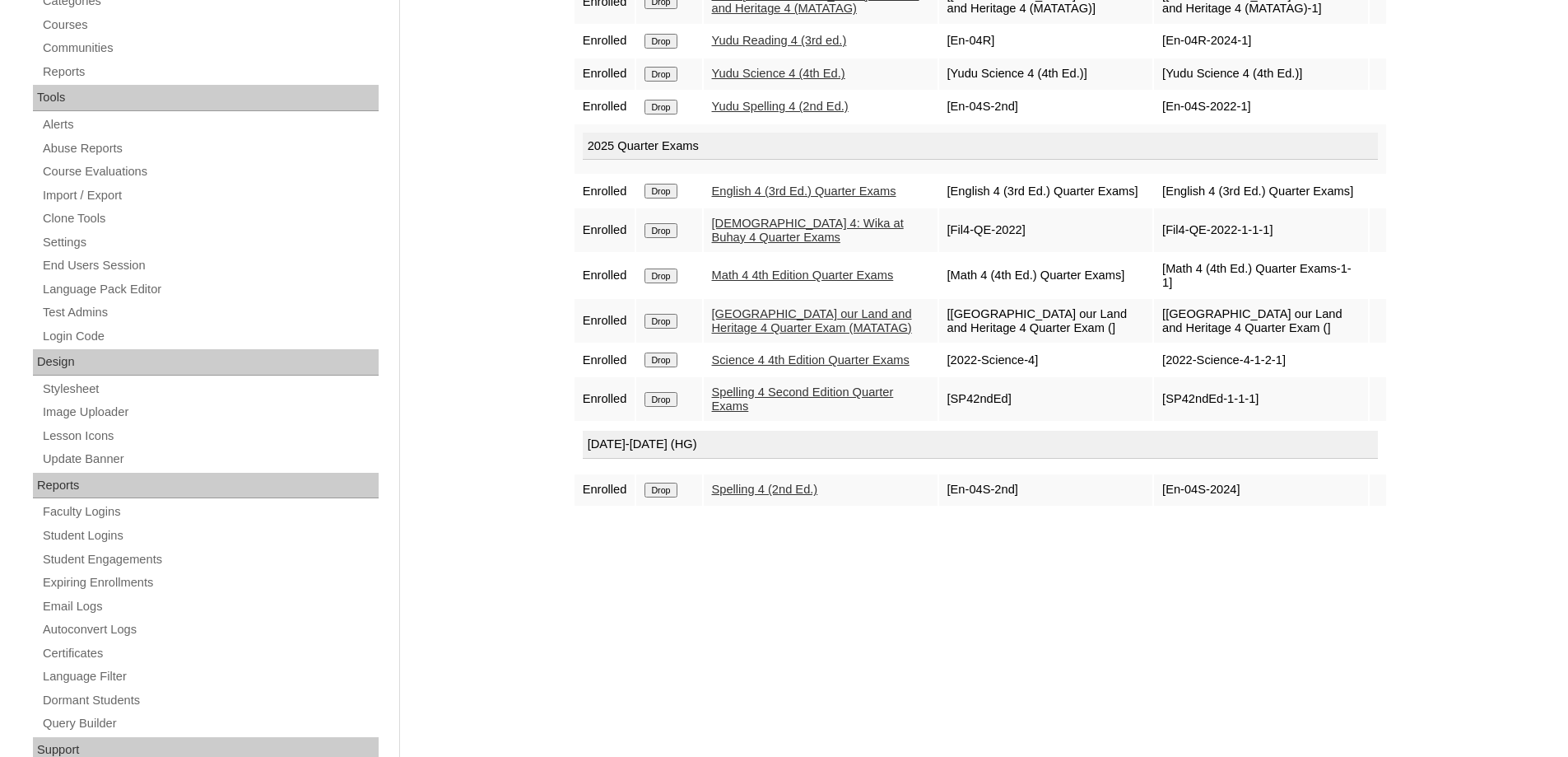
scroll to position [576, 0]
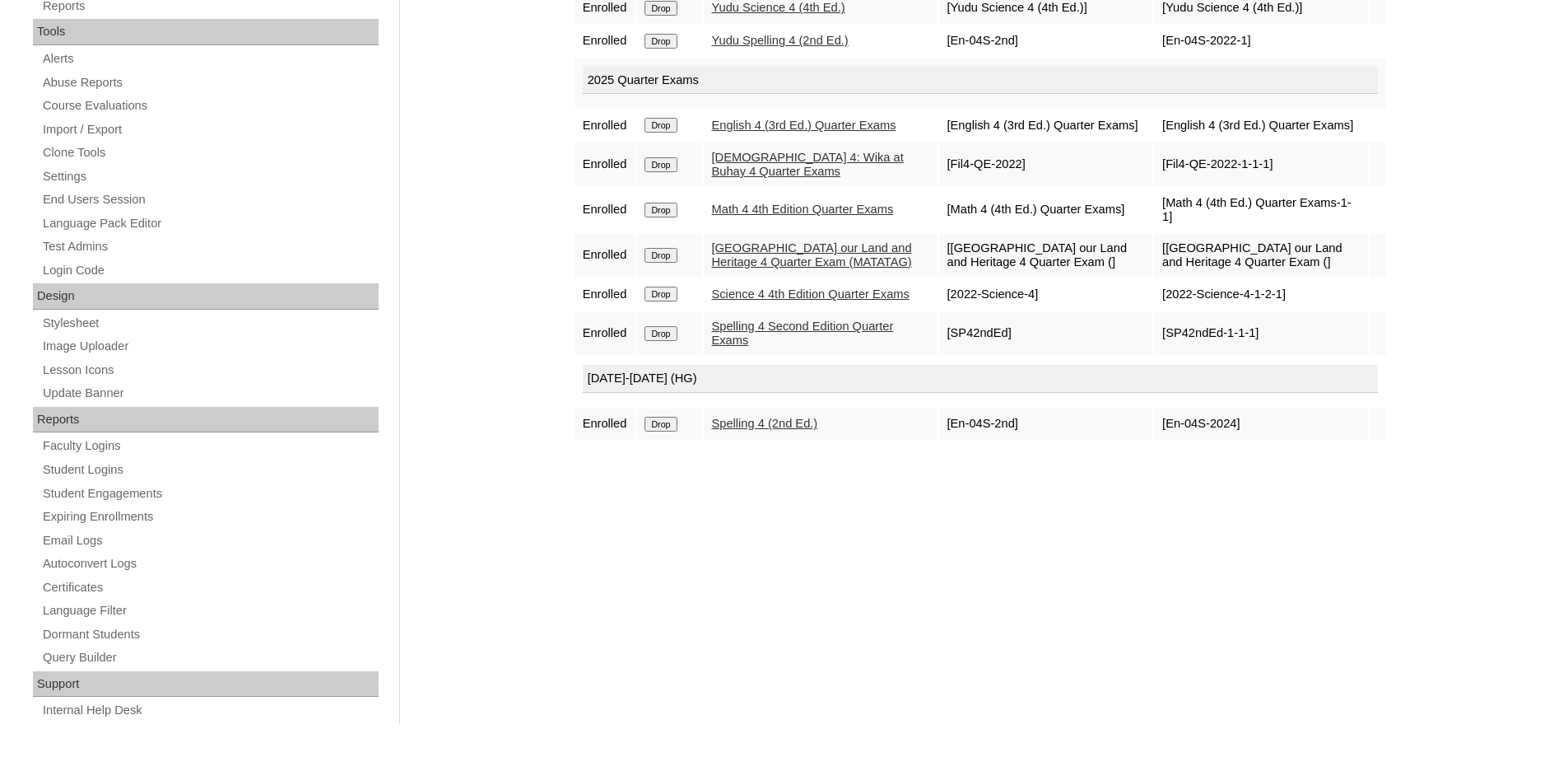
drag, startPoint x: 667, startPoint y: 467, endPoint x: 879, endPoint y: 58, distance: 460.7
click at [667, 432] on input "Drop" at bounding box center [660, 424] width 32 height 15
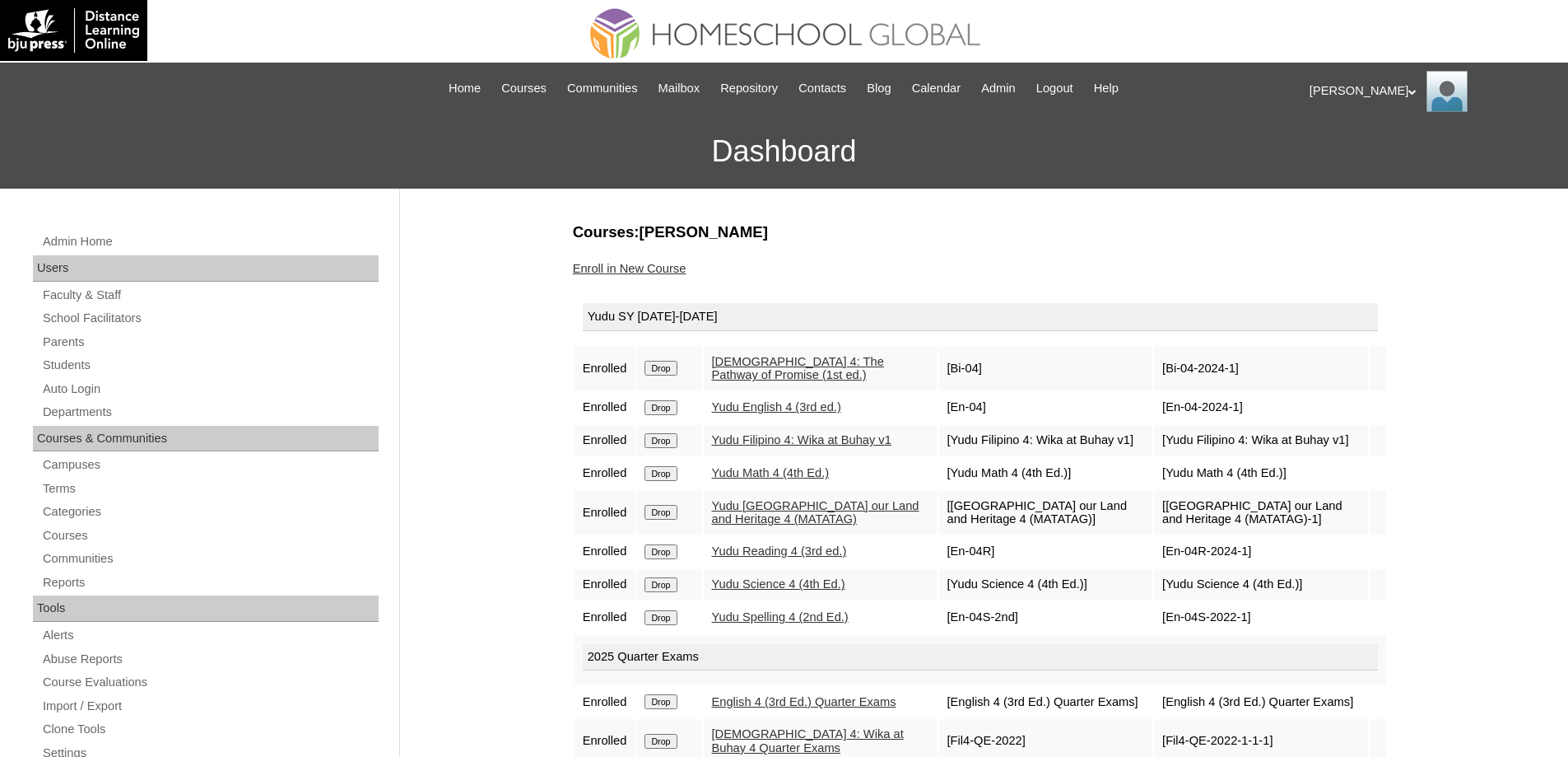
click at [650, 264] on link "Enroll in New Course" at bounding box center [630, 268] width 113 height 13
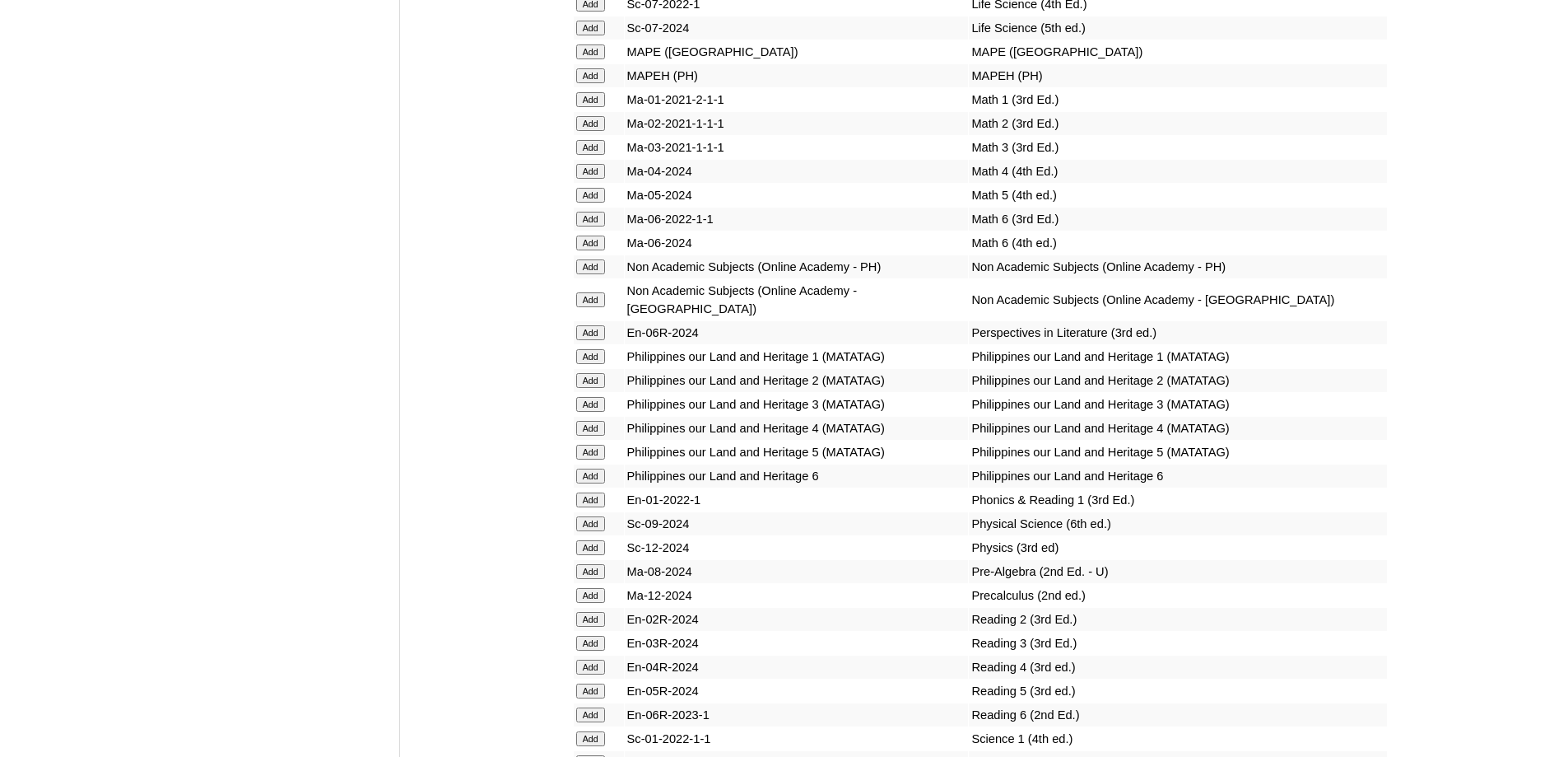
scroll to position [6366, 0]
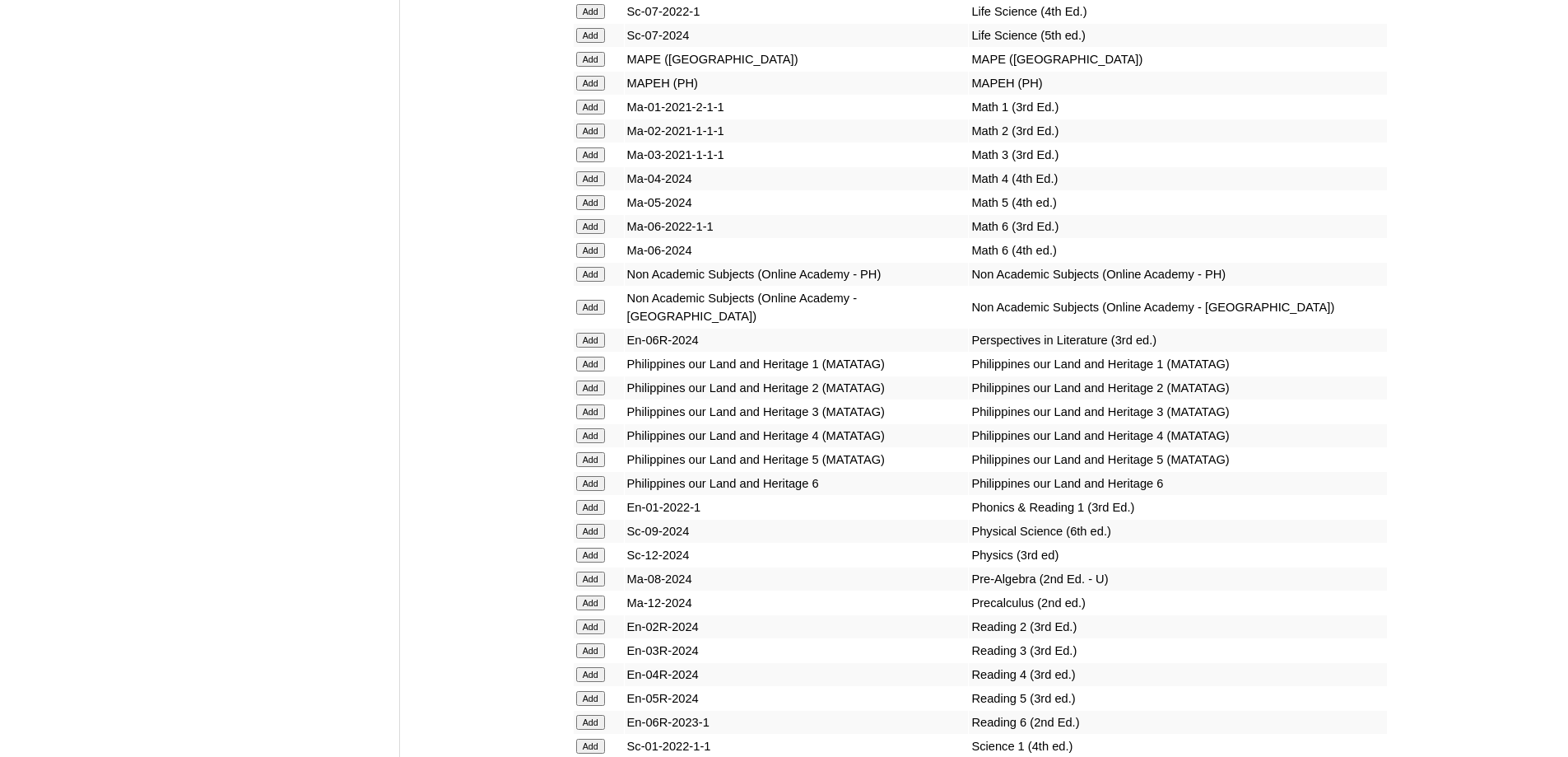
click at [592, 91] on input "Add" at bounding box center [591, 83] width 29 height 15
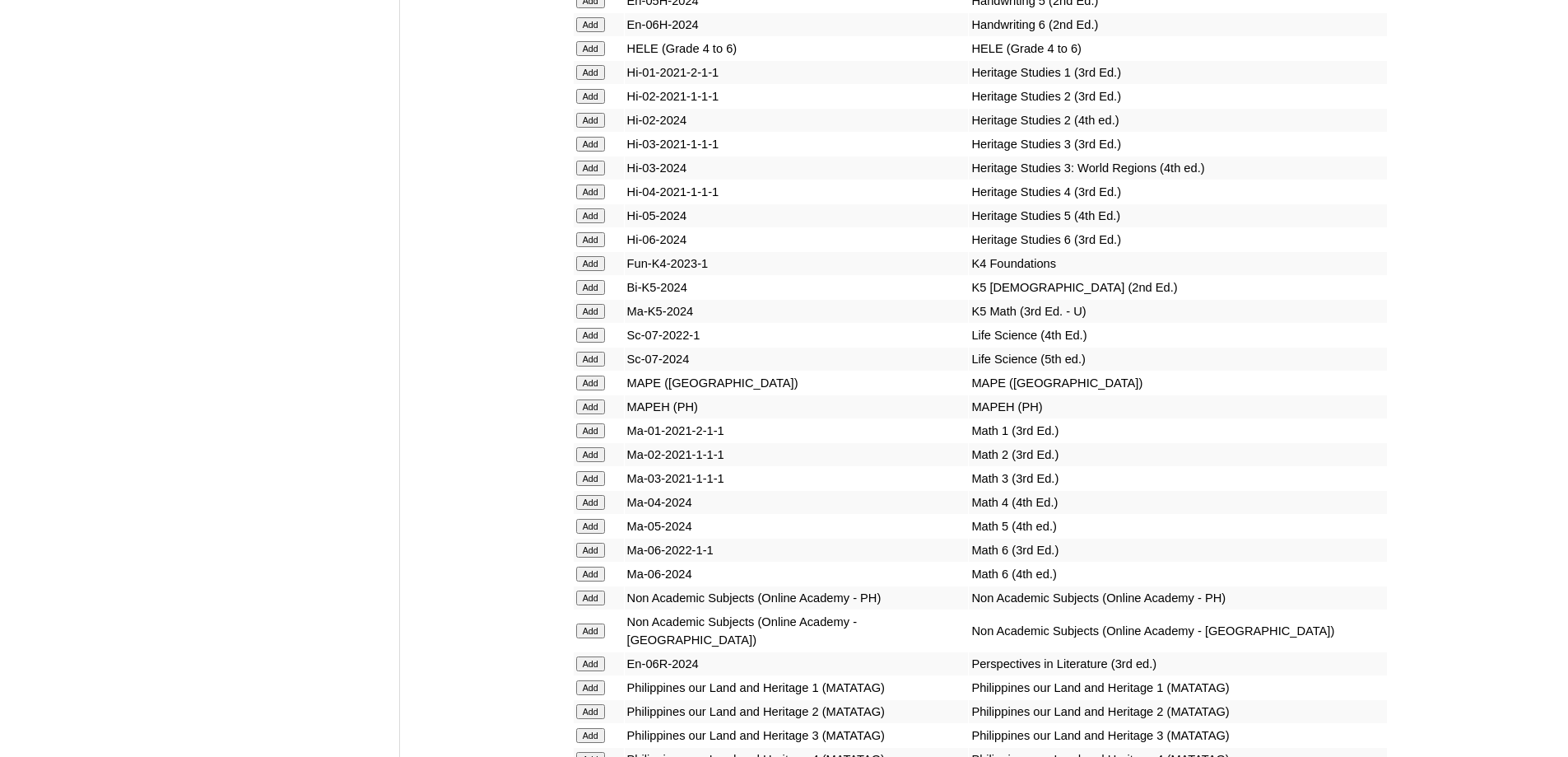
scroll to position [6036, 0]
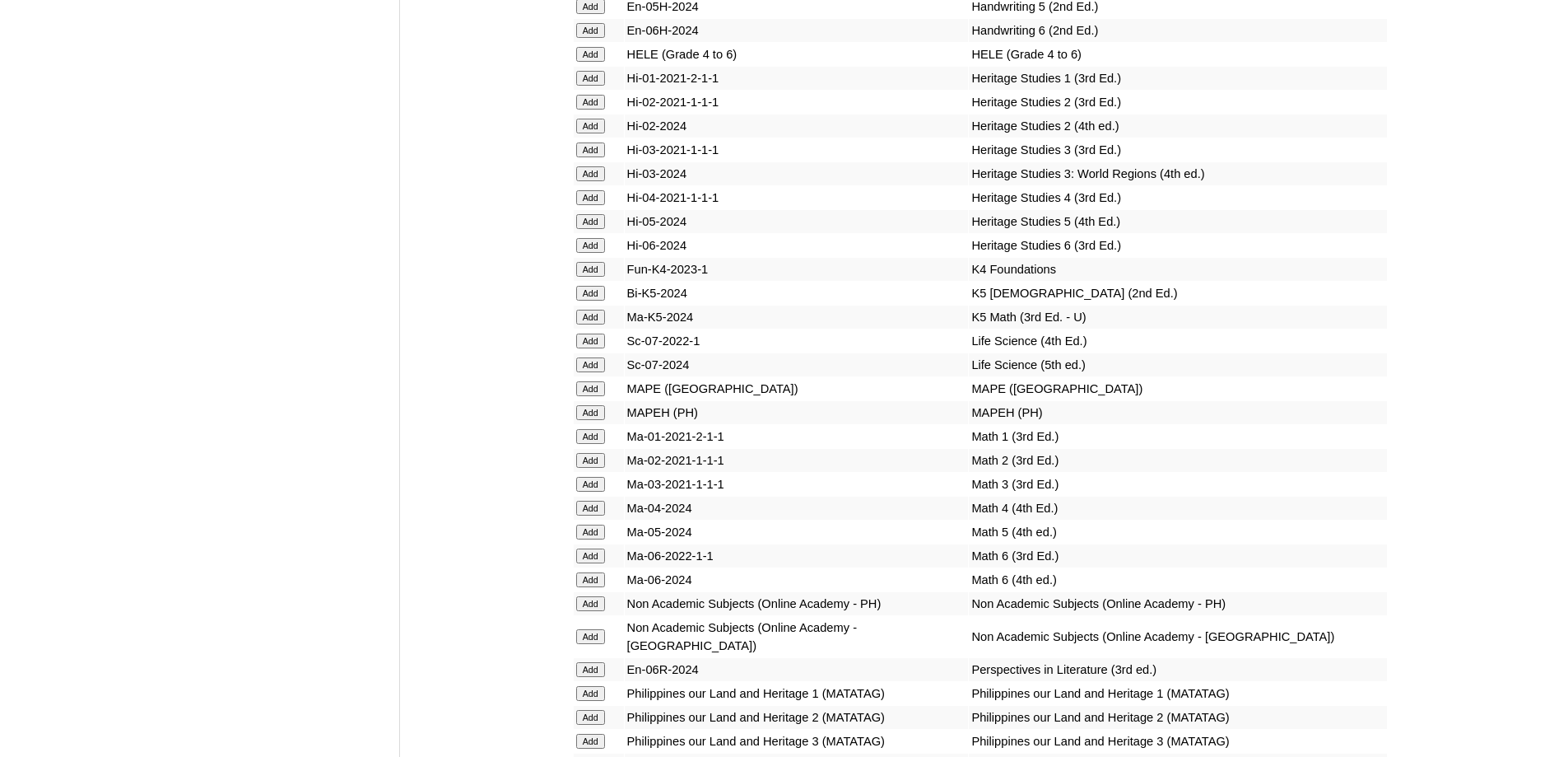
click at [585, 62] on input "Add" at bounding box center [591, 54] width 29 height 15
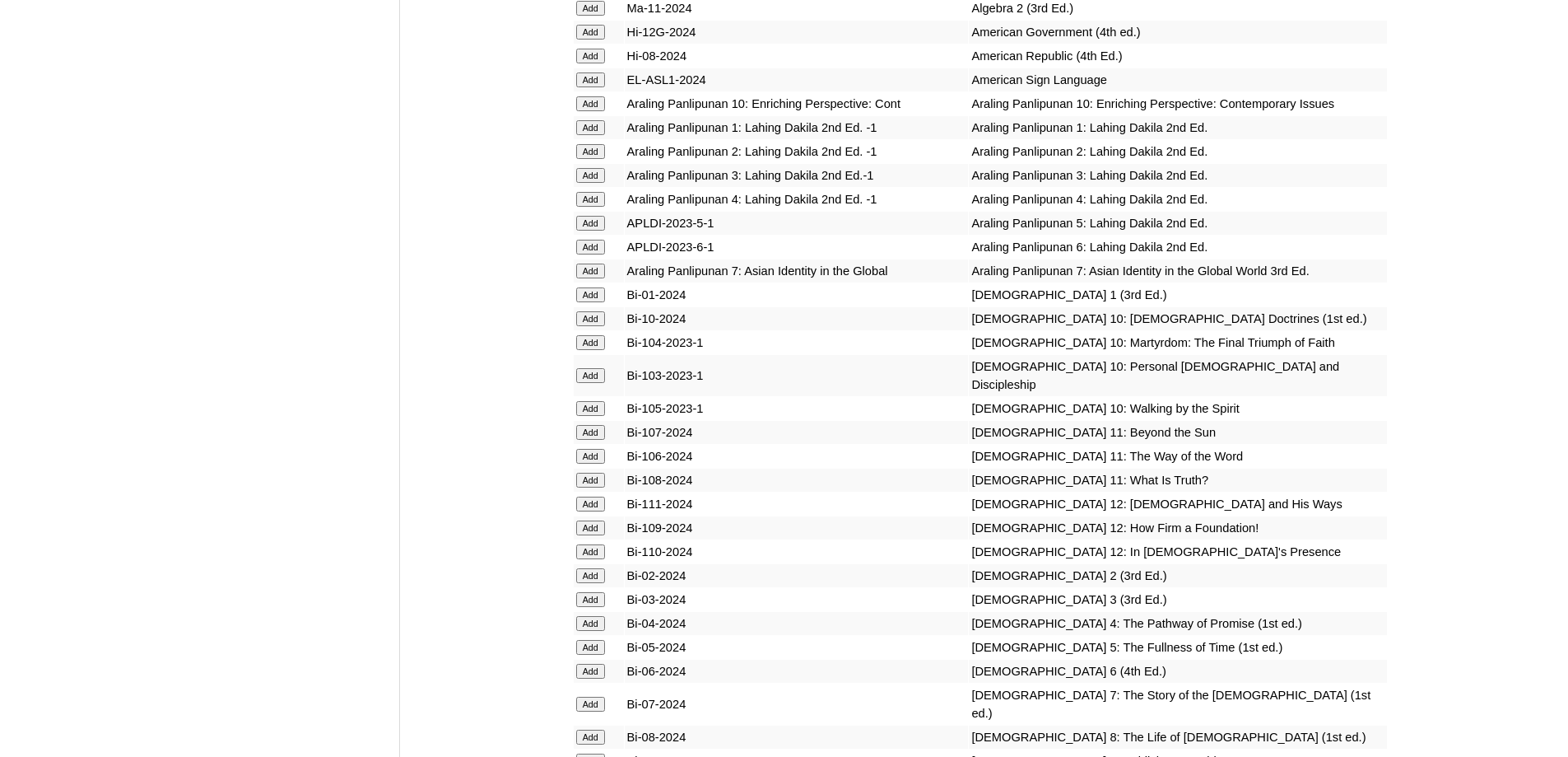
scroll to position [3978, 0]
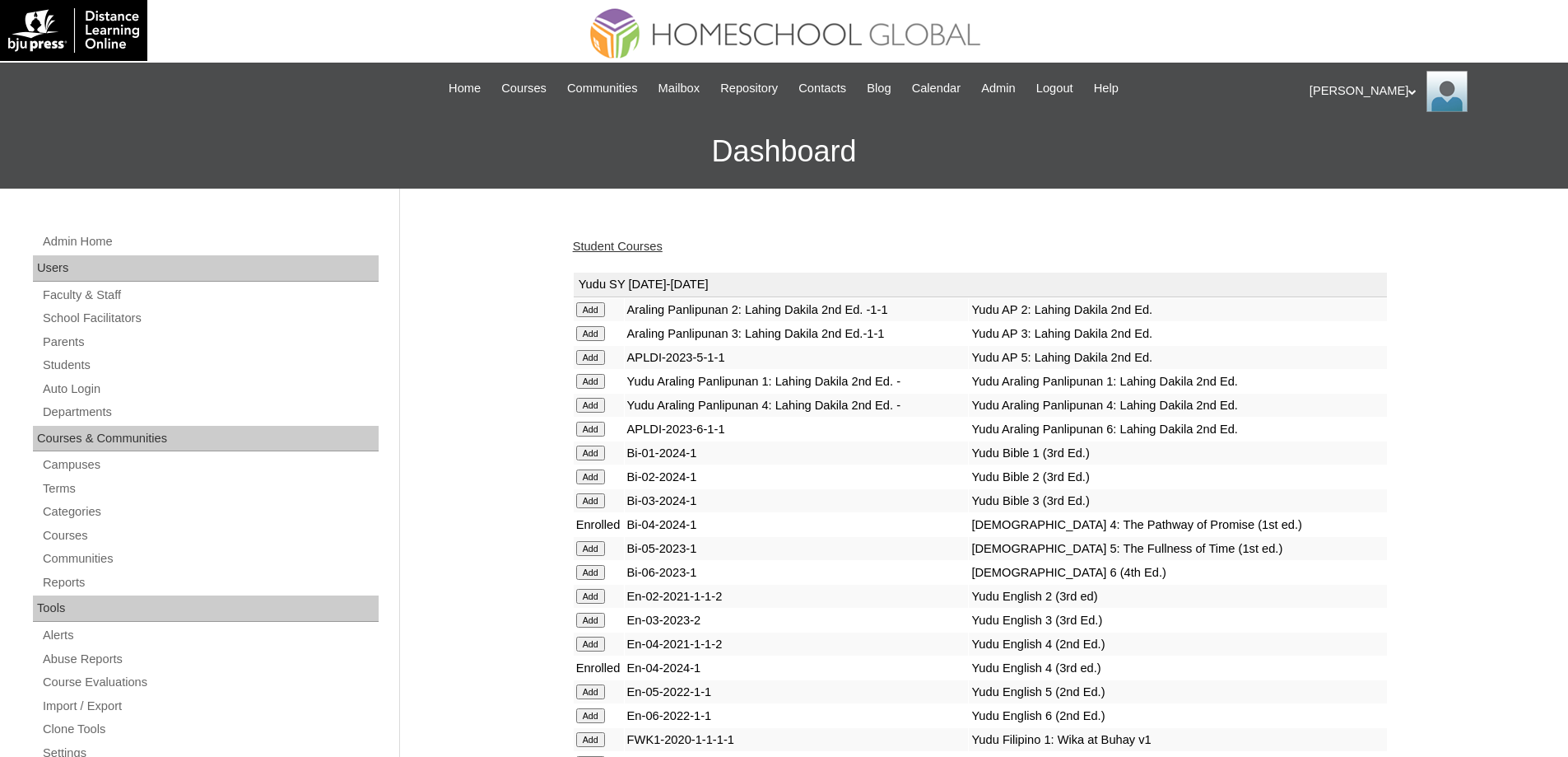
click at [635, 249] on link "Student Courses" at bounding box center [618, 246] width 90 height 13
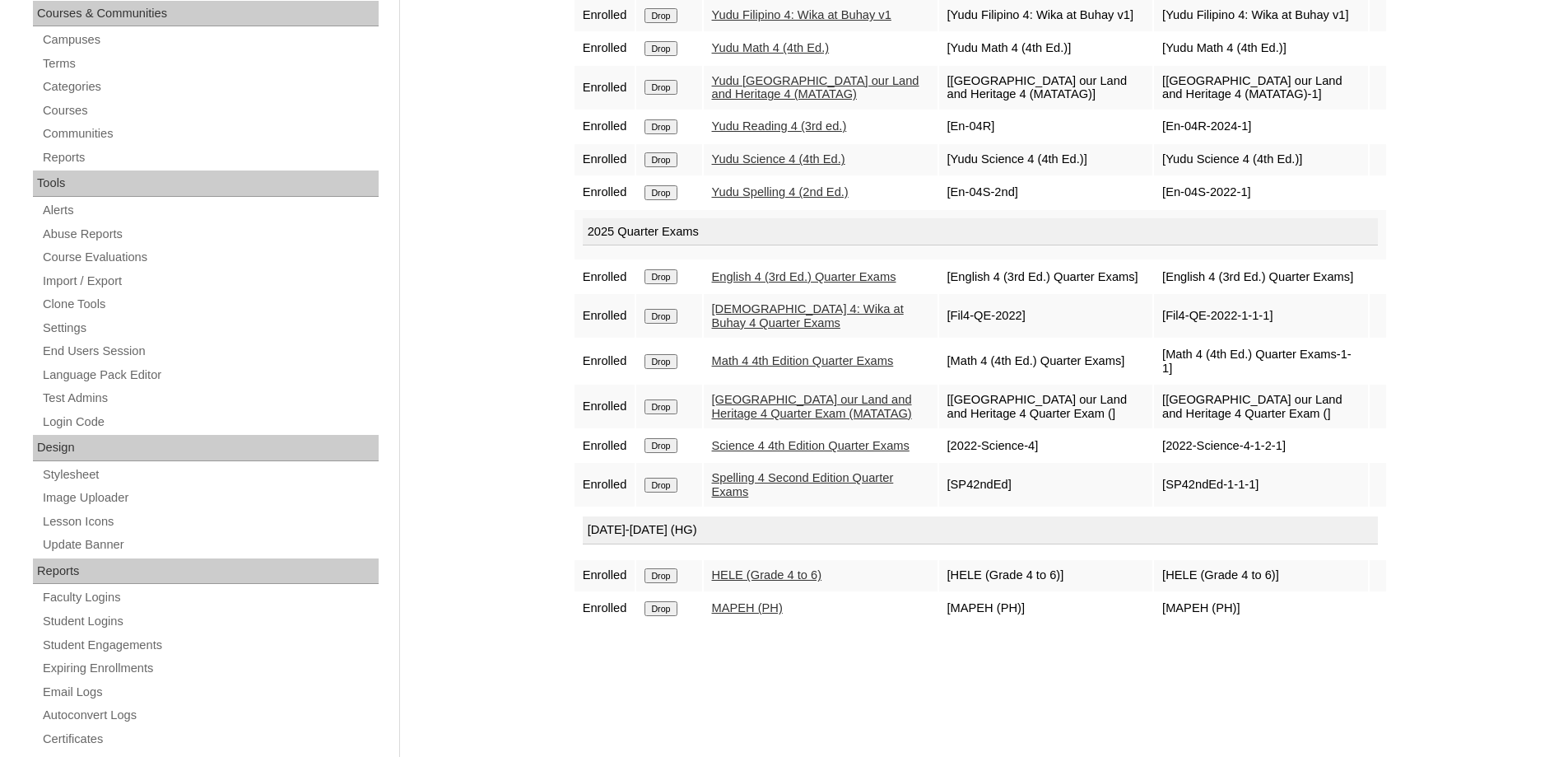
scroll to position [576, 0]
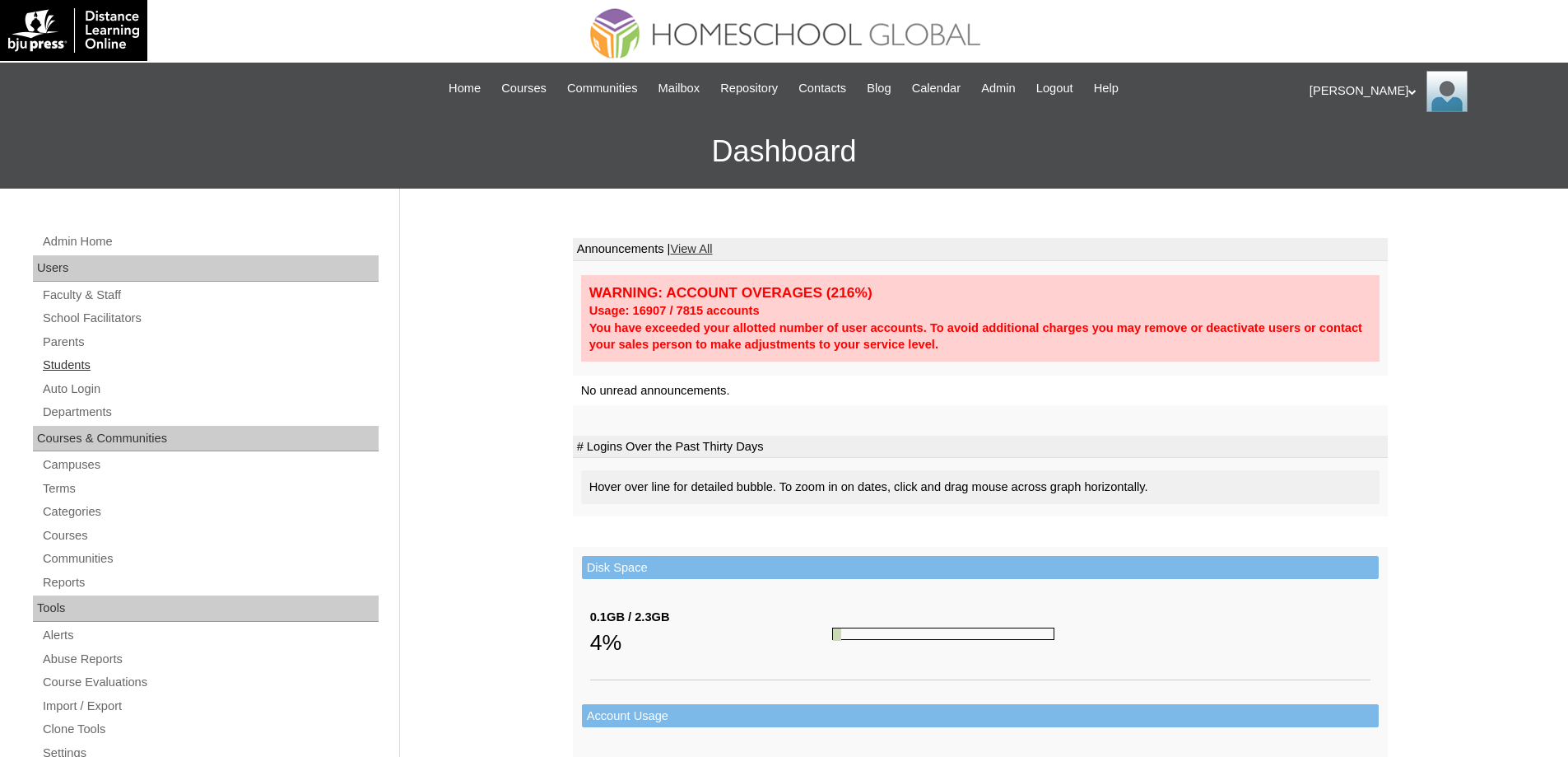
click at [109, 368] on link "Students" at bounding box center [209, 365] width 337 height 21
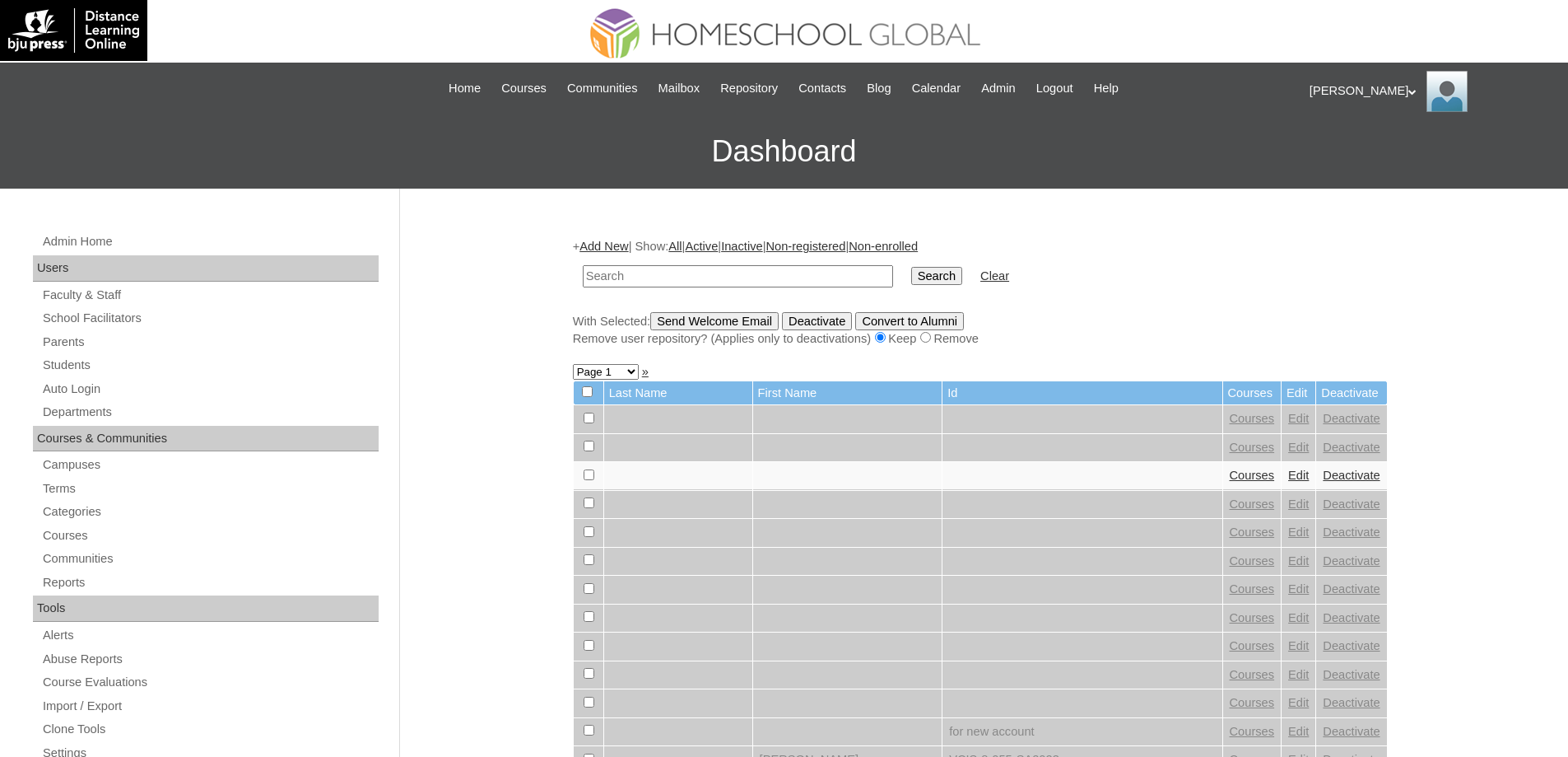
click at [773, 277] on input "text" at bounding box center [738, 276] width 310 height 22
type input "MHS0169-TECHPH2023"
click at [928, 278] on input "Search" at bounding box center [937, 276] width 51 height 18
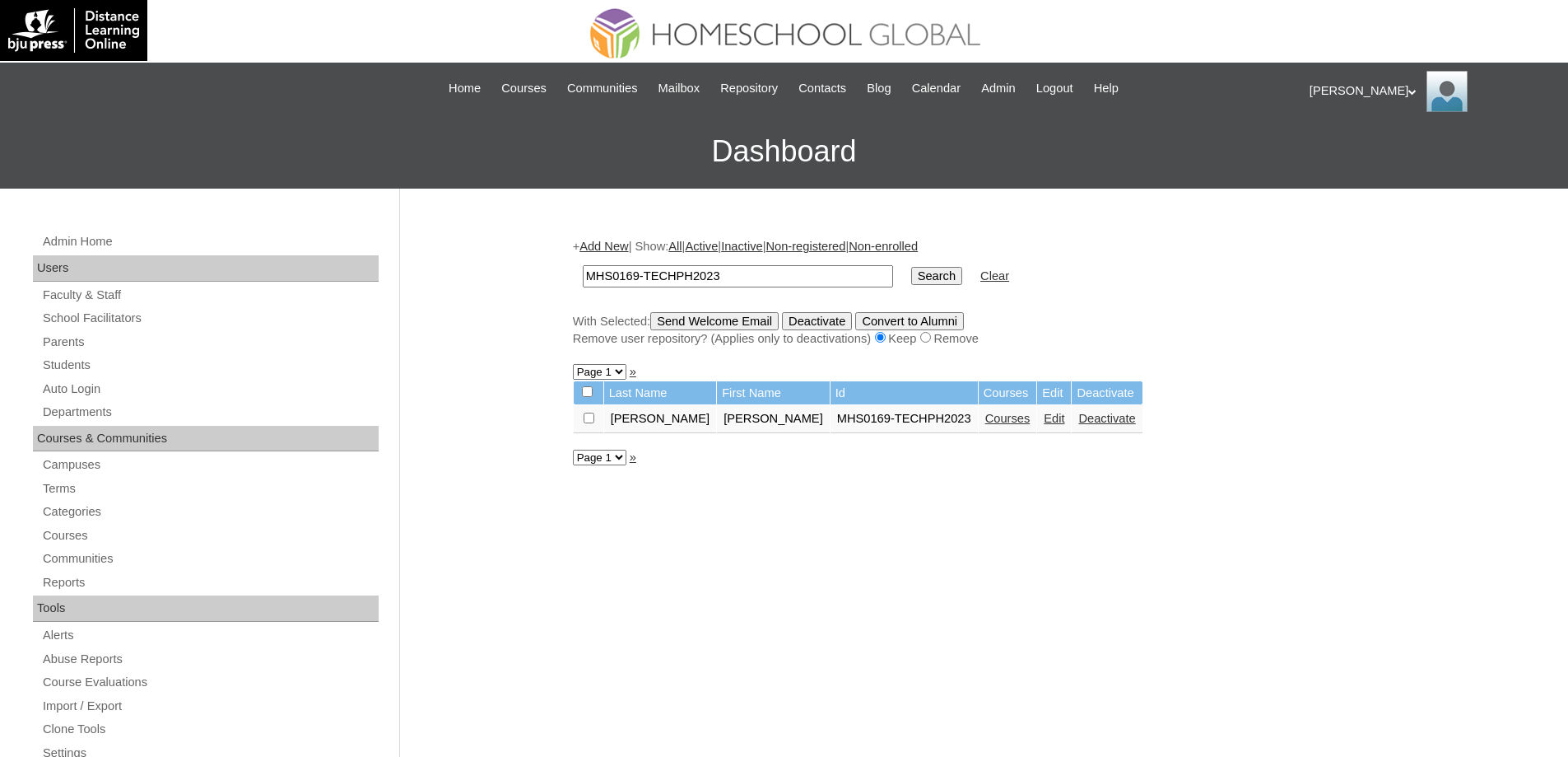
click at [986, 421] on link "Courses" at bounding box center [1008, 418] width 46 height 13
